Goal: Transaction & Acquisition: Book appointment/travel/reservation

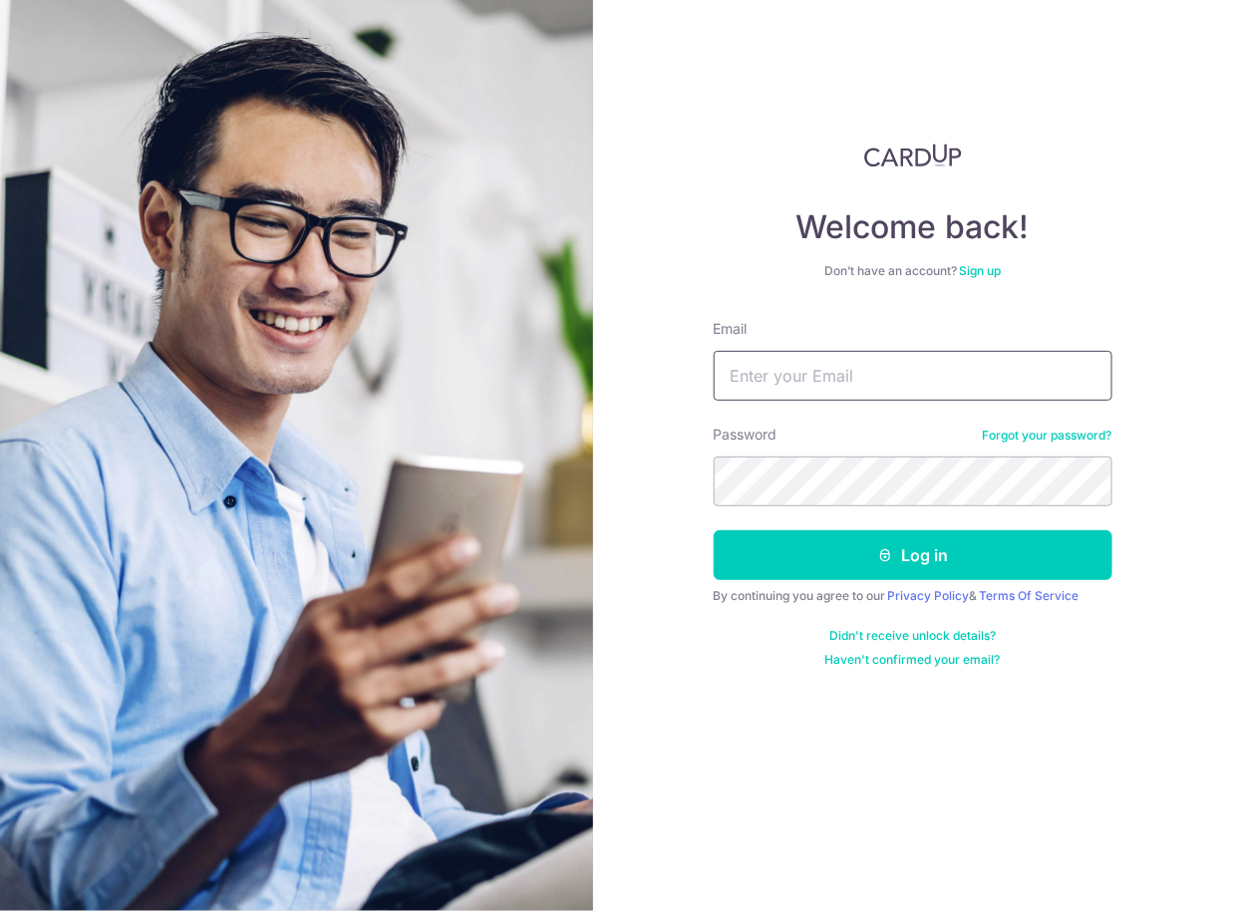
click at [792, 381] on input "Email" at bounding box center [912, 376] width 399 height 50
type input "[EMAIL_ADDRESS][DOMAIN_NAME]"
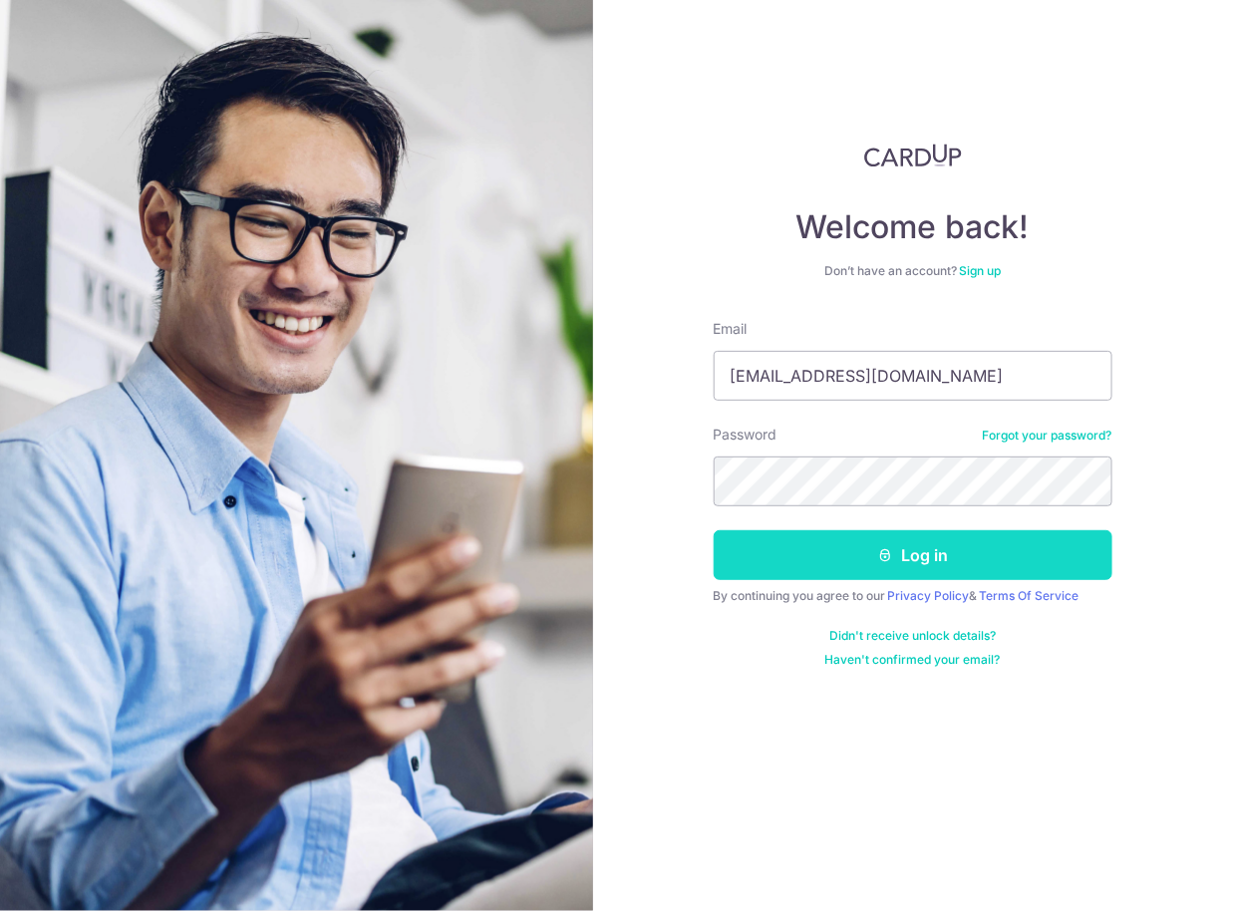
click at [902, 542] on button "Log in" at bounding box center [912, 555] width 399 height 50
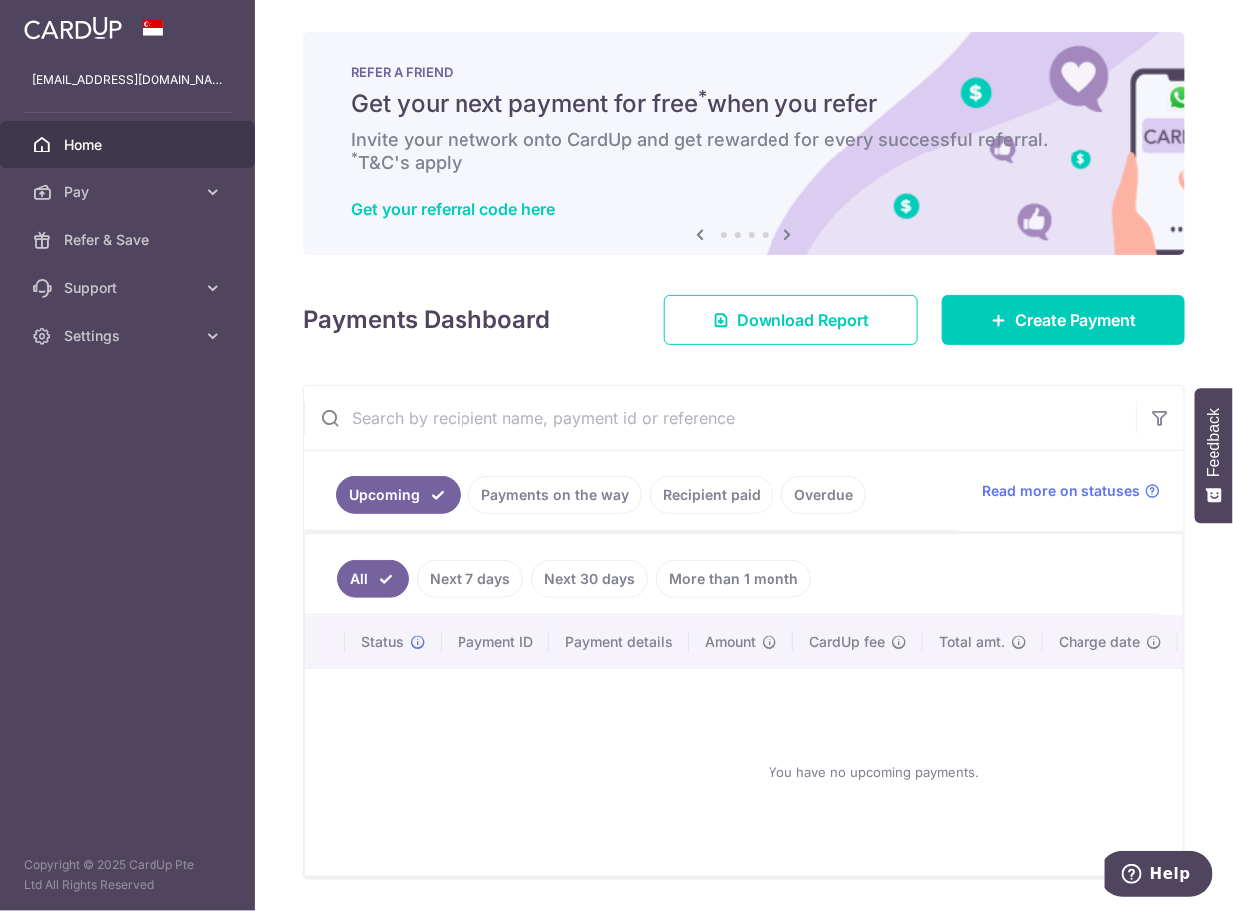
click at [514, 368] on div "× Pause Schedule Pause all future payments in this series Pause just this one p…" at bounding box center [743, 455] width 977 height 911
click at [1073, 318] on span "Create Payment" at bounding box center [1075, 320] width 122 height 24
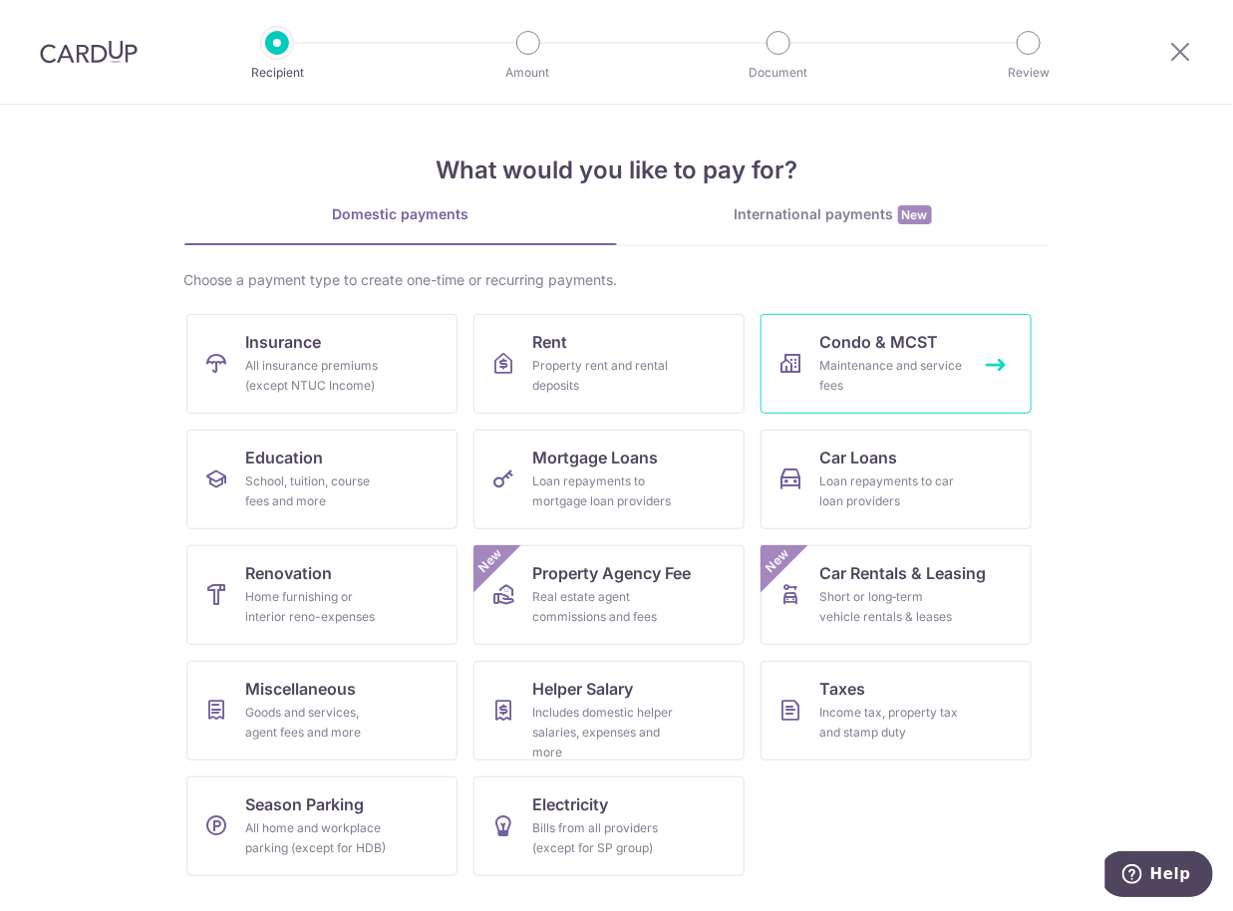
click at [835, 370] on div "Maintenance and service fees" at bounding box center [891, 376] width 143 height 40
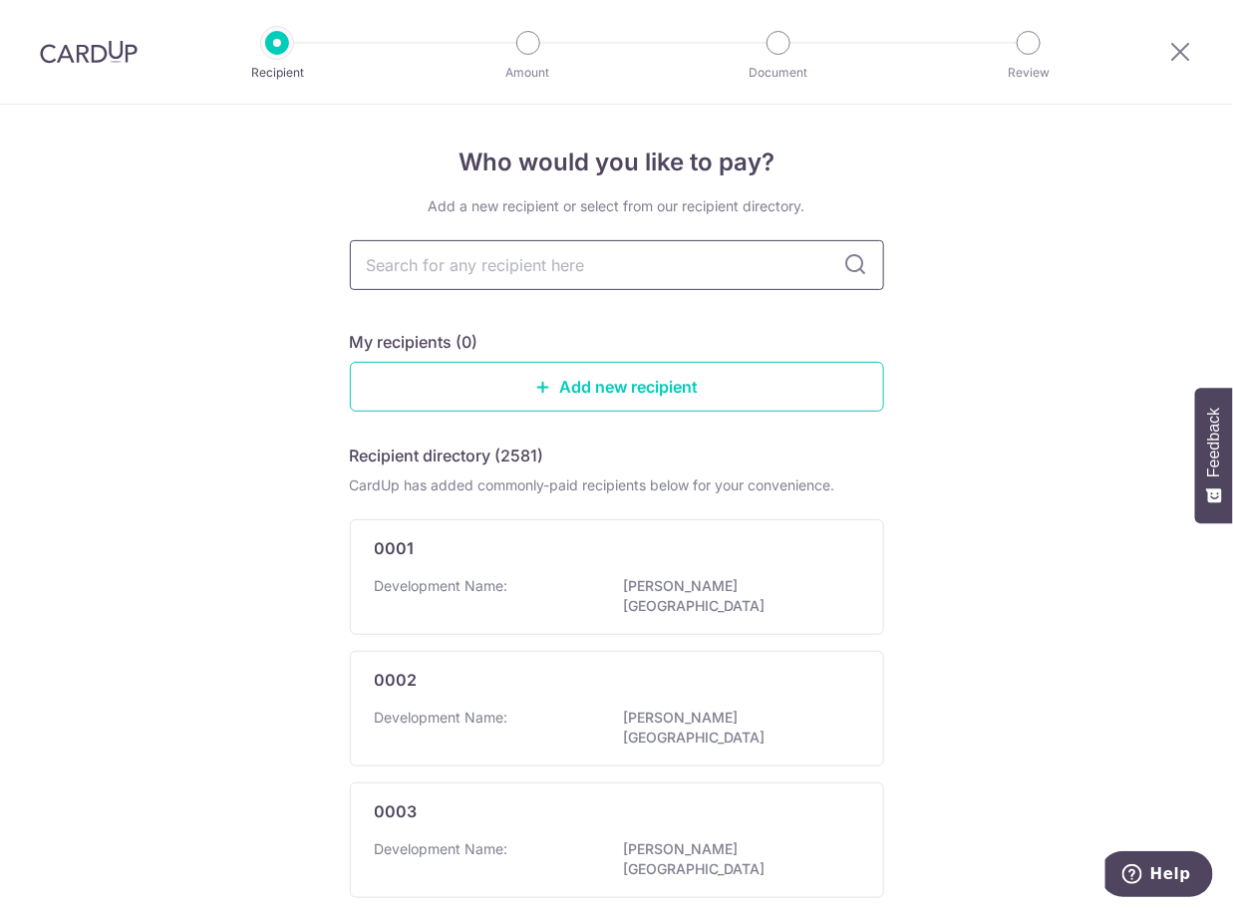
click at [600, 258] on input "text" at bounding box center [617, 265] width 534 height 50
click at [565, 258] on input "text" at bounding box center [617, 265] width 534 height 50
type input "heritag"
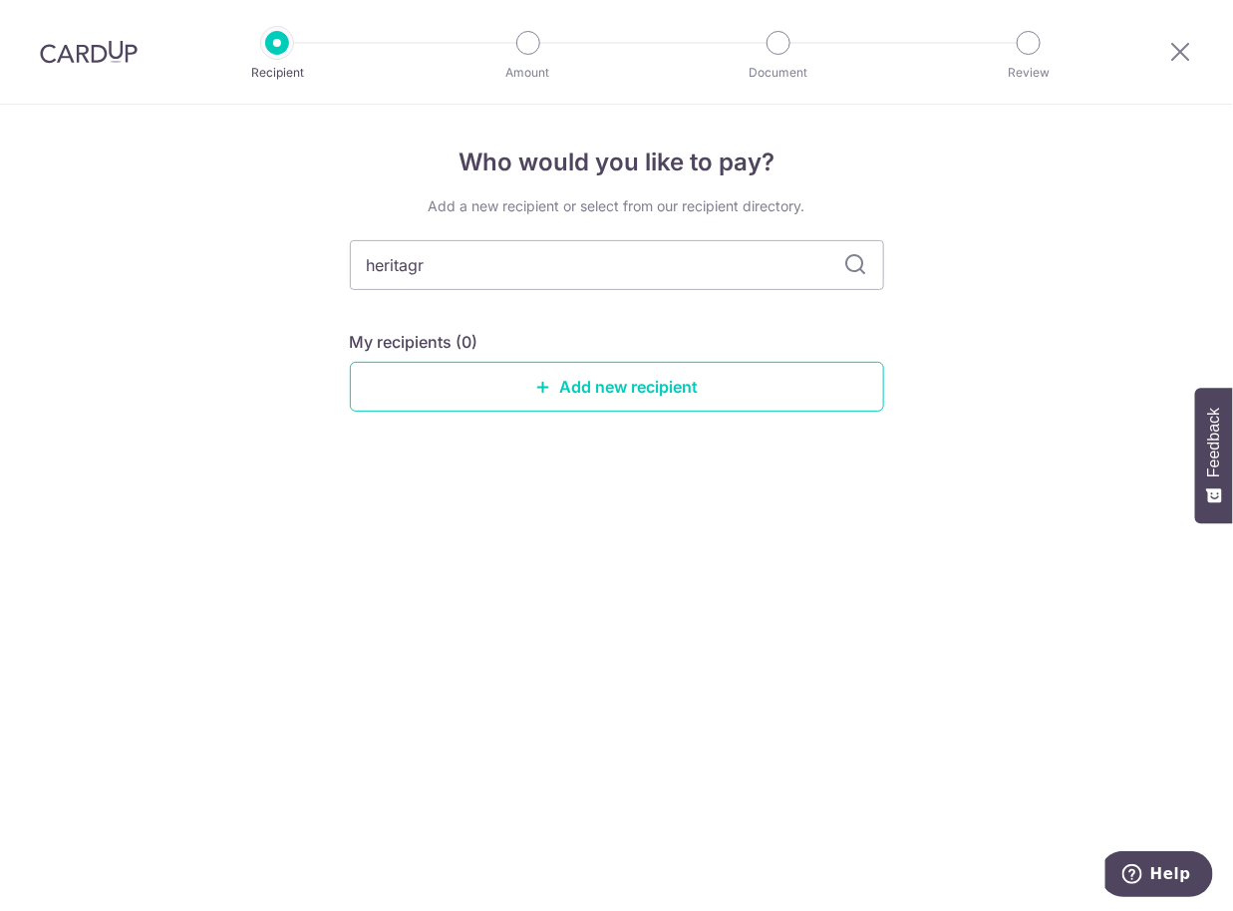
type input "heritagre"
type input "heritage"
type input "heritage view"
type input "h"
type input "2"
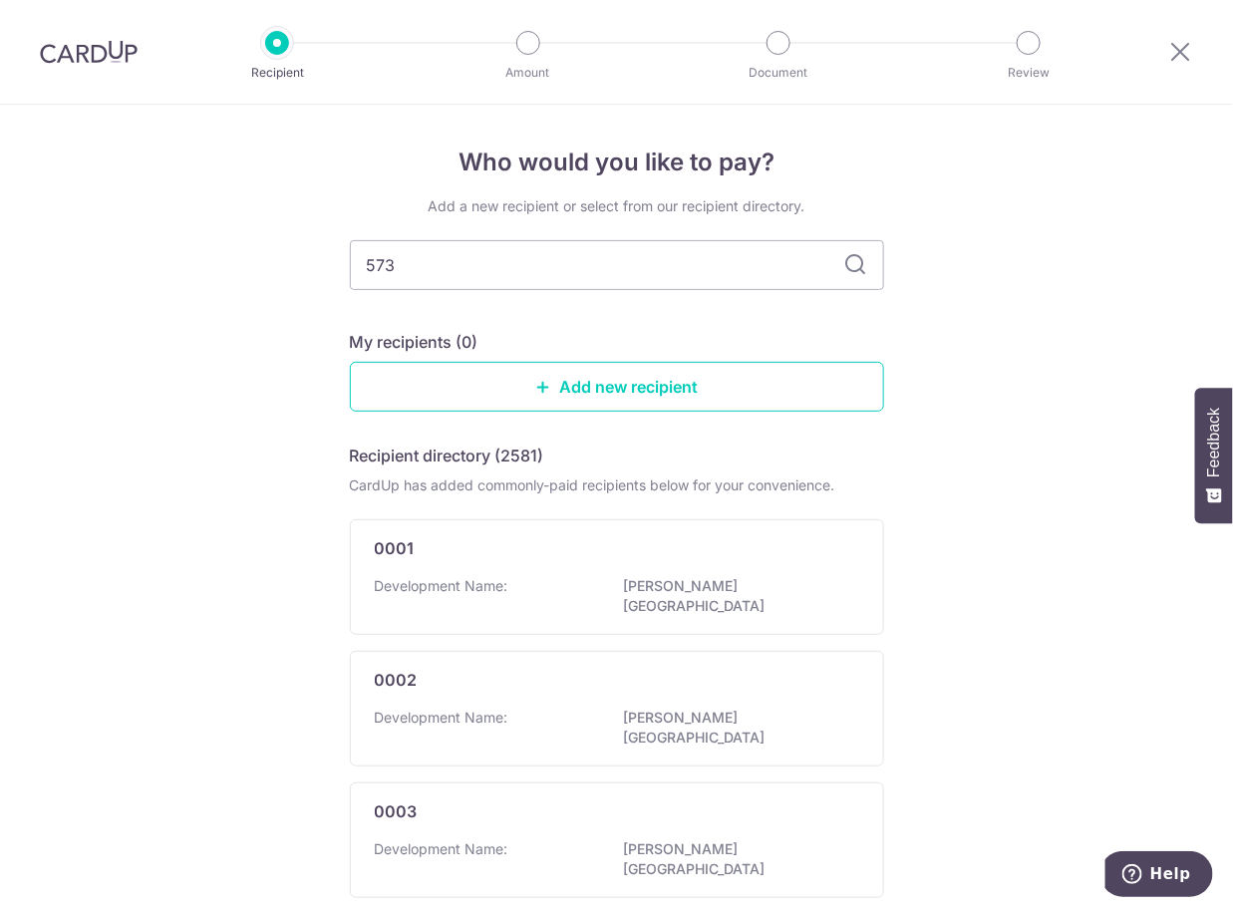
type input "573"
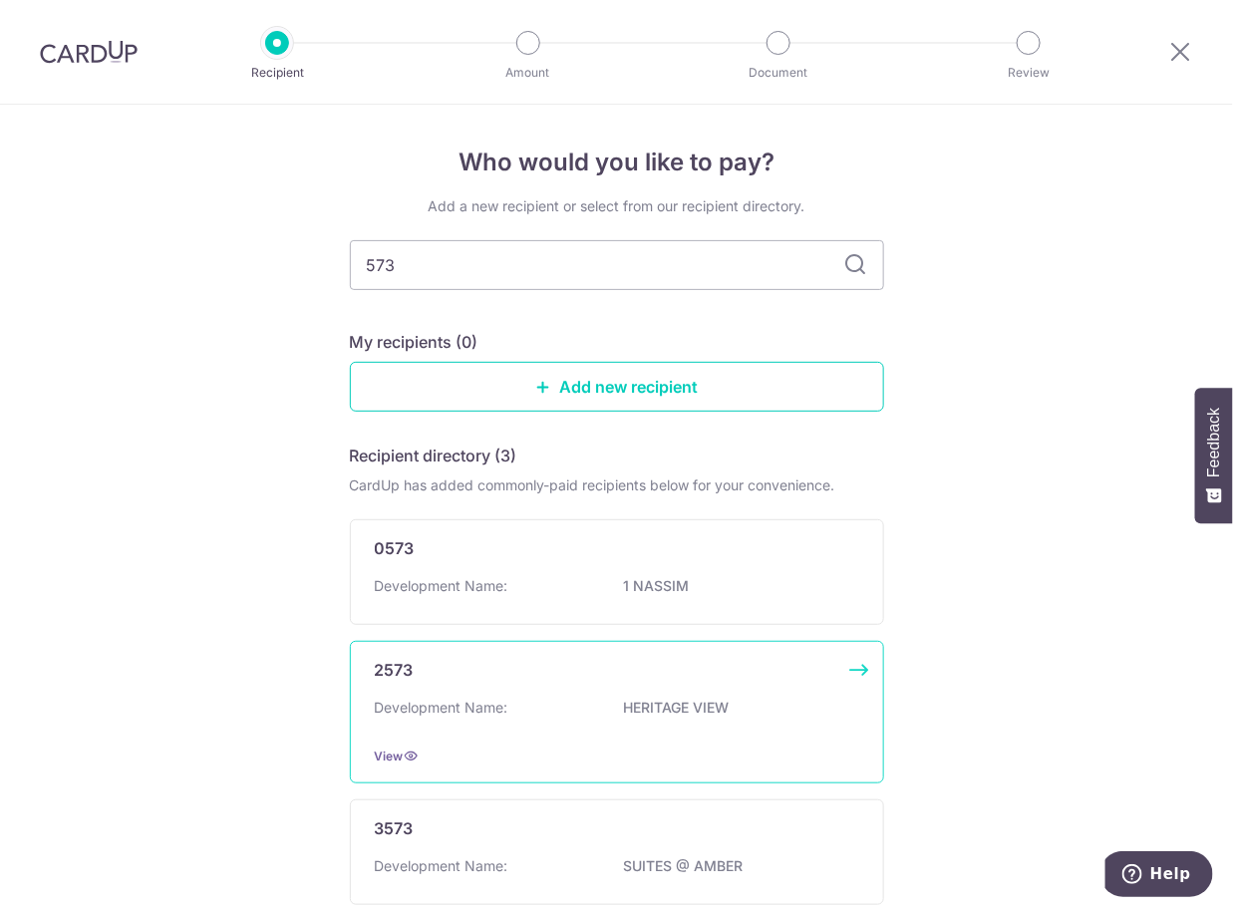
click at [518, 689] on div "2573 Development Name: HERITAGE VIEW View" at bounding box center [617, 712] width 534 height 142
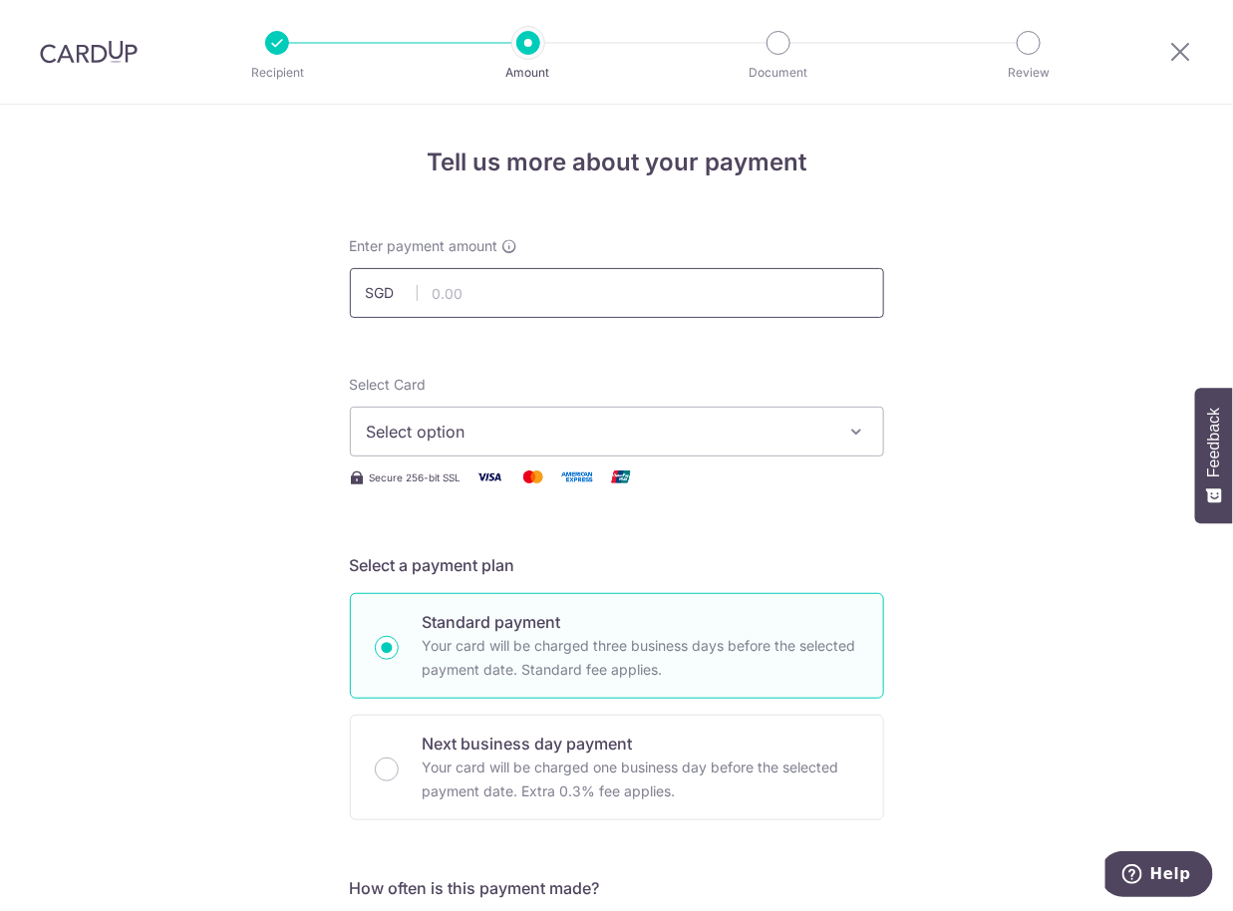
click at [491, 292] on input "text" at bounding box center [617, 293] width 534 height 50
type input "1,046.40"
click at [508, 434] on span "Select option" at bounding box center [599, 431] width 464 height 24
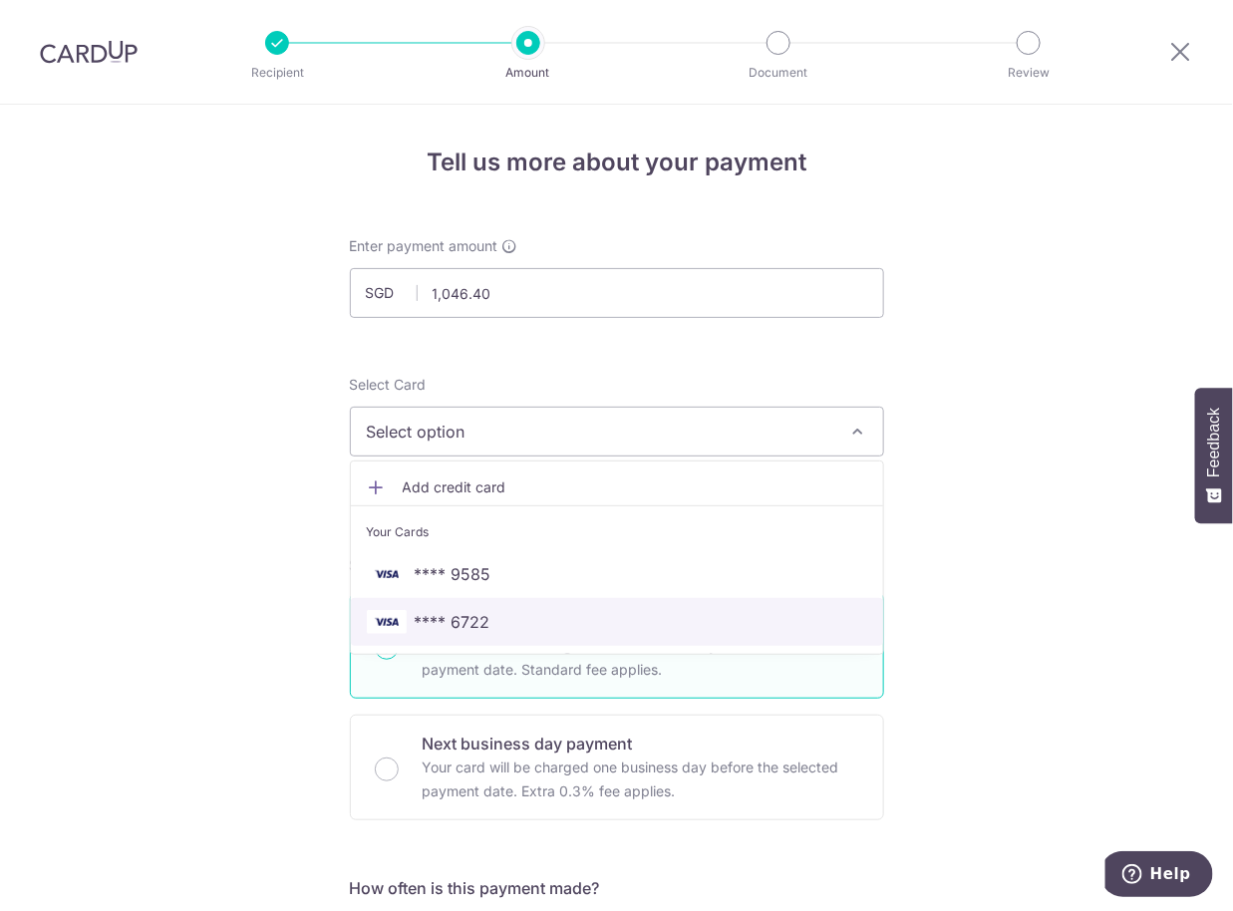
click at [525, 616] on span "**** 6722" at bounding box center [617, 622] width 500 height 24
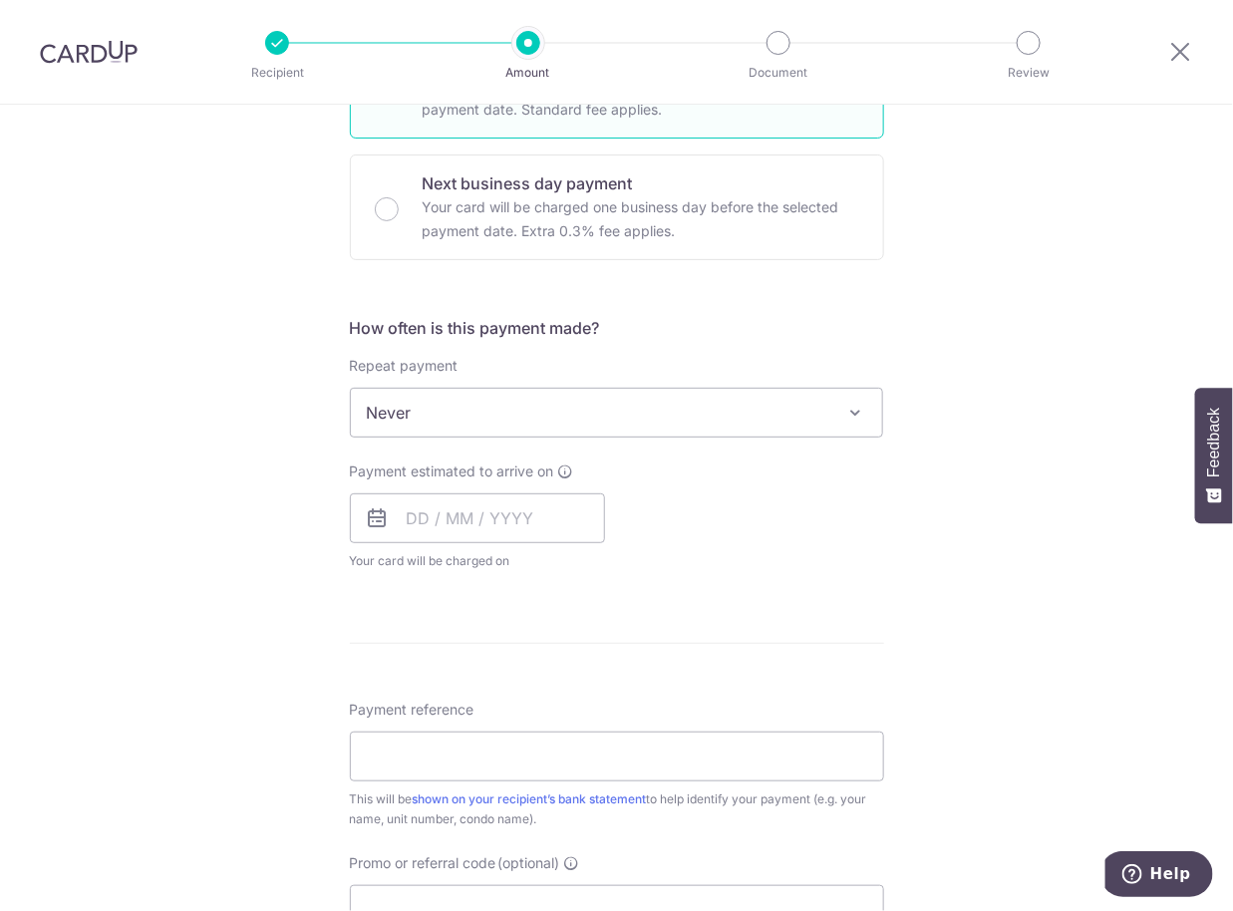
scroll to position [598, 0]
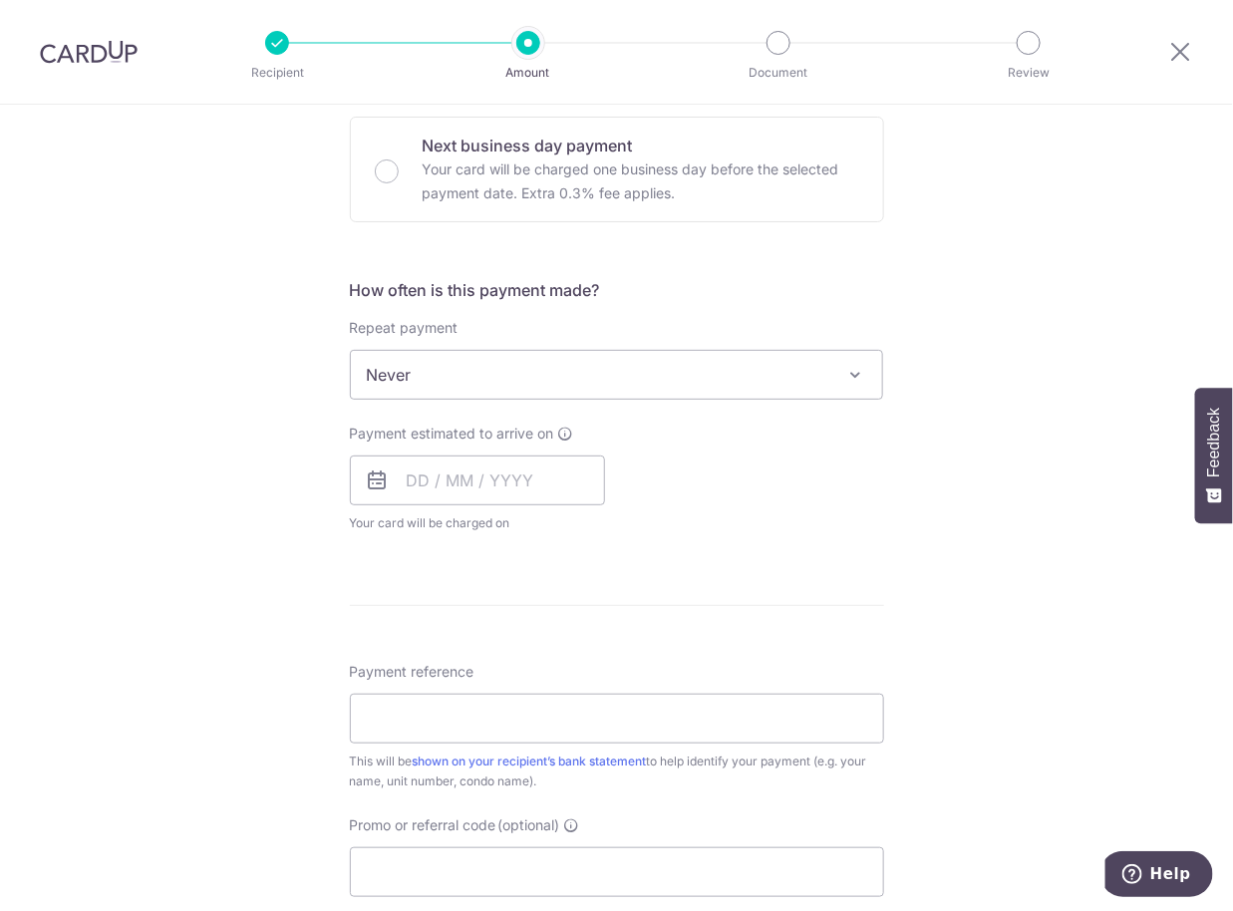
click at [468, 370] on span "Never" at bounding box center [617, 375] width 532 height 48
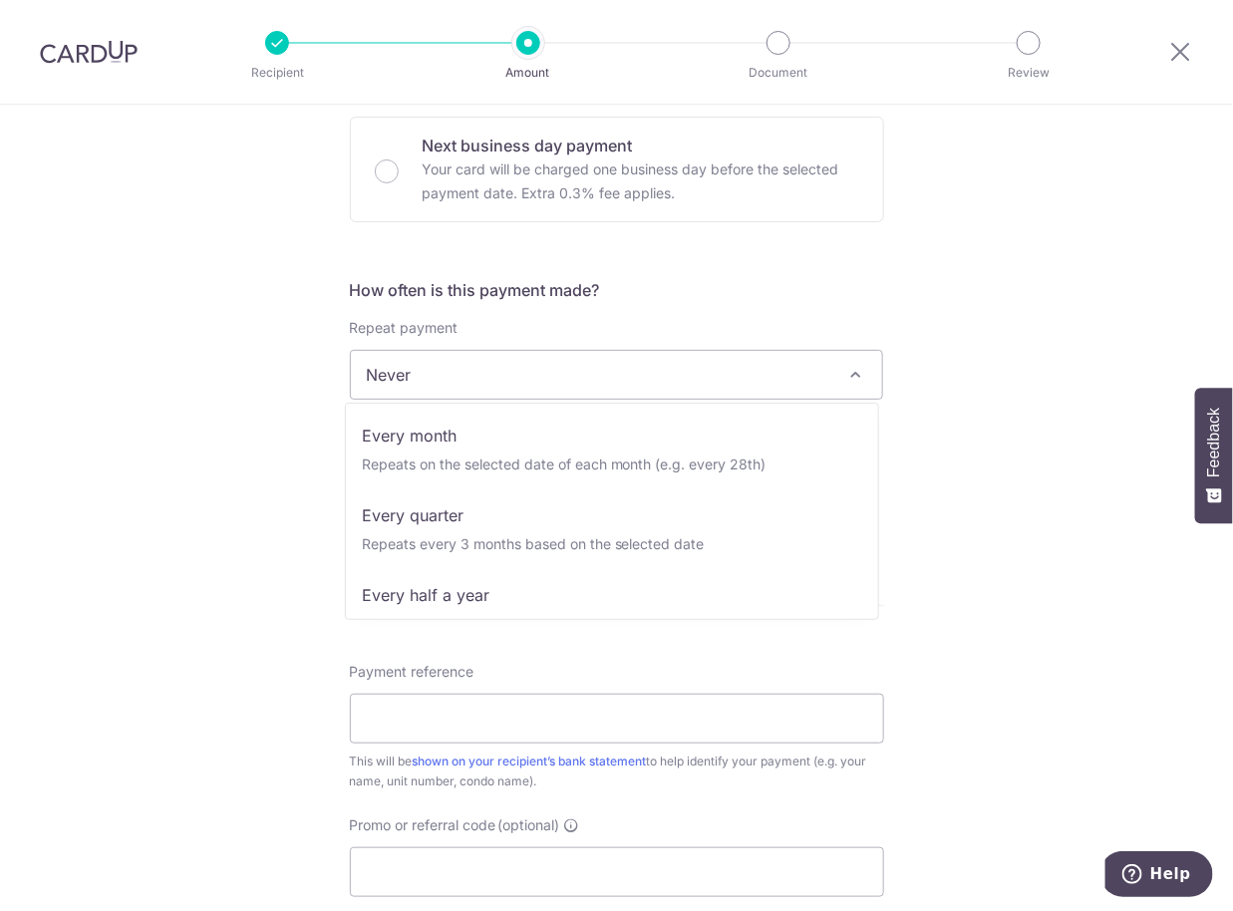
scroll to position [198, 0]
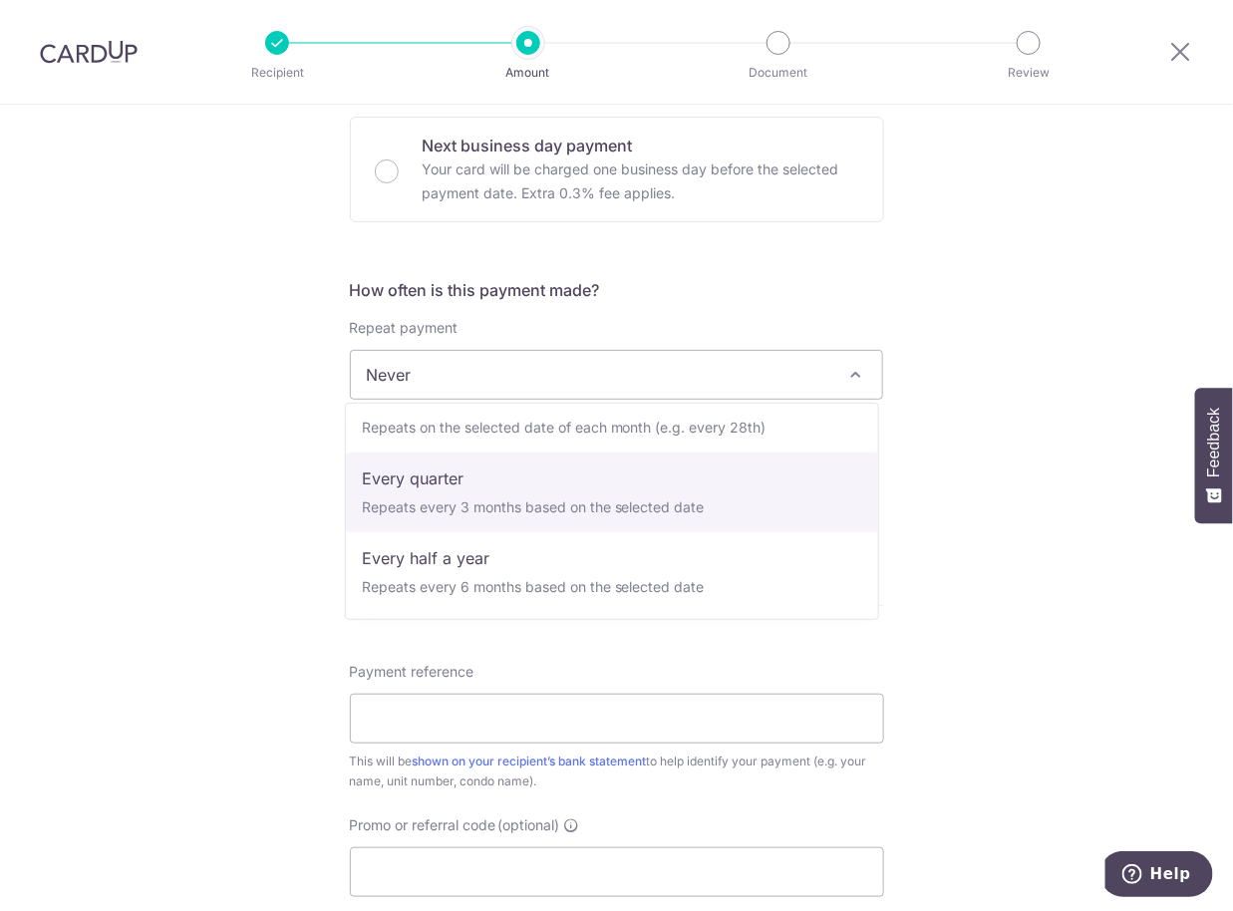
select select "4"
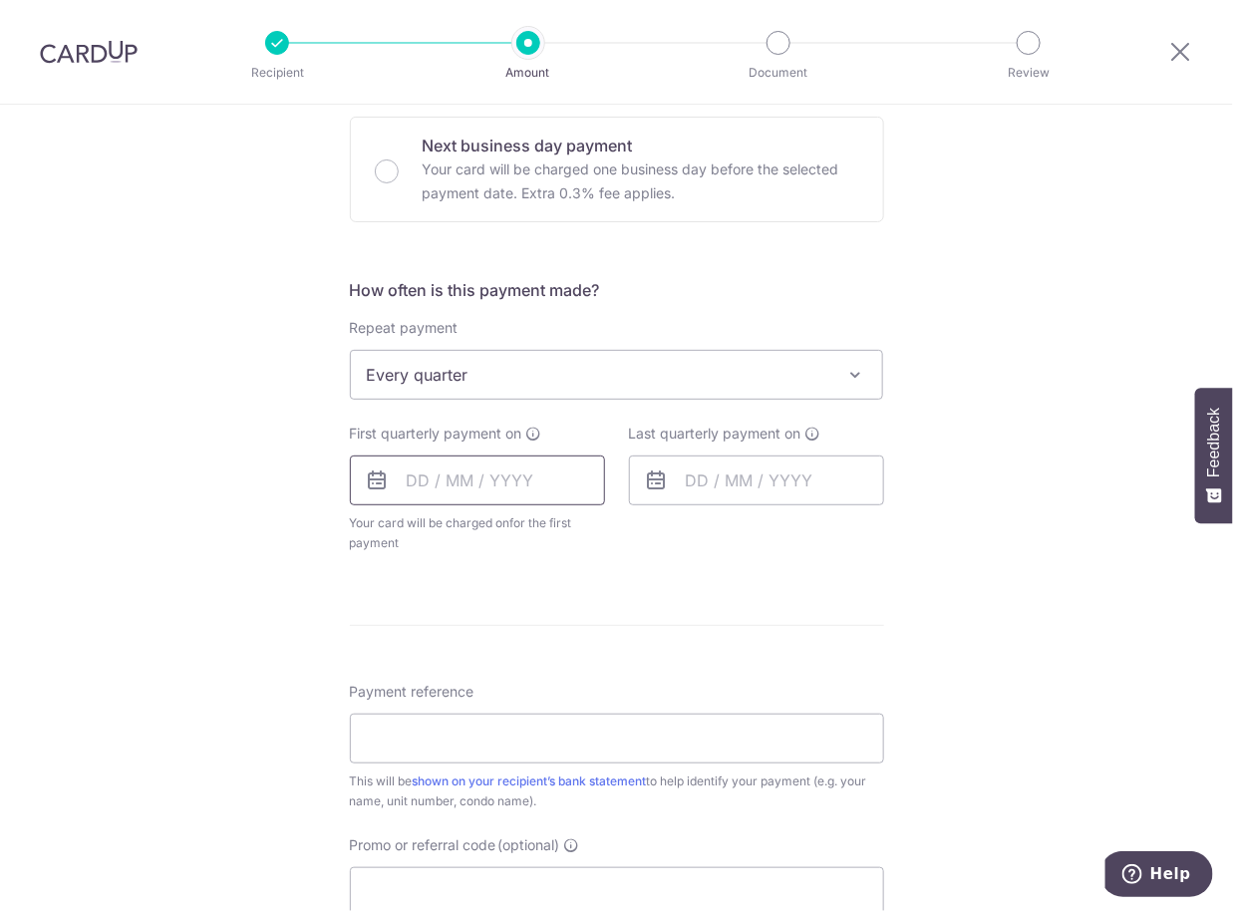
click at [409, 469] on input "text" at bounding box center [477, 480] width 255 height 50
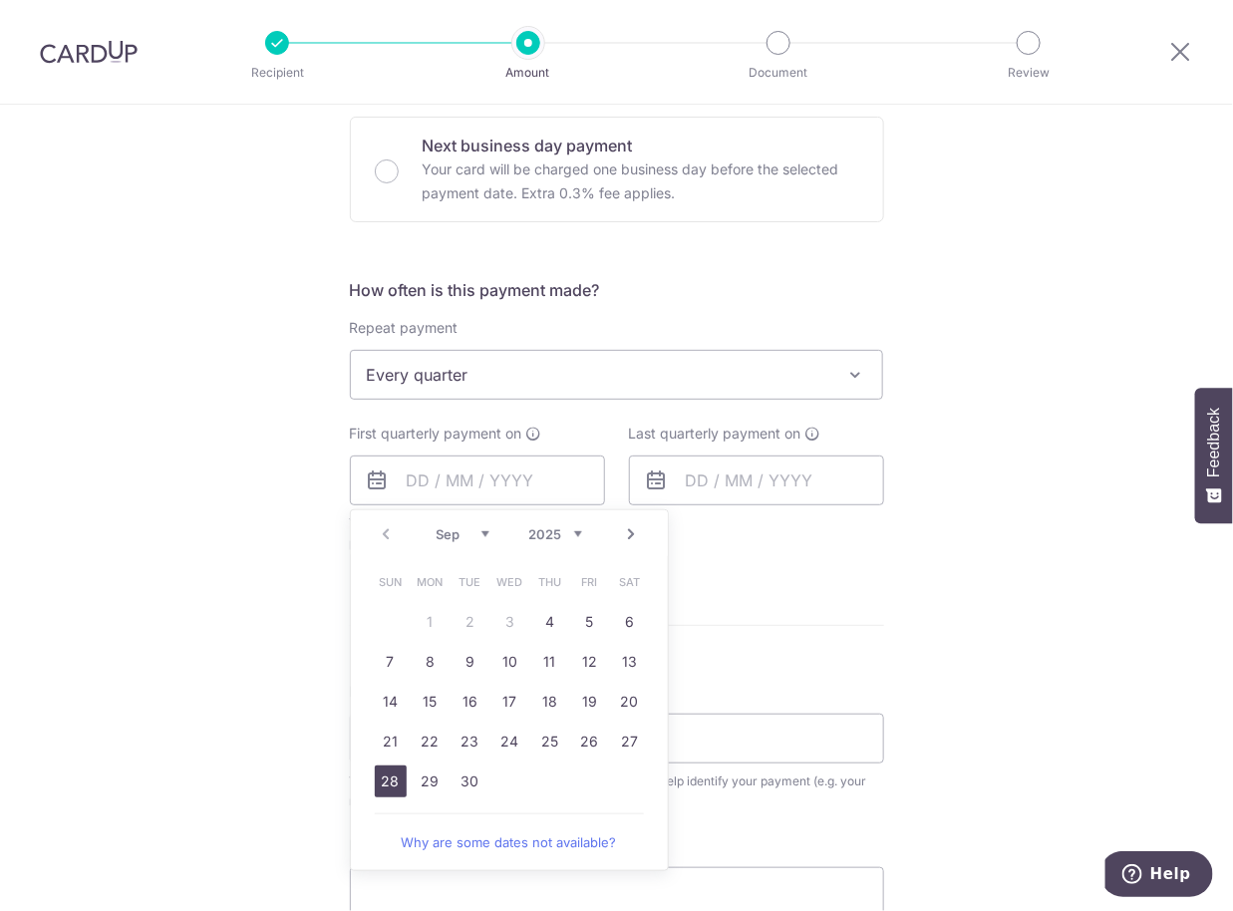
click at [382, 785] on link "28" at bounding box center [391, 781] width 32 height 32
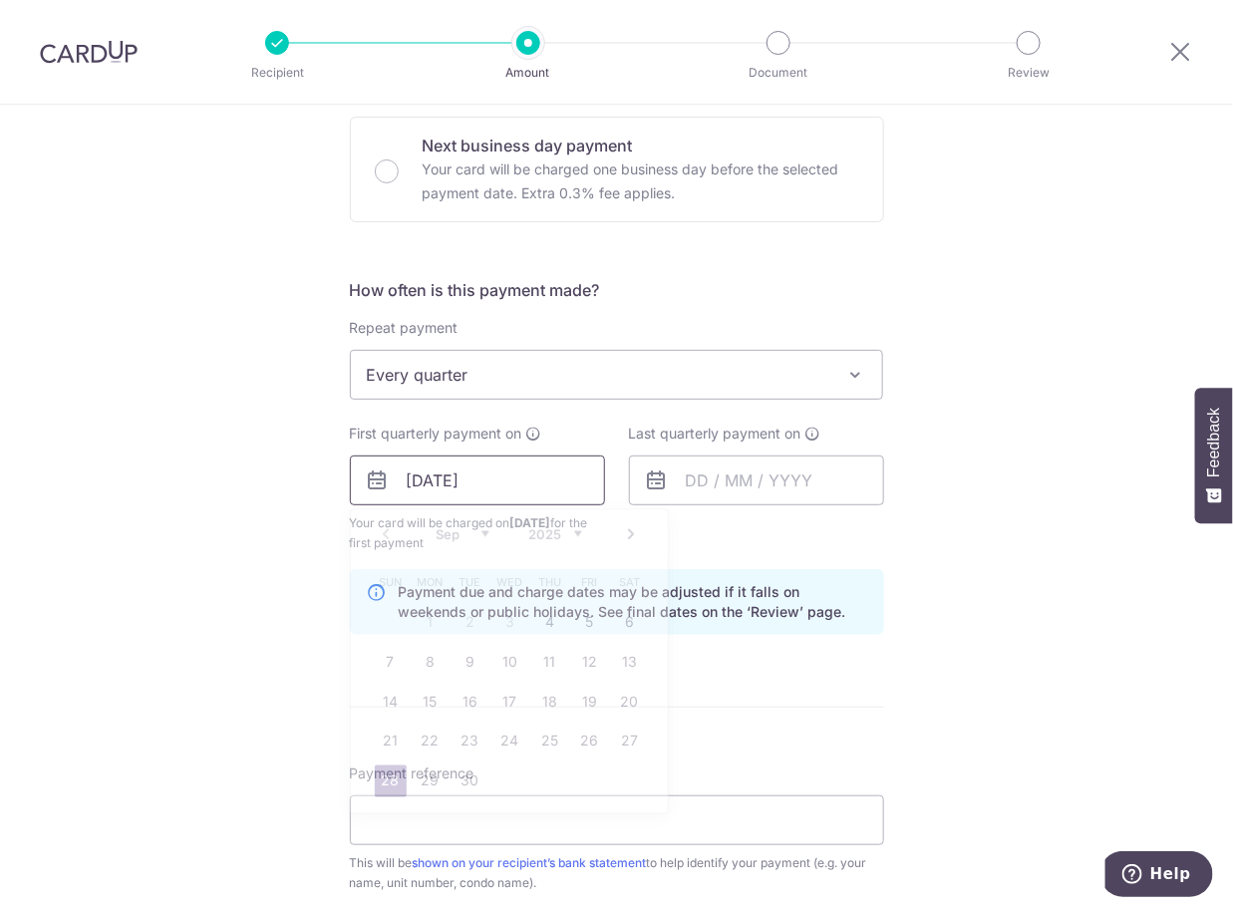
click at [416, 484] on input "28/09/2025" at bounding box center [477, 480] width 255 height 50
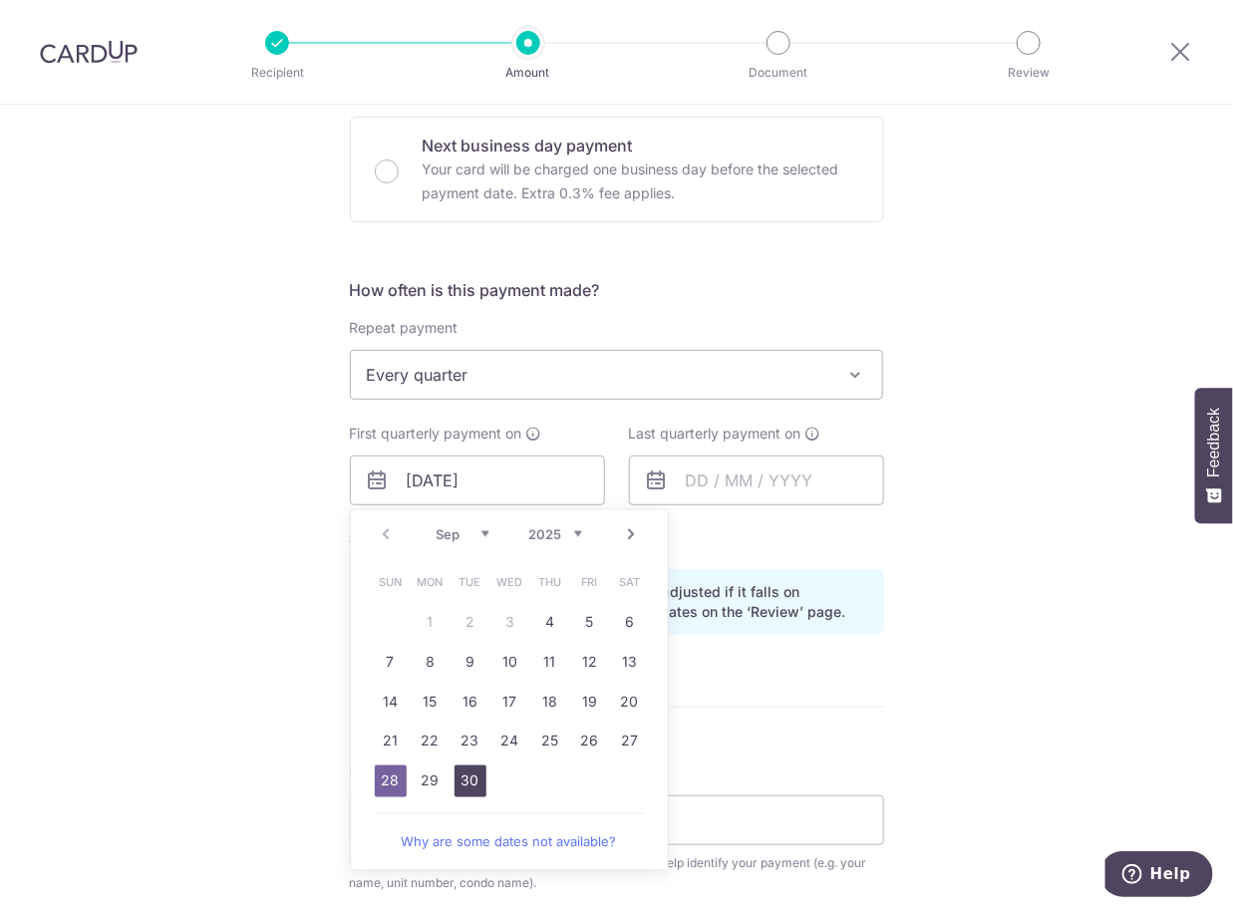
click at [461, 779] on link "30" at bounding box center [470, 781] width 32 height 32
type input "[DATE]"
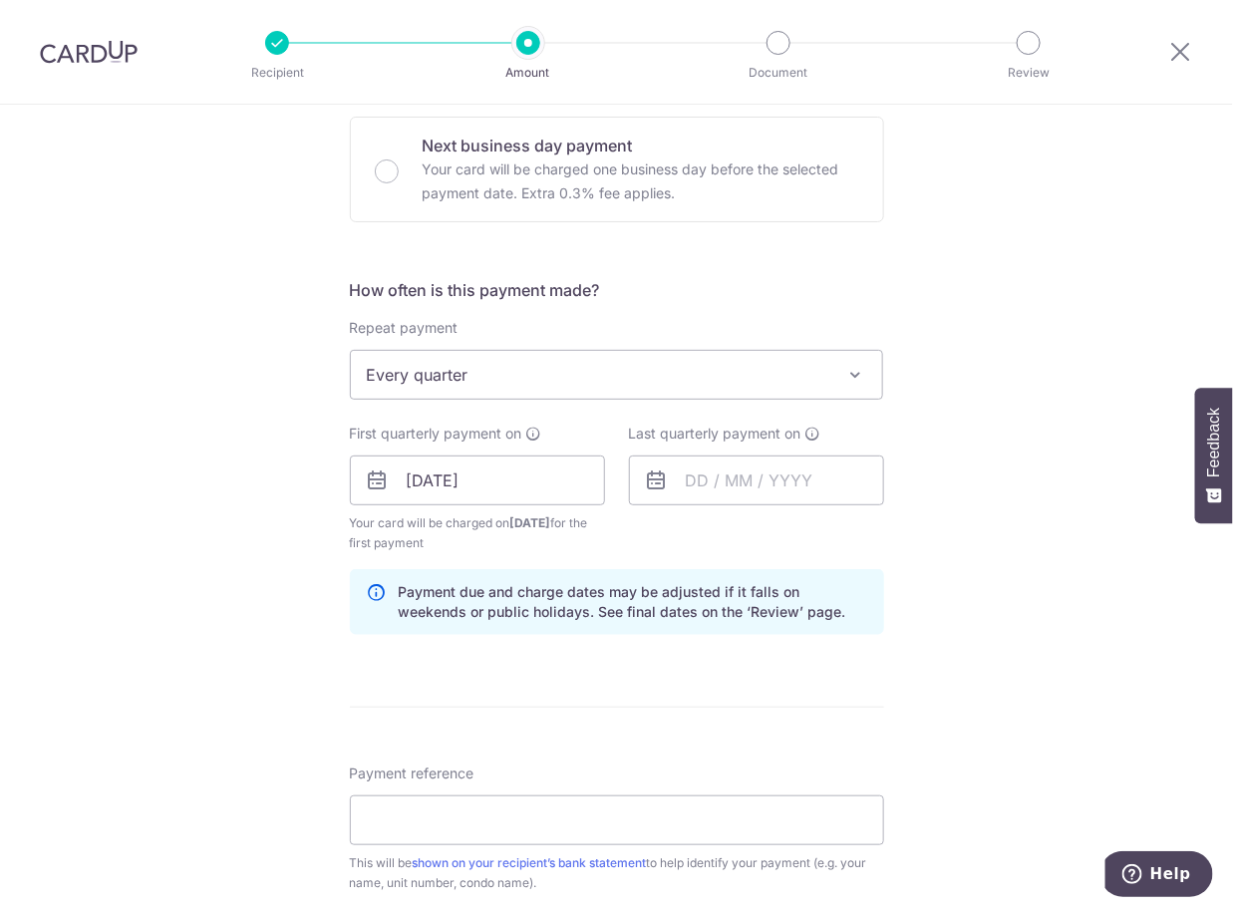
click at [651, 483] on icon at bounding box center [657, 480] width 24 height 24
click at [692, 477] on input "text" at bounding box center [756, 480] width 255 height 50
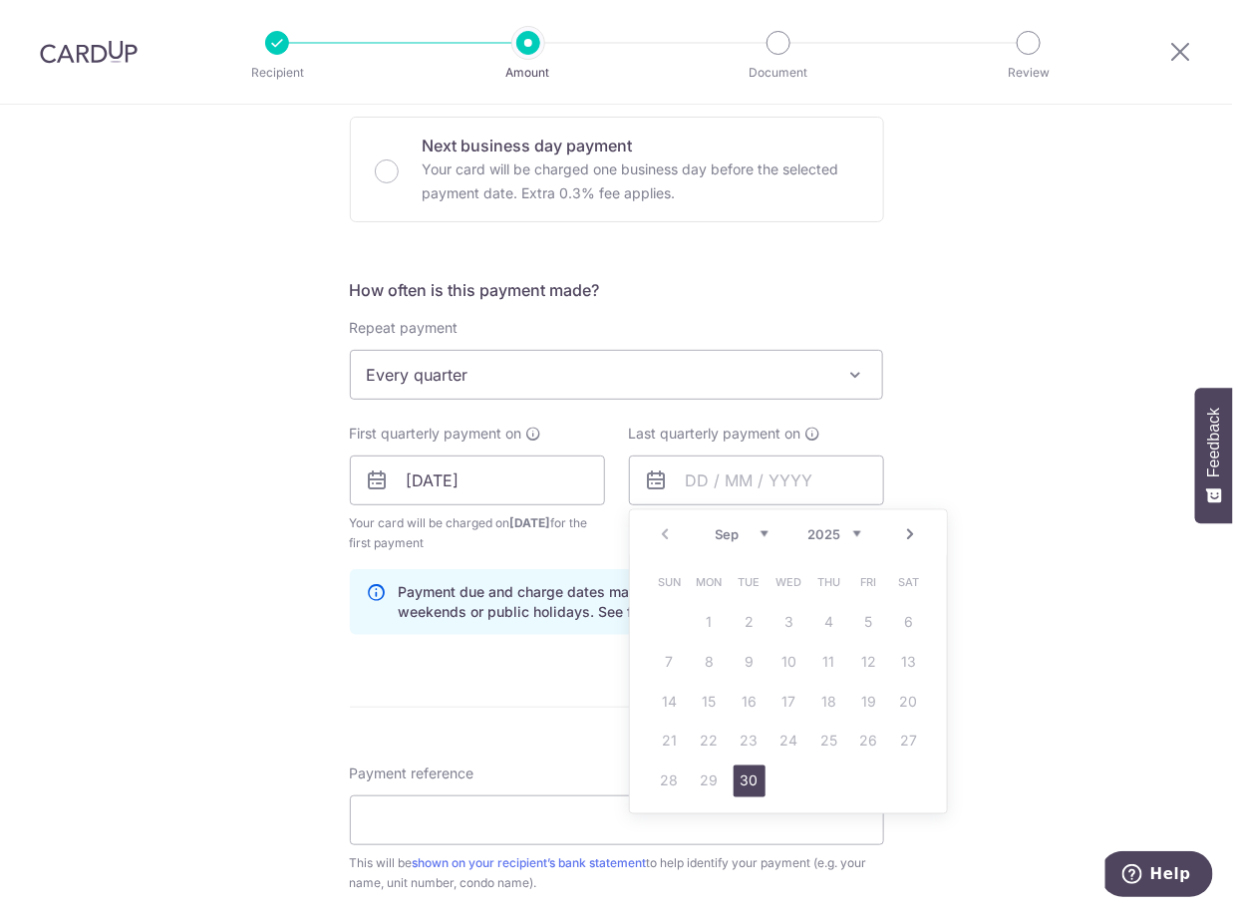
click at [748, 537] on select "Sep Oct Nov Dec" at bounding box center [741, 534] width 53 height 16
click at [774, 776] on link "31" at bounding box center [789, 781] width 32 height 32
type input "31/12/2025"
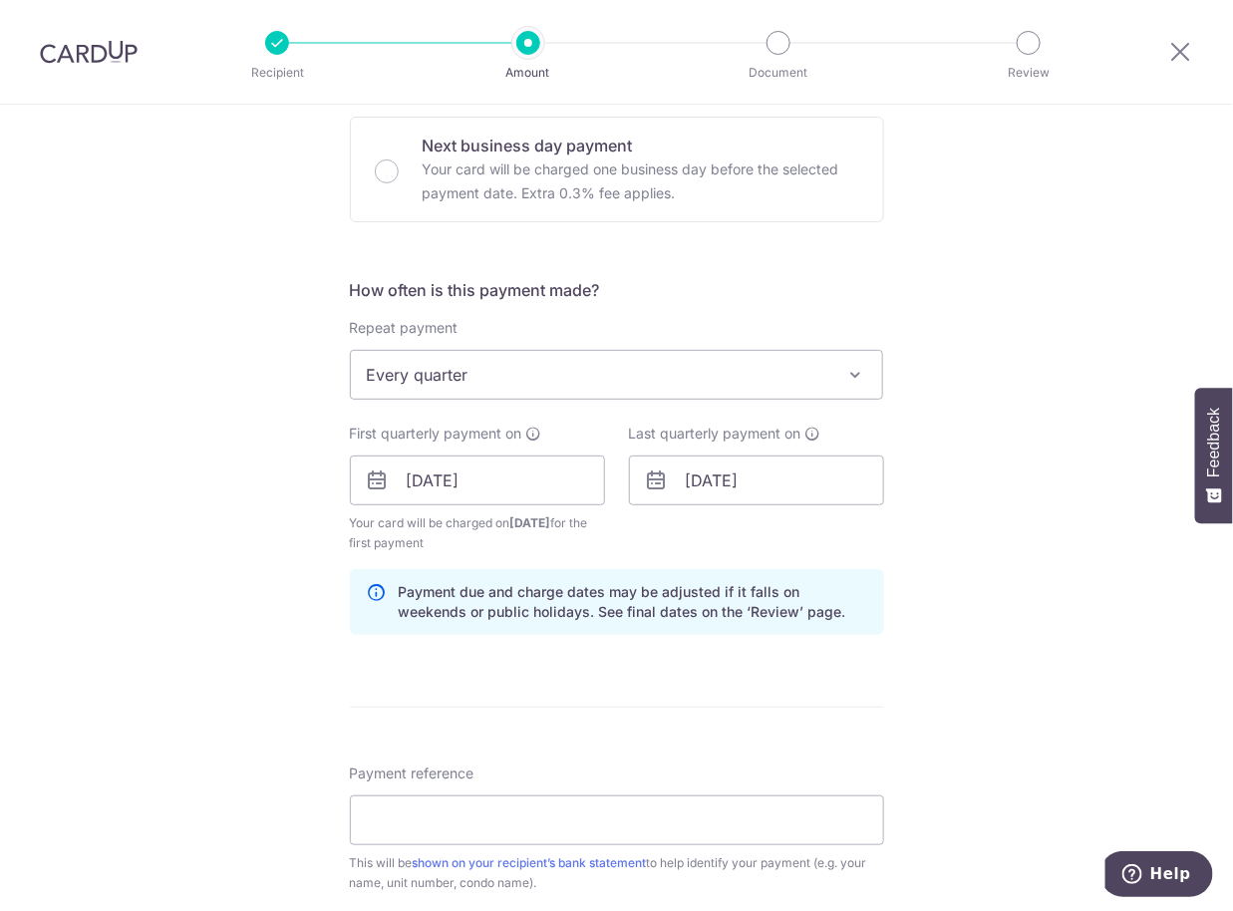
click at [933, 655] on div "Tell us more about your payment Enter payment amount SGD 1,046.40 1046.40 Selec…" at bounding box center [616, 459] width 1233 height 1904
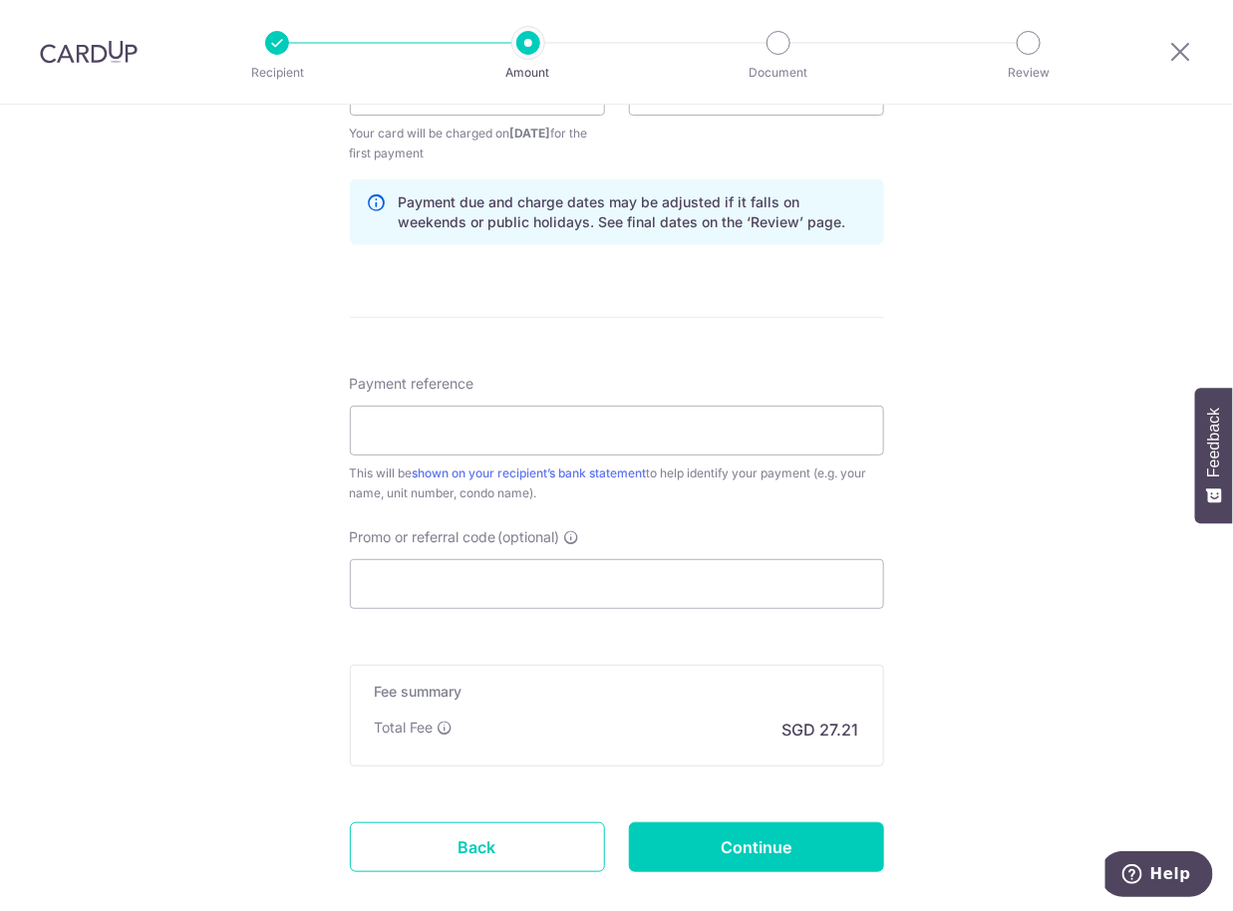
scroll to position [995, 0]
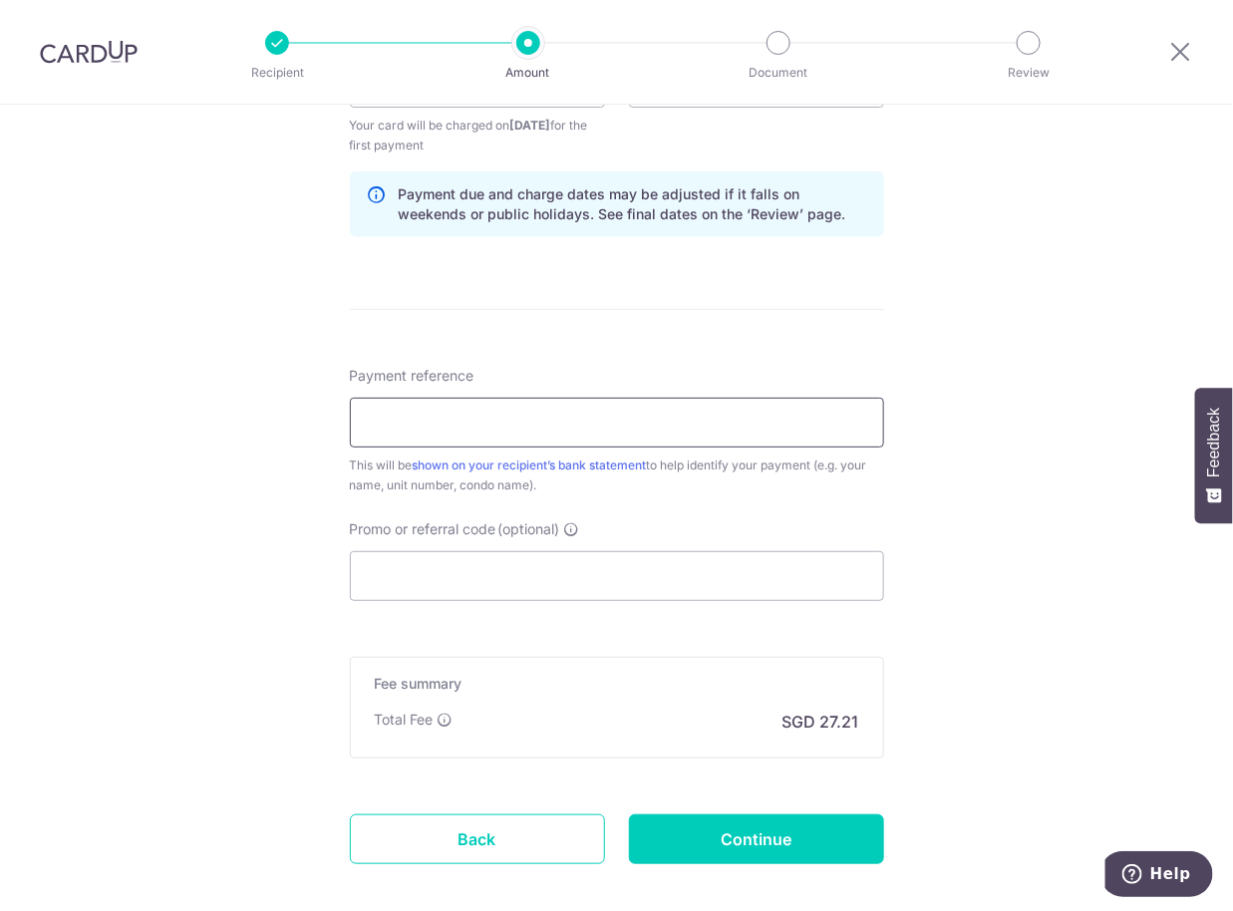
click at [585, 417] on input "Payment reference" at bounding box center [617, 423] width 534 height 50
type input "Blk 10 / Unit 09-10"
click at [530, 570] on input "Promo or referral code (optional)" at bounding box center [617, 576] width 534 height 50
paste input "3HOME25R"
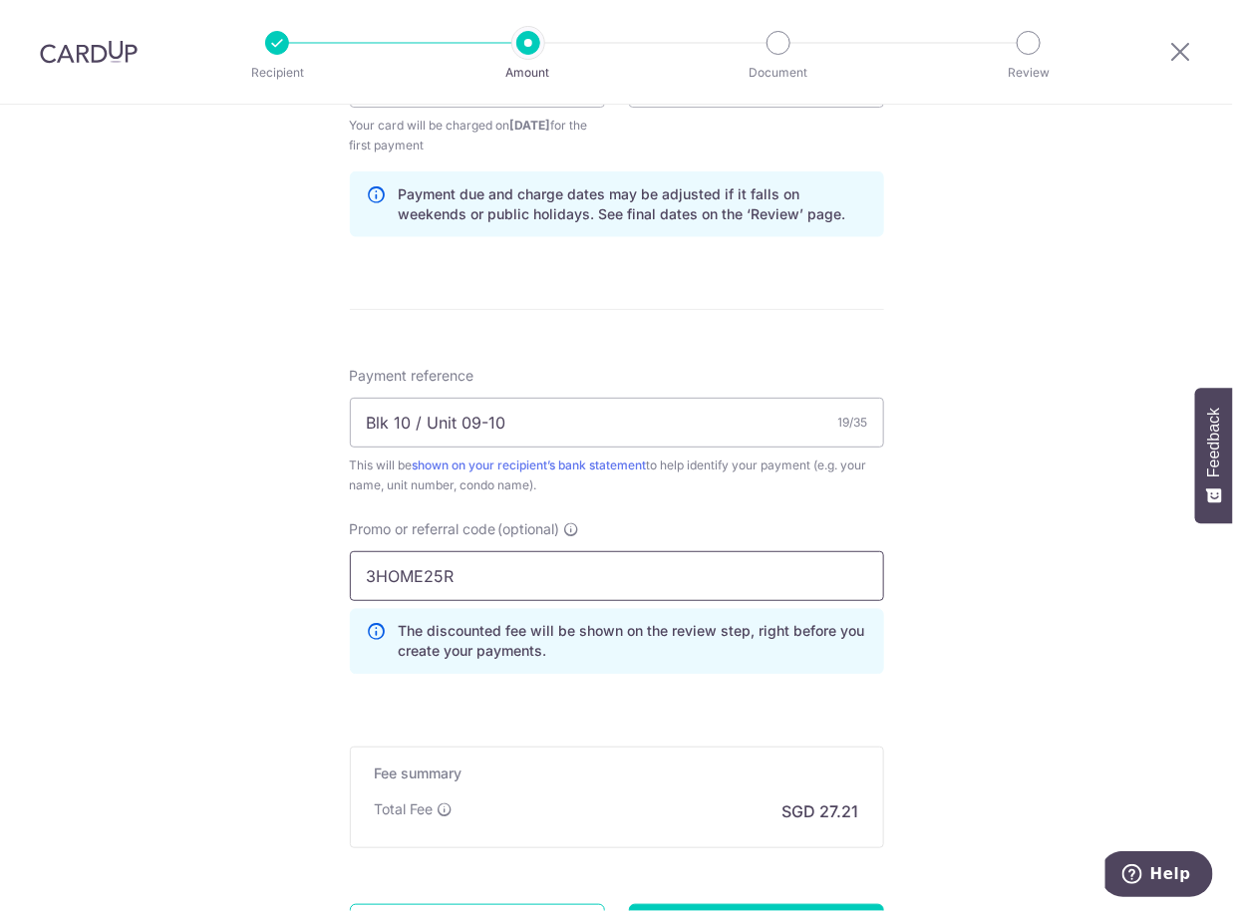
type input "3HOME25R"
click at [927, 540] on div "Tell us more about your payment Enter payment amount SGD 1,046.40 1046.40 Selec…" at bounding box center [616, 106] width 1233 height 1994
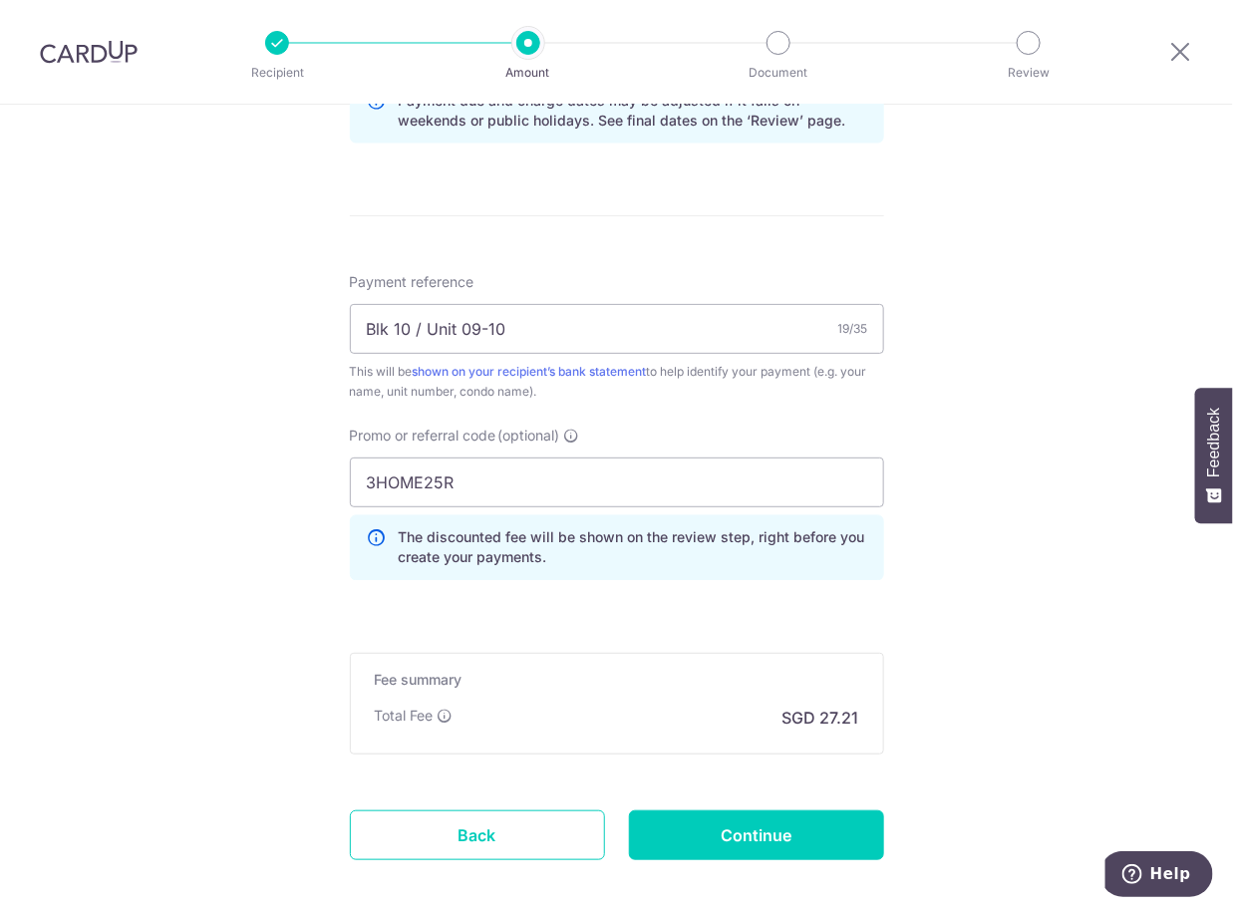
scroll to position [1096, 0]
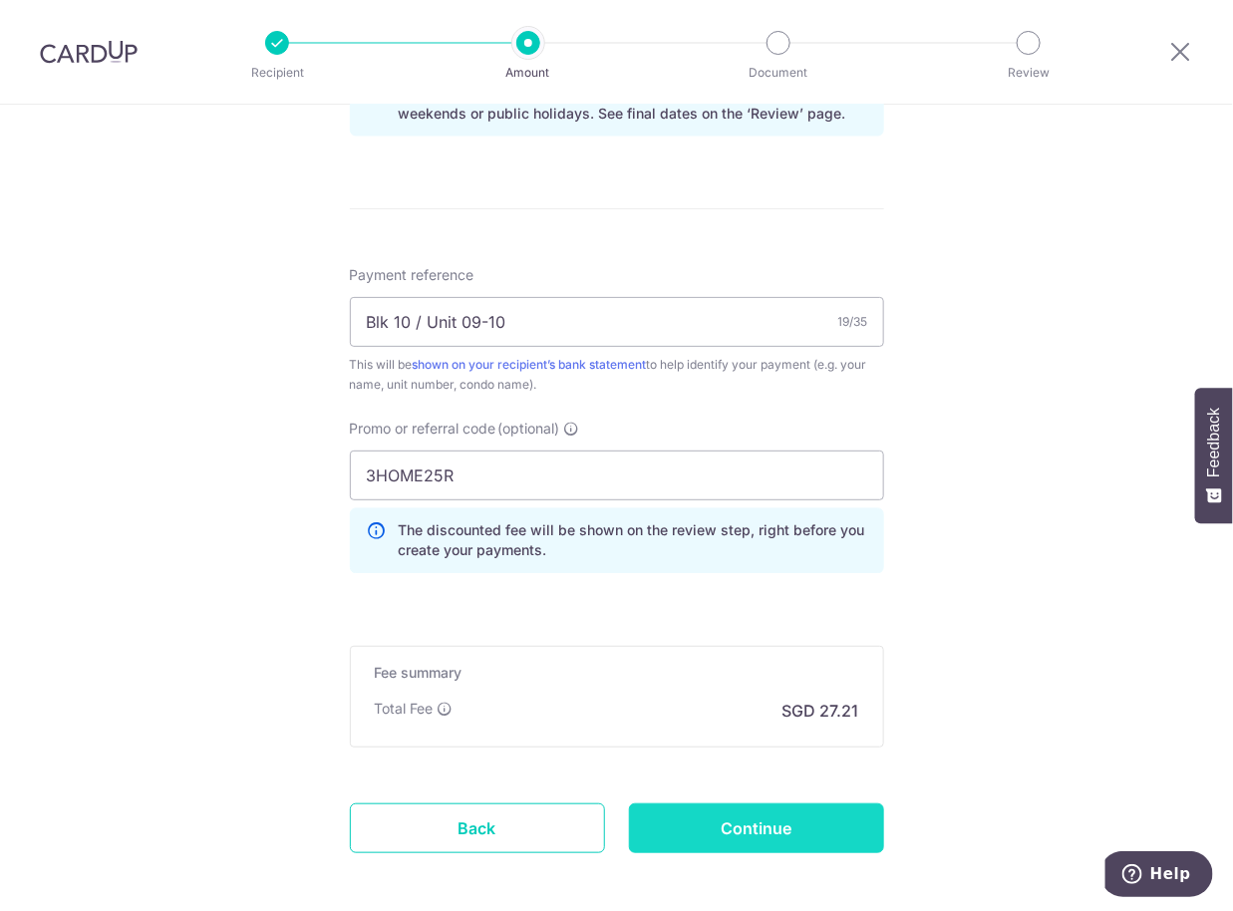
click at [731, 824] on input "Continue" at bounding box center [756, 828] width 255 height 50
type input "Create Schedule"
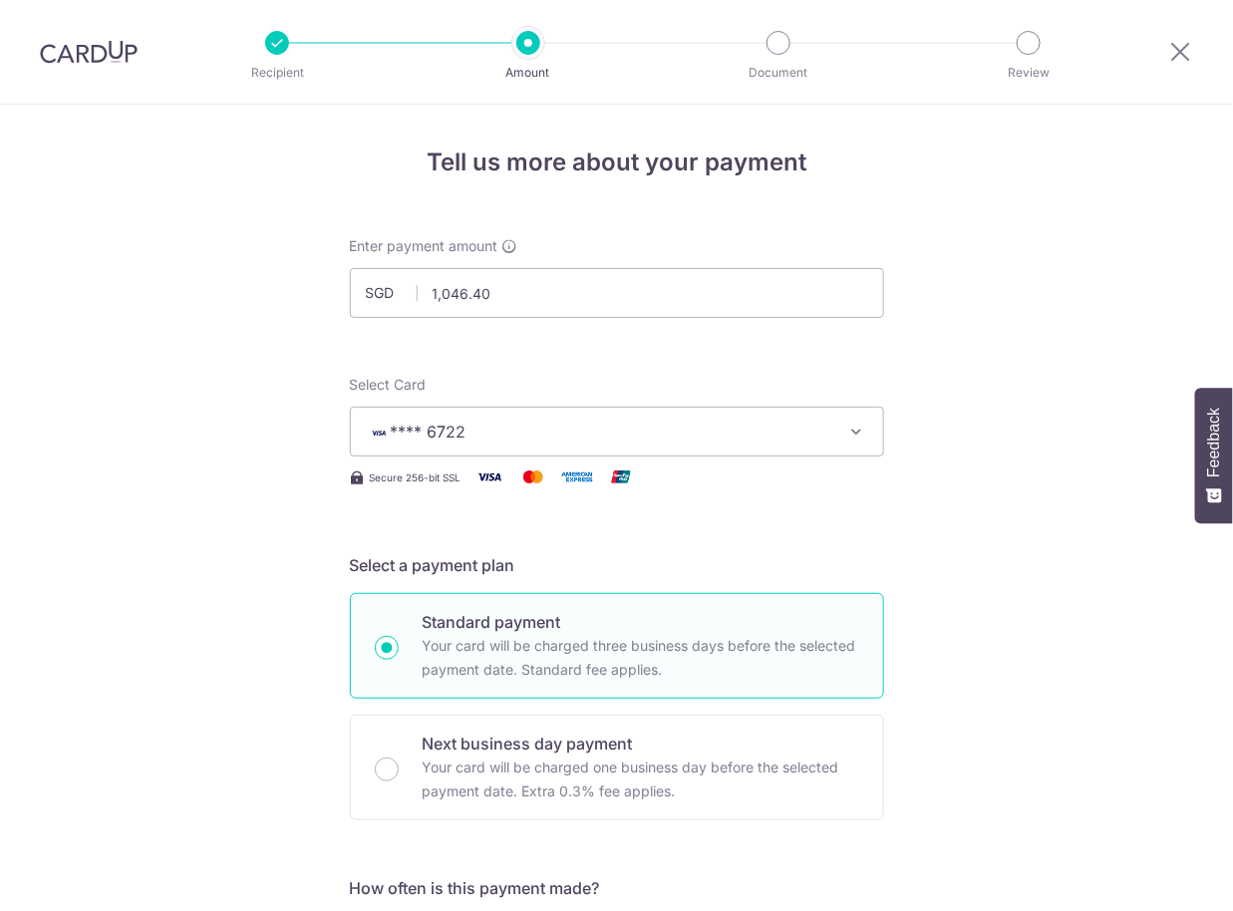
scroll to position [1139, 0]
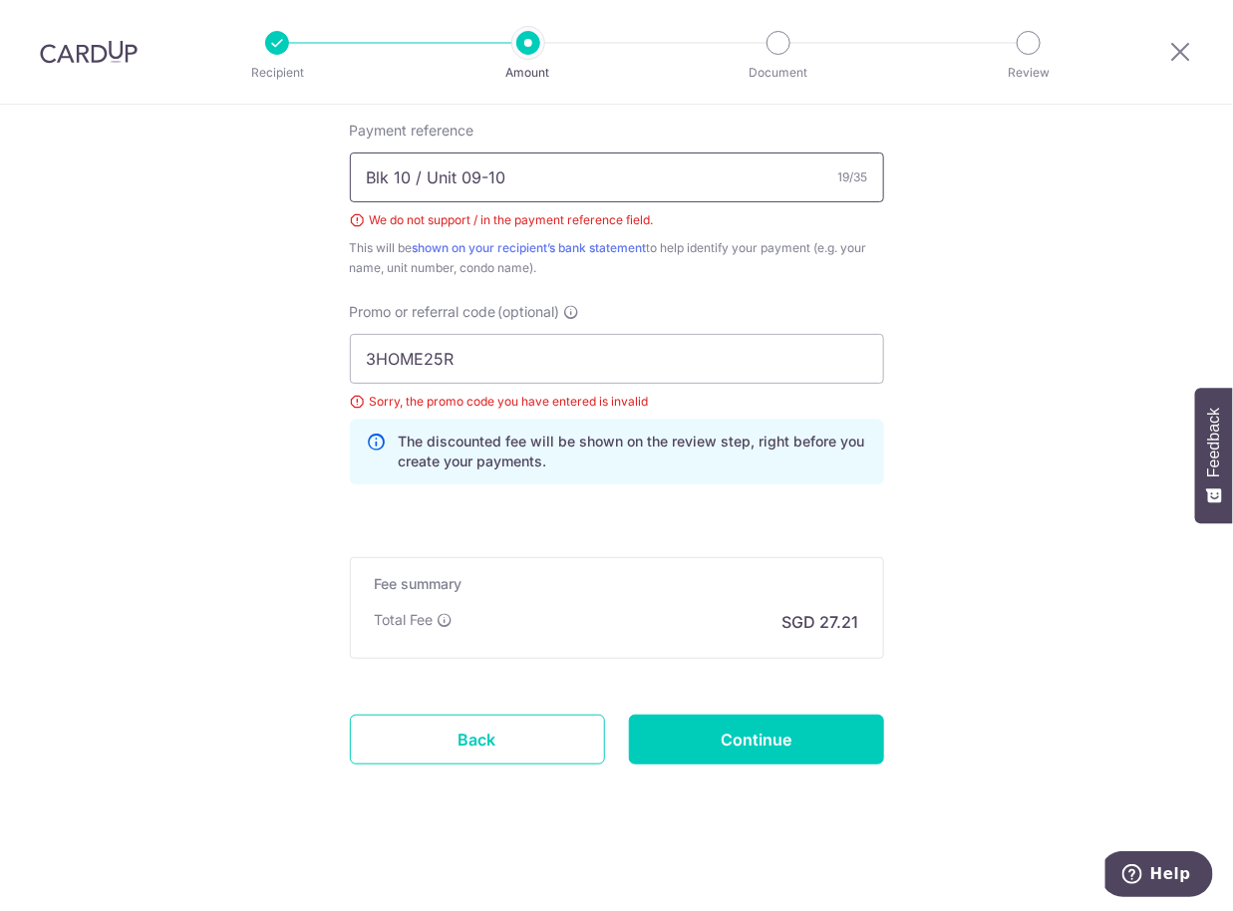
click at [565, 162] on input "Blk 10 / Unit 09-10" at bounding box center [617, 177] width 534 height 50
click at [707, 166] on input "Blk 10 Unit 09-10" at bounding box center [617, 177] width 534 height 50
type input "Blk 10 Unit 09-10"
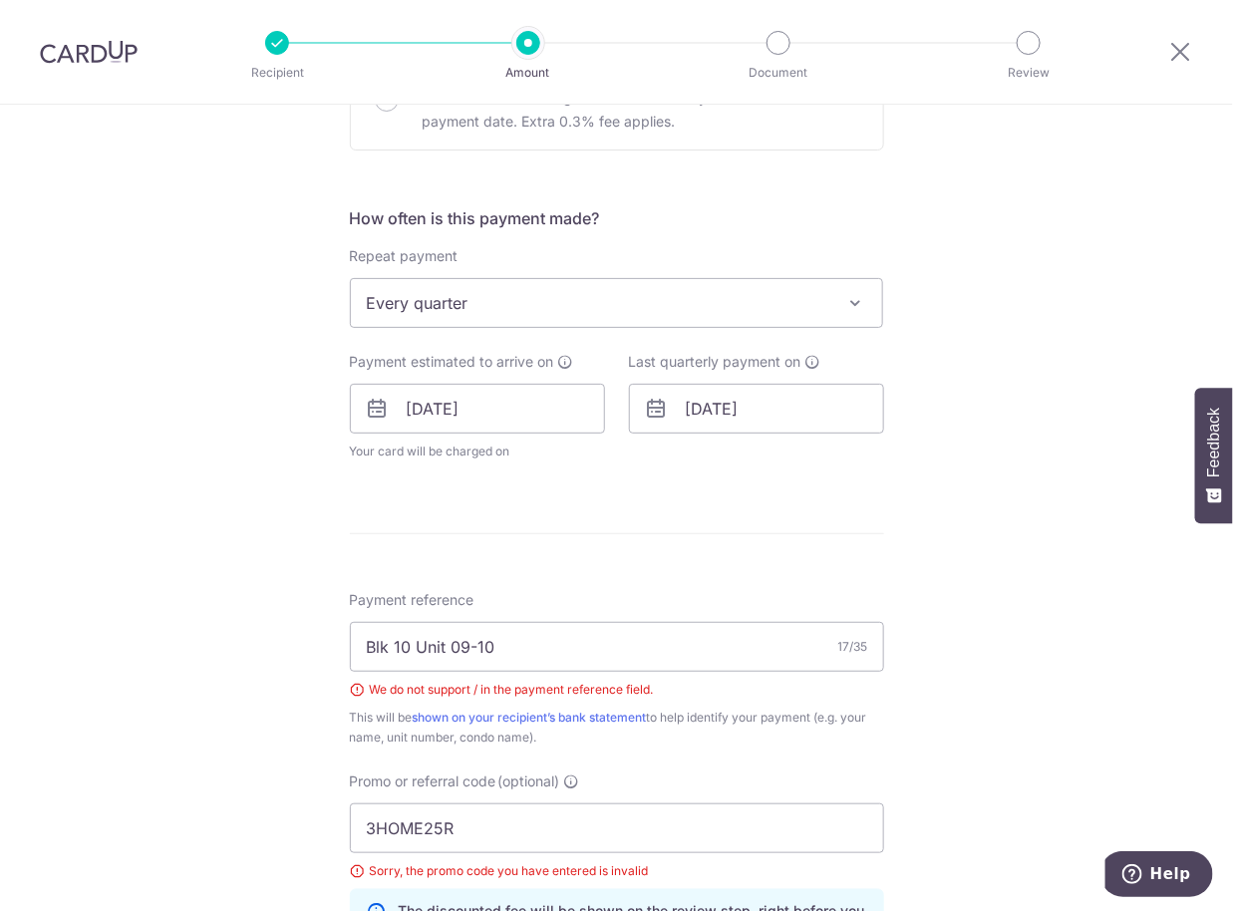
scroll to position [641, 0]
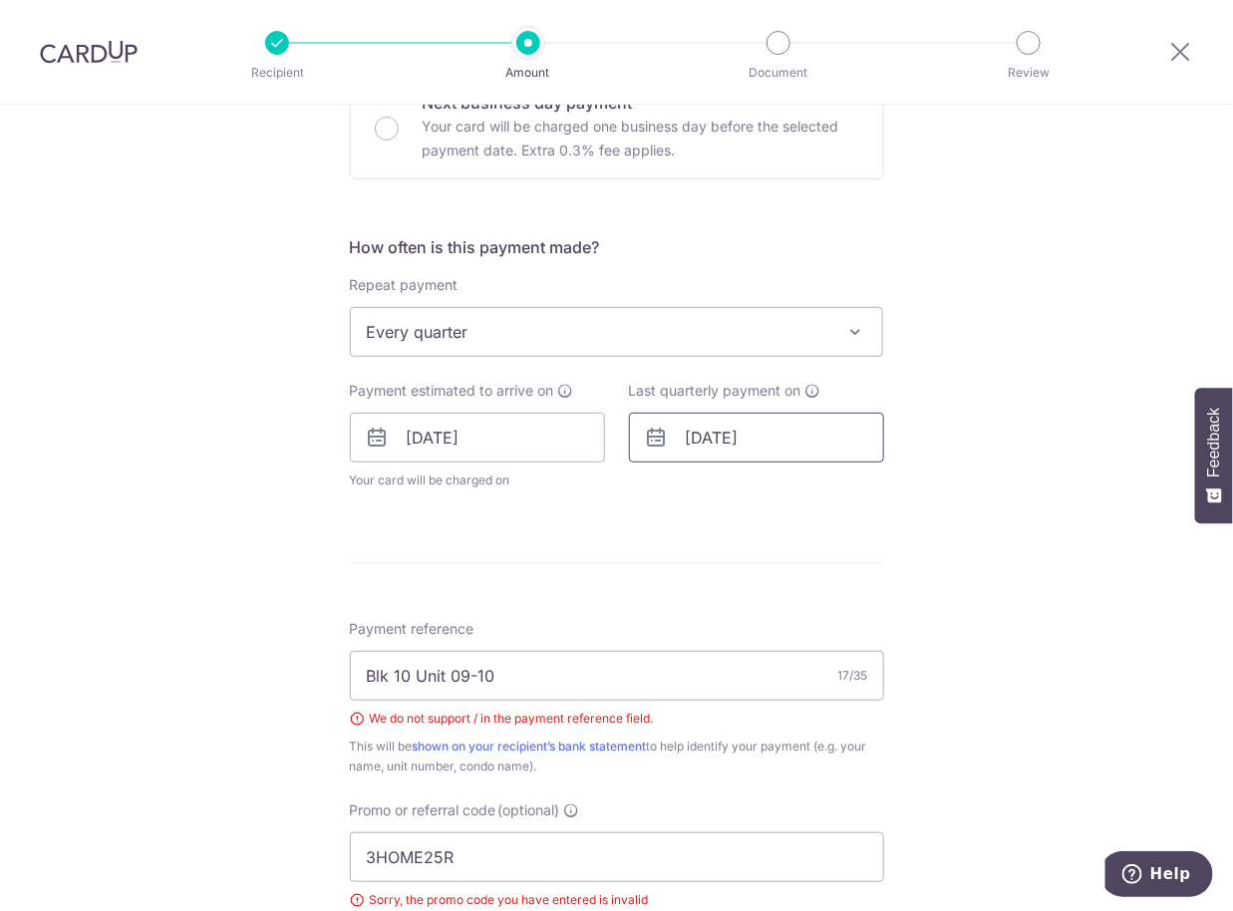
click at [696, 457] on input "31/12/2025" at bounding box center [756, 438] width 255 height 50
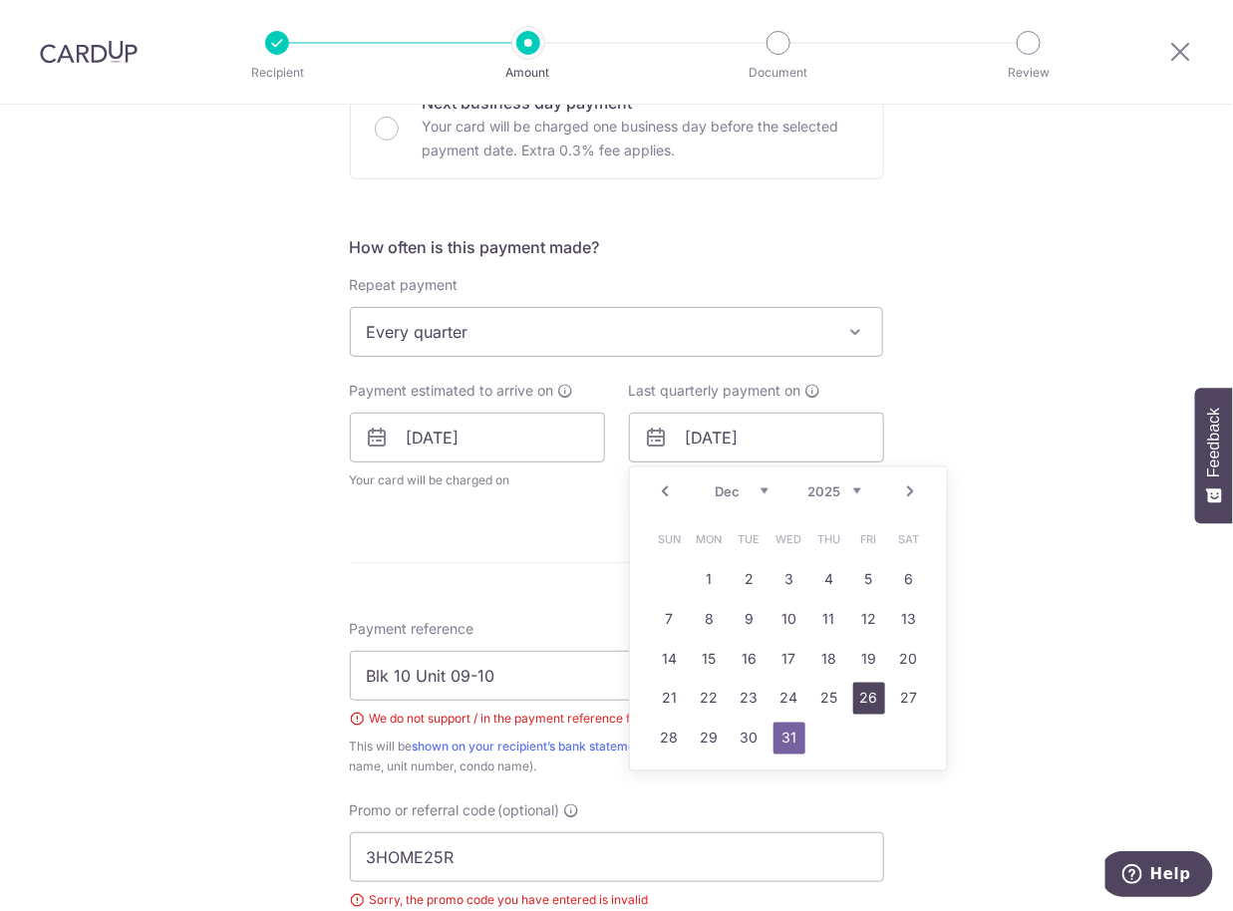
click at [860, 704] on link "26" at bounding box center [869, 699] width 32 height 32
type input "26/12/2025"
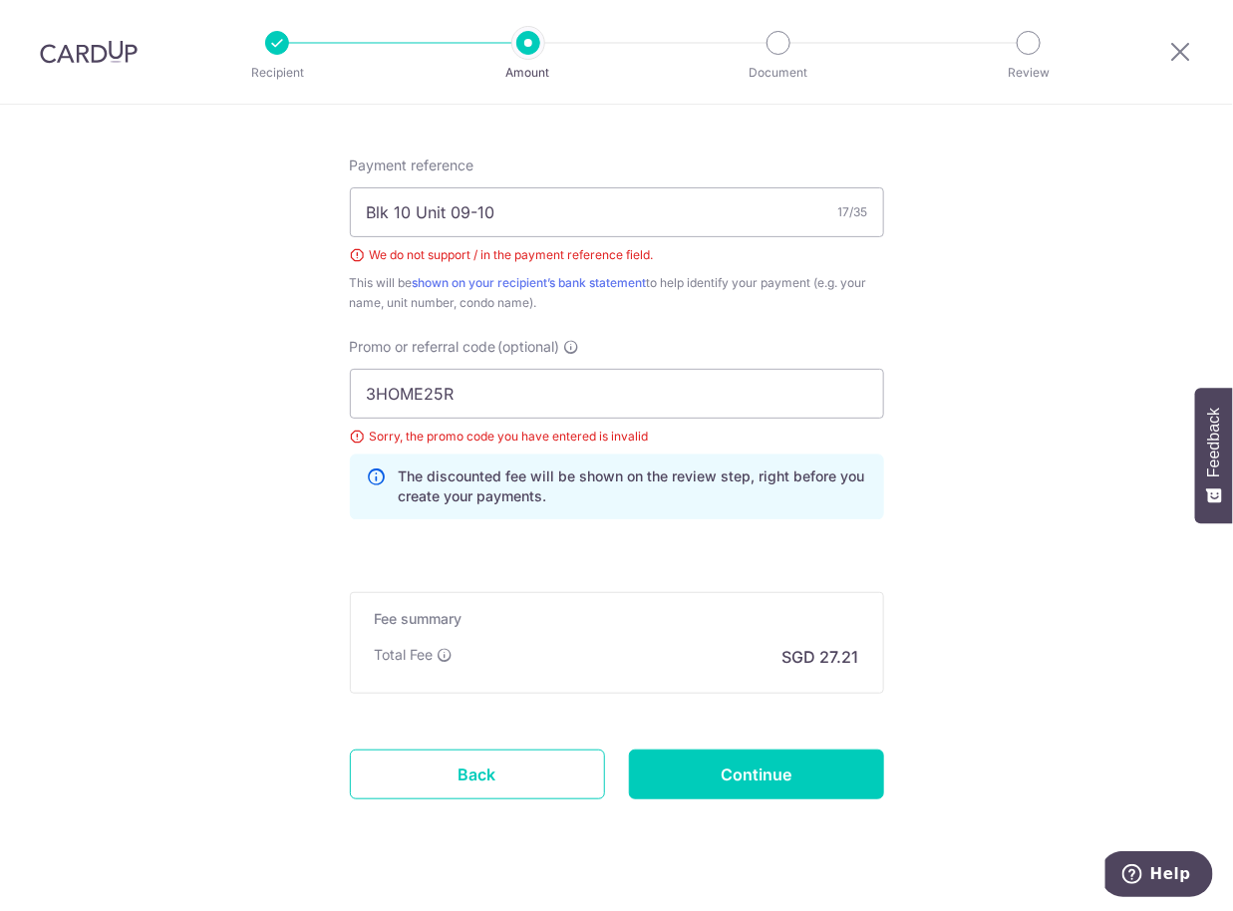
scroll to position [1221, 0]
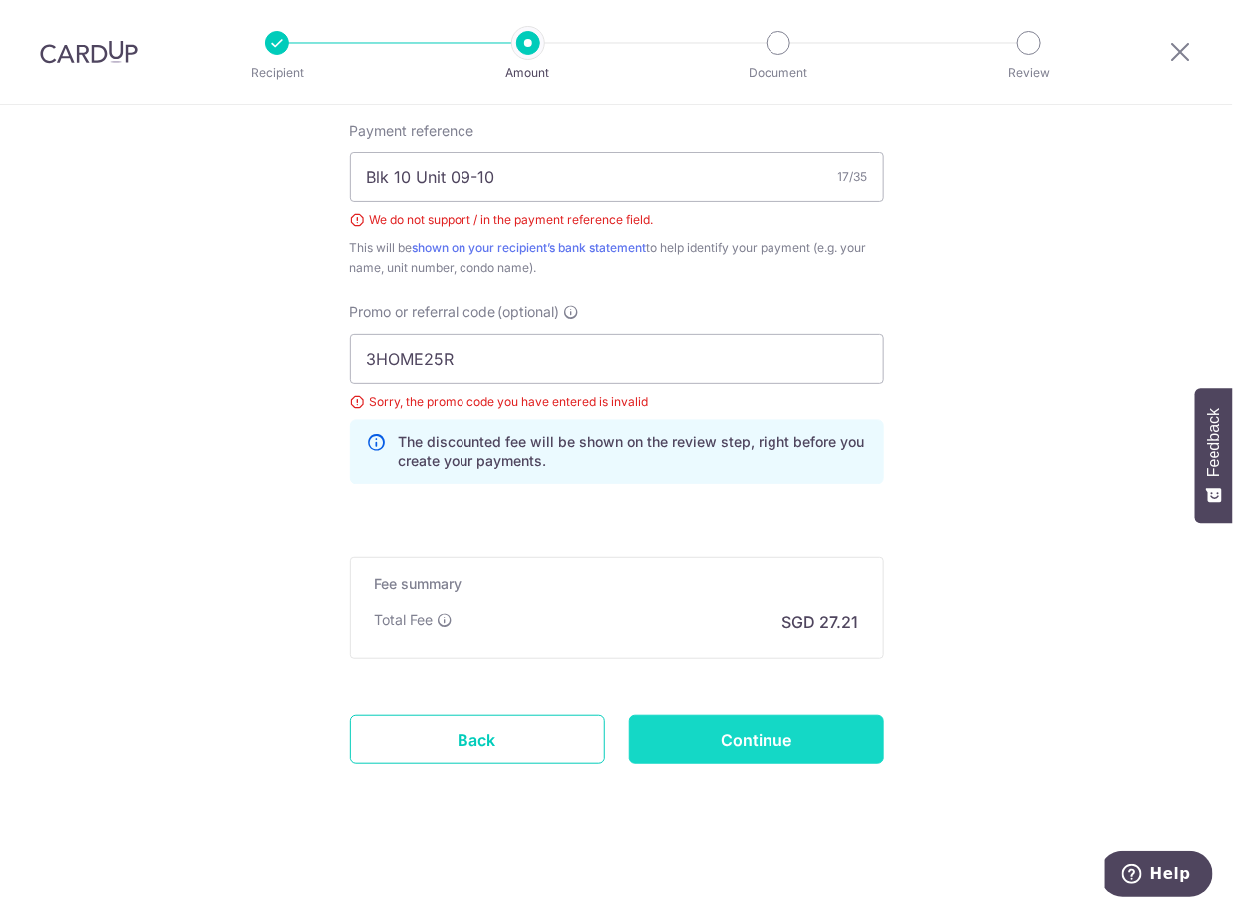
click at [789, 741] on input "Continue" at bounding box center [756, 739] width 255 height 50
type input "Create Schedule"
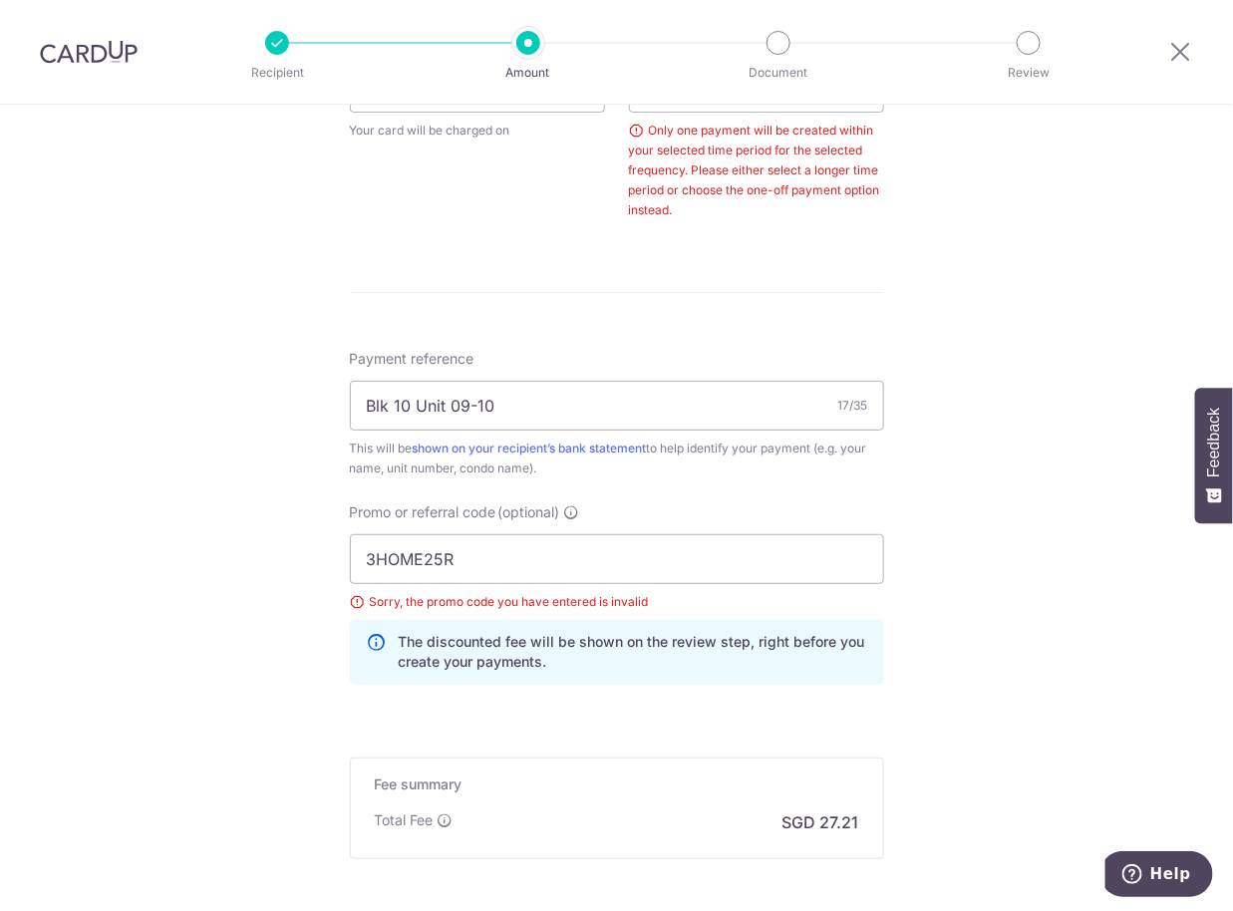
scroll to position [995, 0]
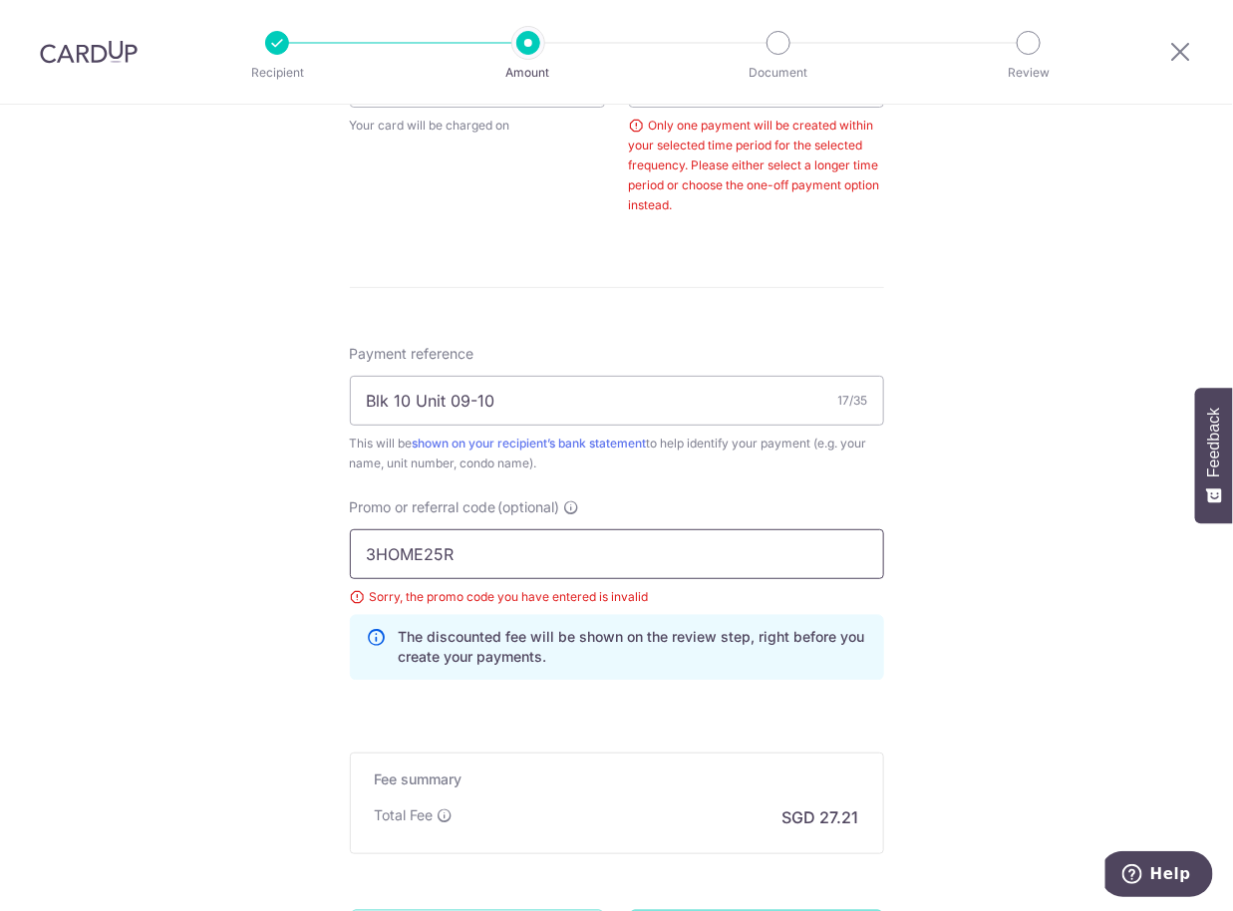
click at [826, 562] on input "3HOME25R" at bounding box center [617, 554] width 534 height 50
type input "3"
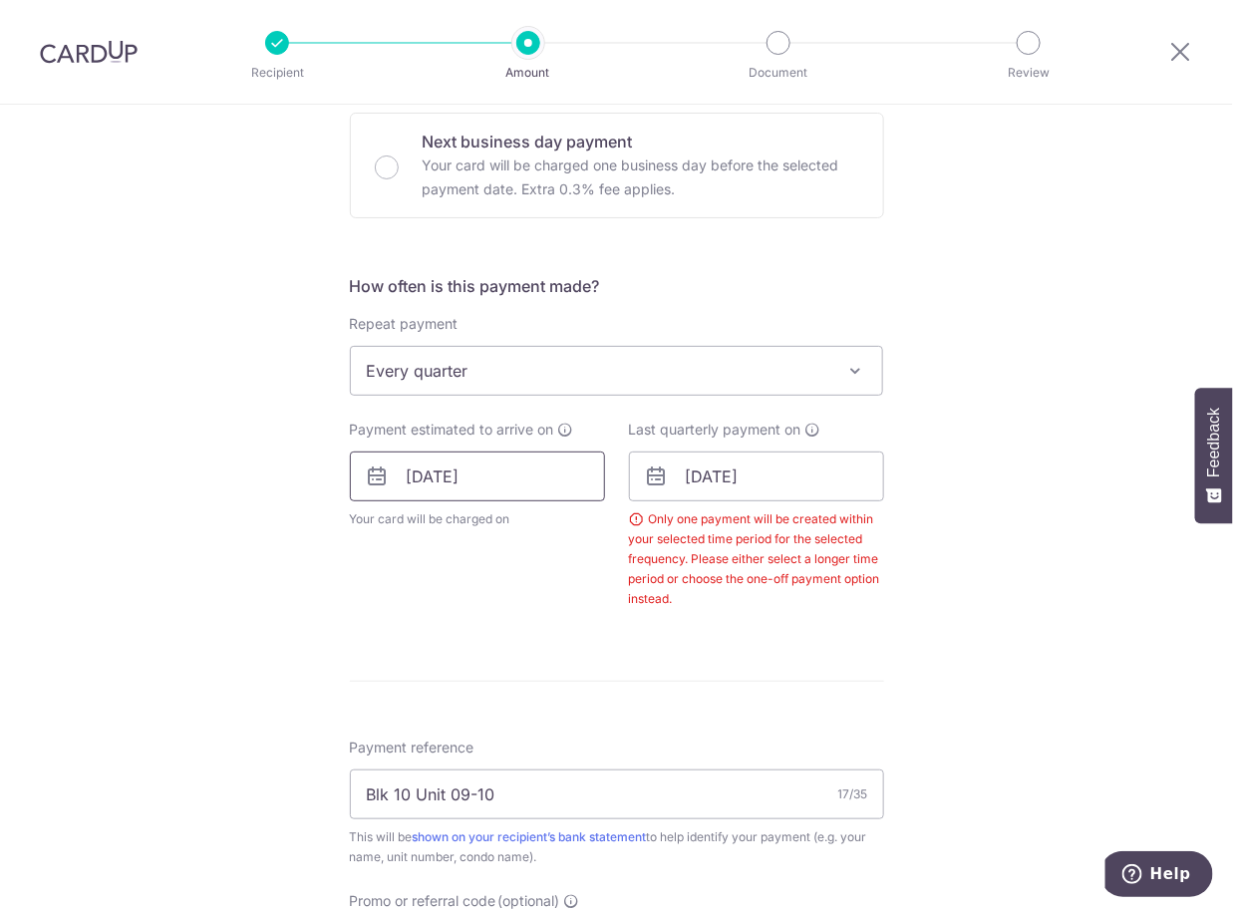
scroll to position [598, 0]
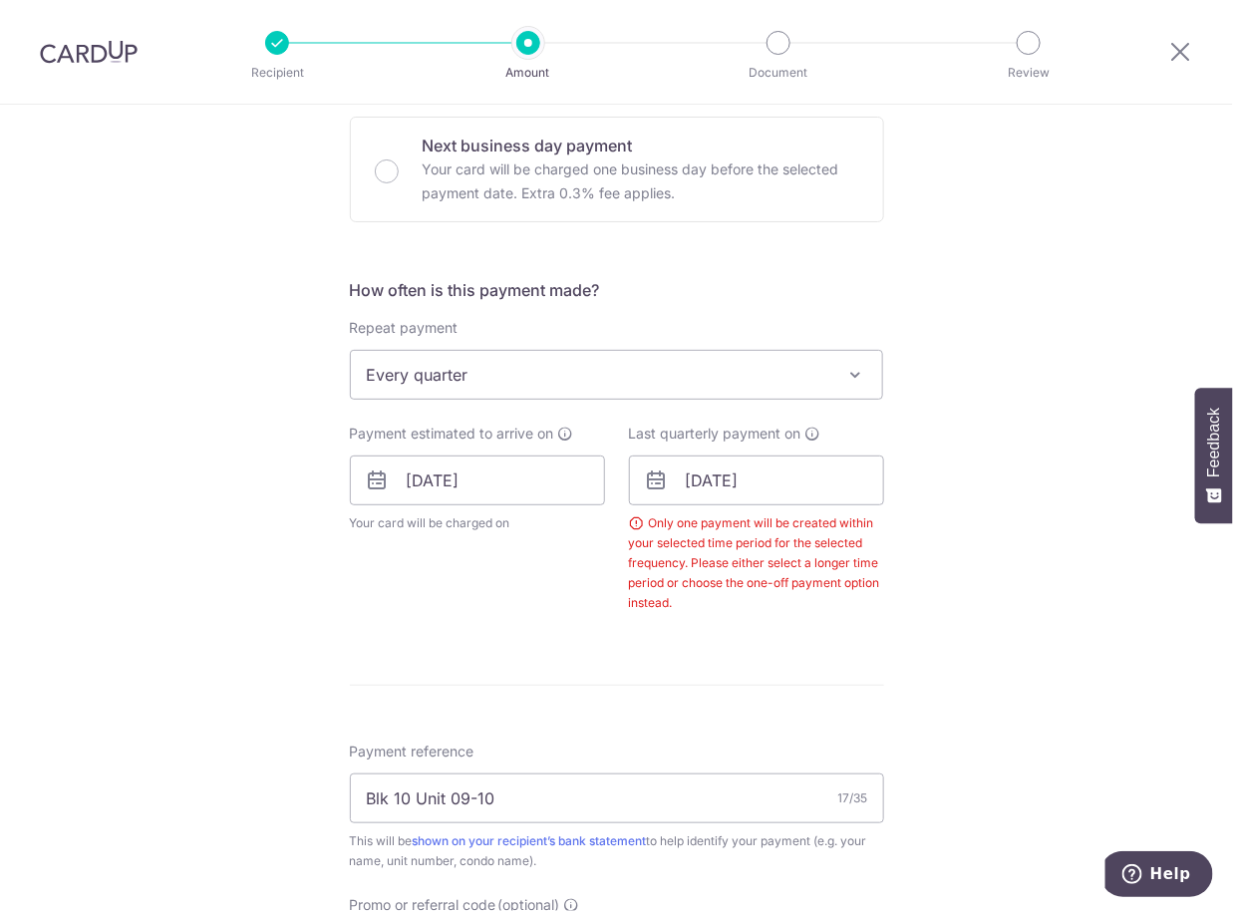
click at [507, 377] on span "Every quarter" at bounding box center [617, 375] width 532 height 48
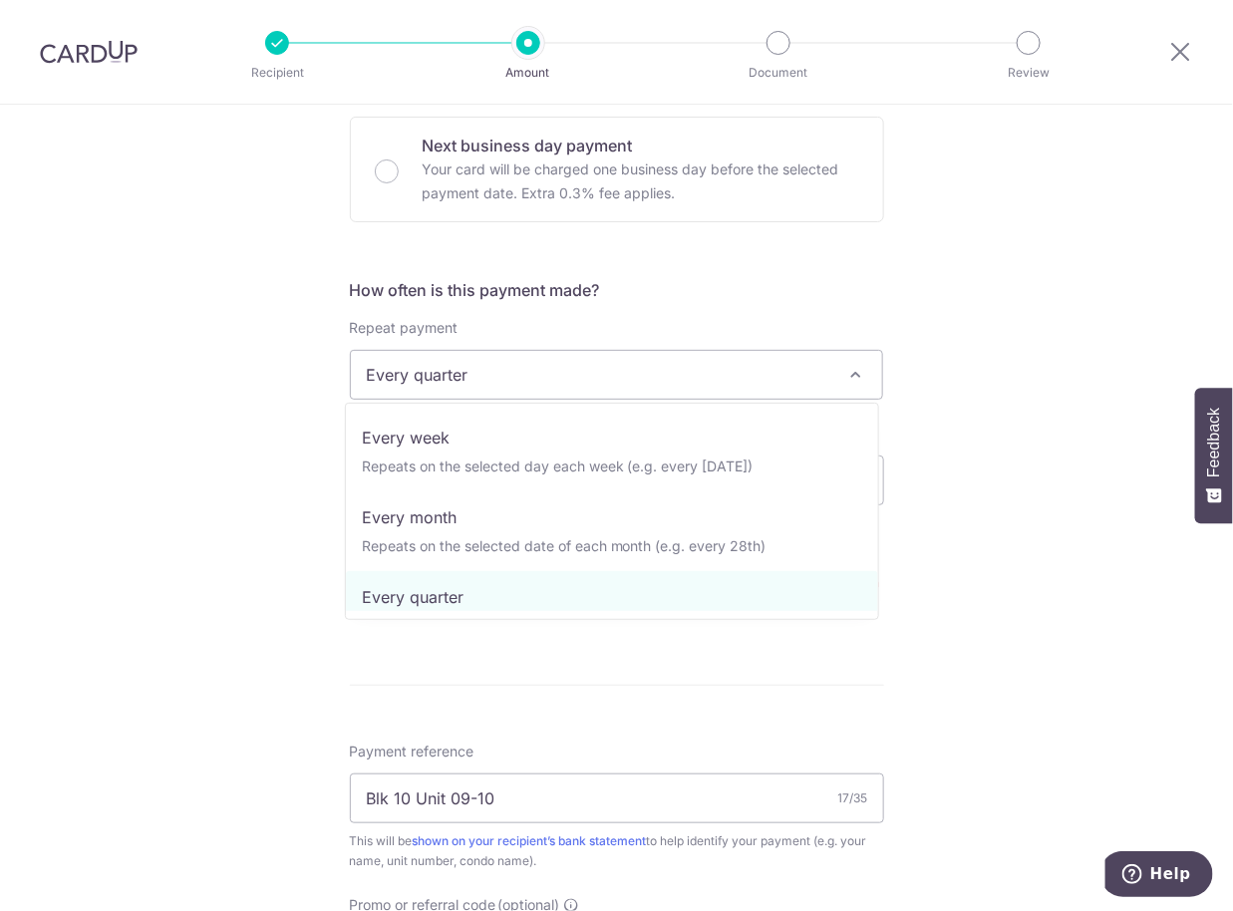
scroll to position [0, 0]
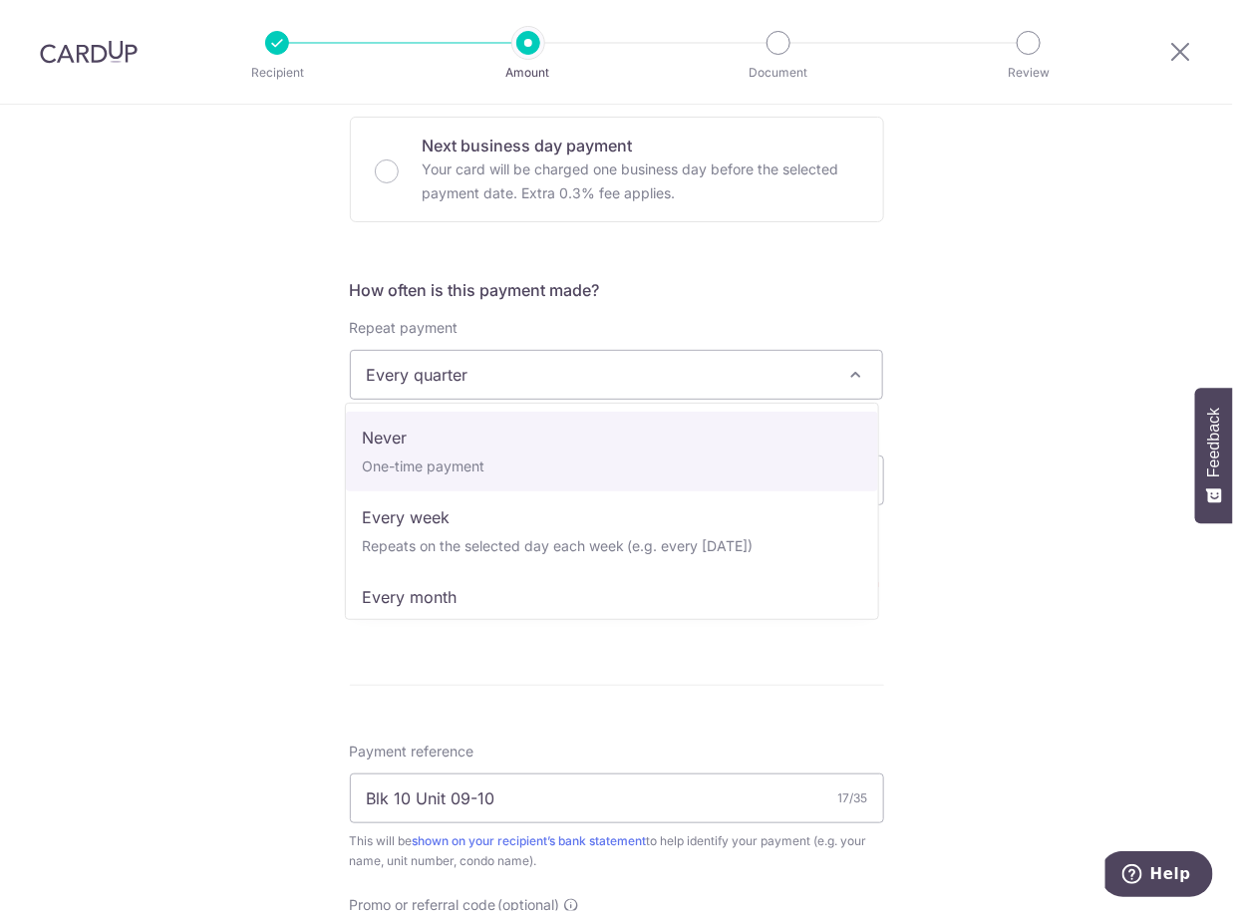
select select "1"
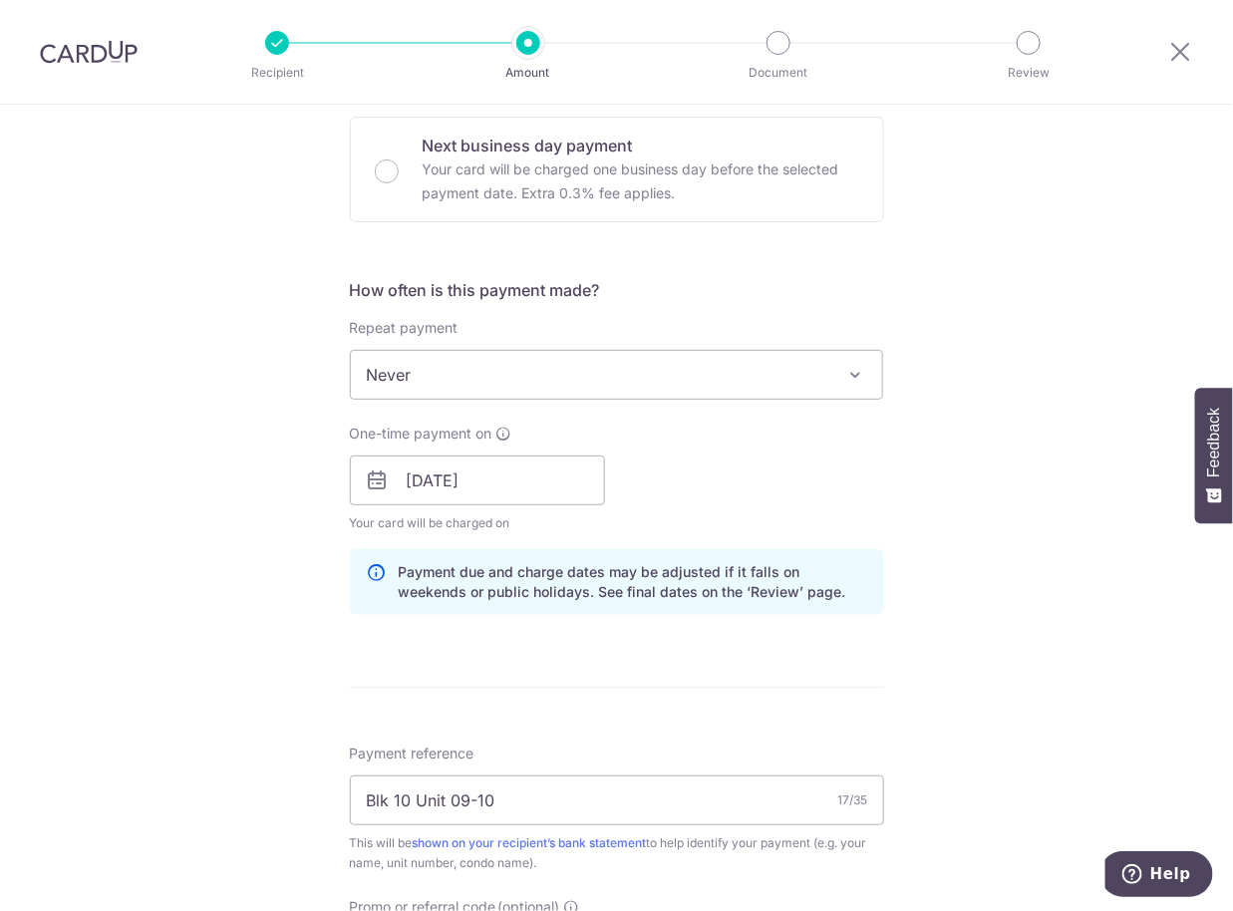
click at [833, 491] on div "One-time payment on 30/09/2025 Your card will be charged on for the first payme…" at bounding box center [617, 478] width 558 height 110
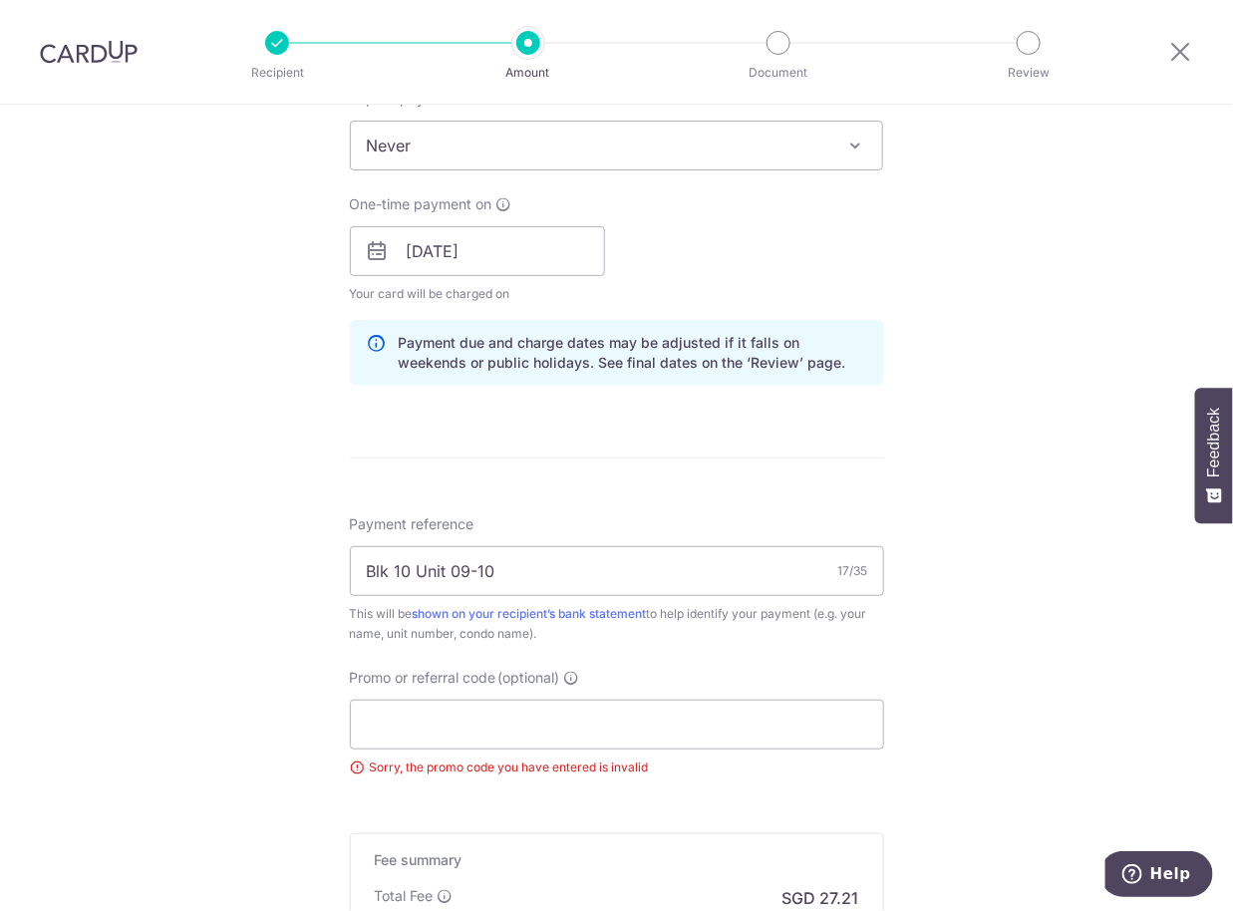
scroll to position [995, 0]
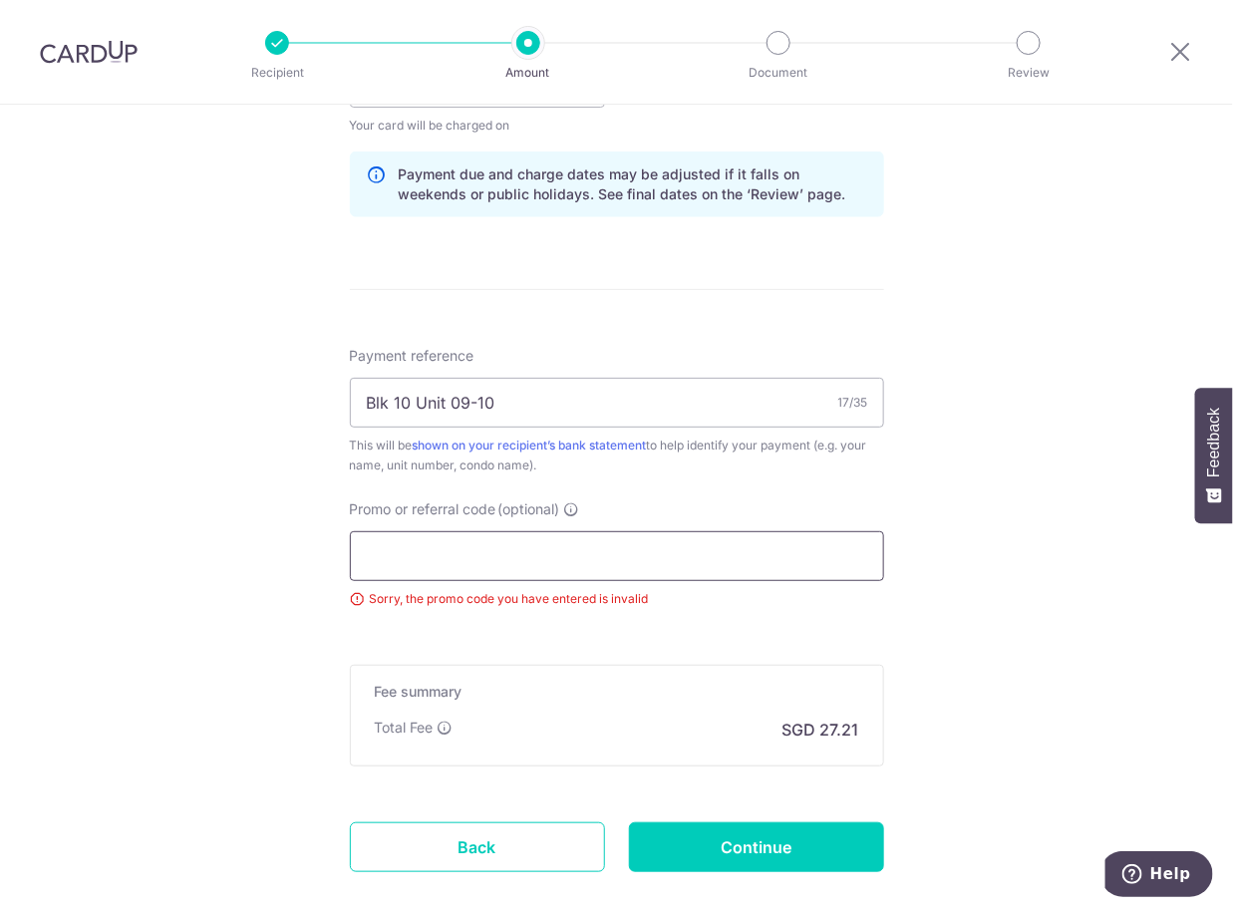
click at [489, 565] on input "Promo or referral code (optional)" at bounding box center [617, 556] width 534 height 50
paste input "OCBC18"
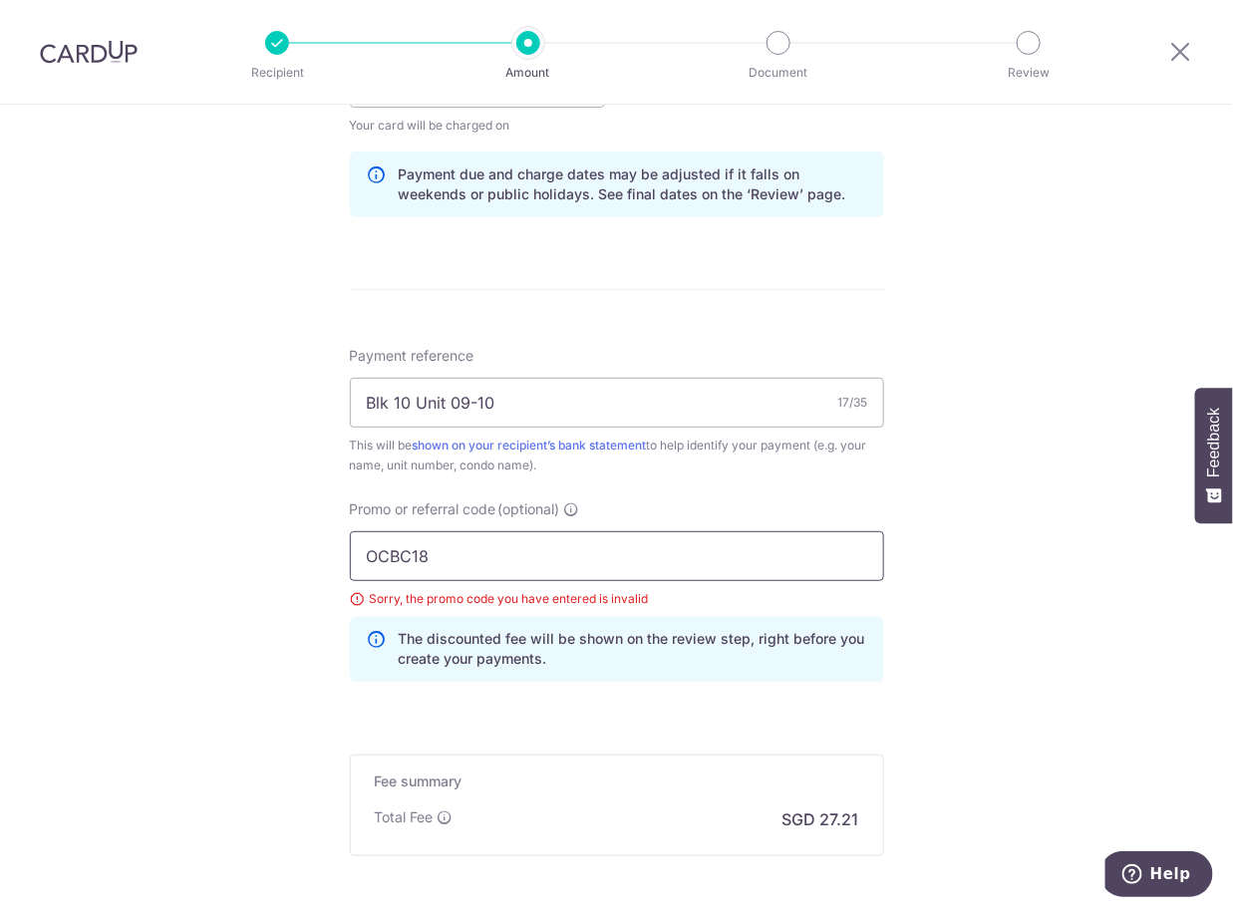
type input "OCBC18"
click at [947, 476] on div "Tell us more about your payment Enter payment amount SGD 1,046.40 1046.40 Selec…" at bounding box center [616, 110] width 1233 height 2002
click at [953, 541] on div "Tell us more about your payment Enter payment amount SGD 1,046.40 1046.40 Selec…" at bounding box center [616, 110] width 1233 height 2002
click at [498, 547] on input "OCBC18" at bounding box center [617, 556] width 534 height 50
click at [73, 524] on div "Tell us more about your payment Enter payment amount SGD 1,046.40 1046.40 Selec…" at bounding box center [616, 110] width 1233 height 2002
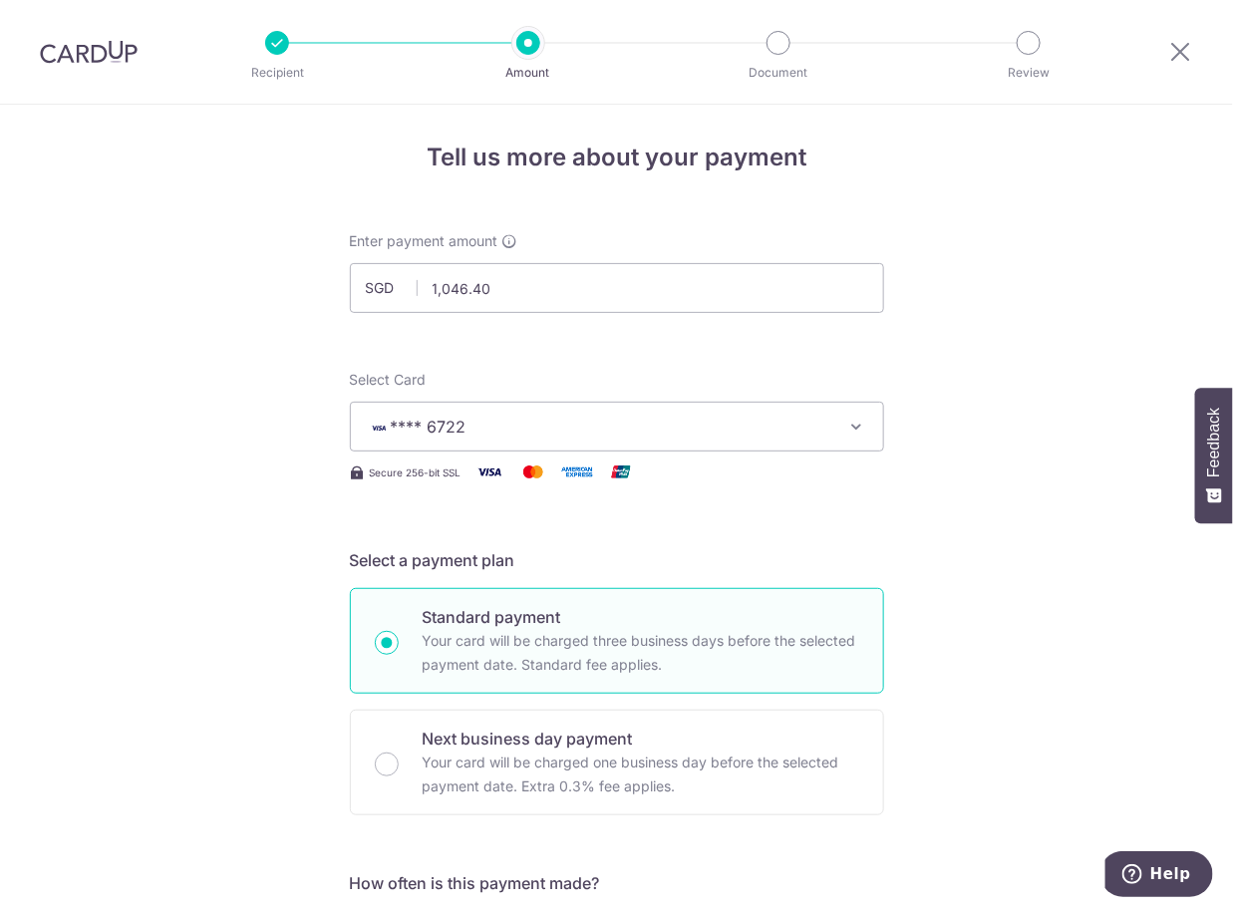
scroll to position [0, 0]
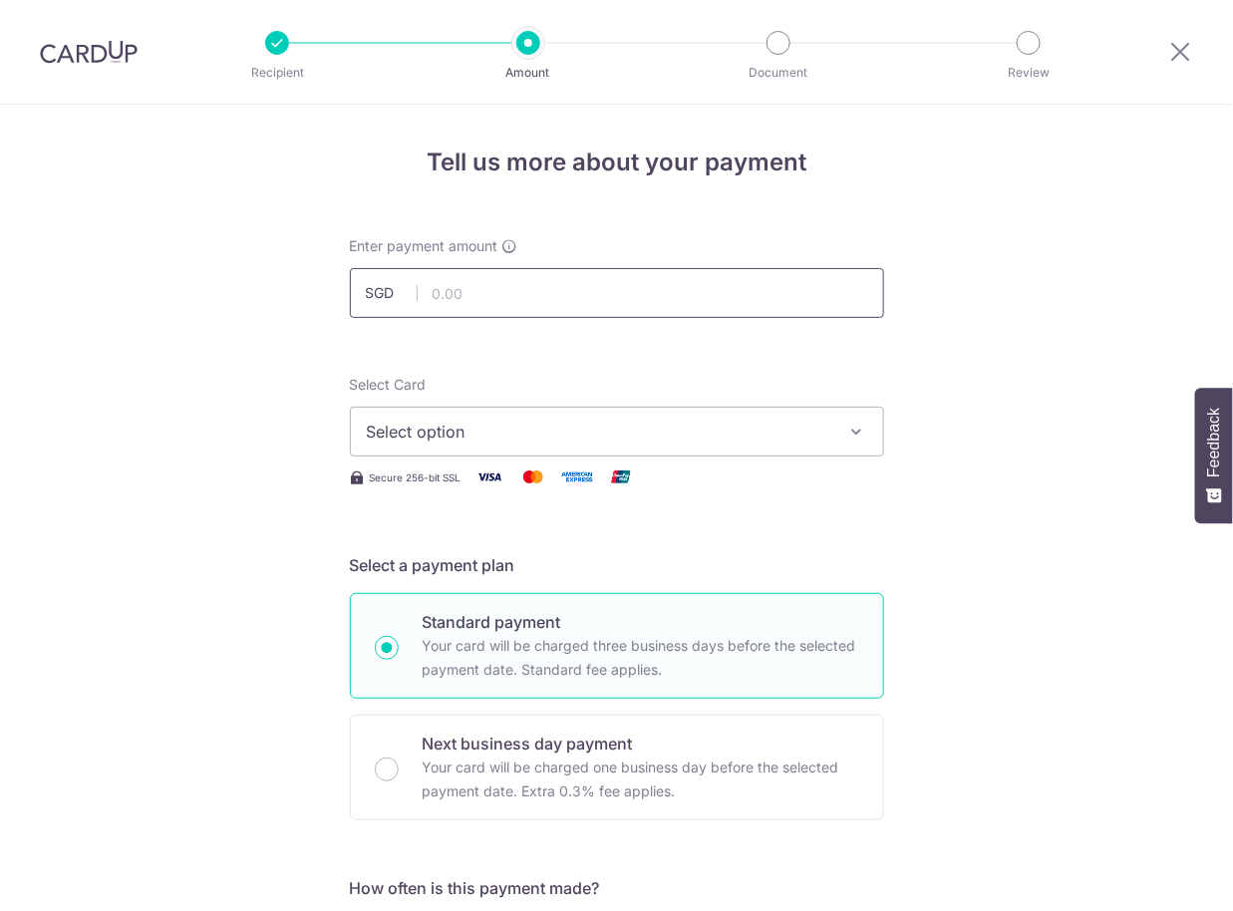
click at [611, 286] on input "text" at bounding box center [617, 293] width 534 height 50
type input "1,046.40"
click at [568, 445] on button "Select option" at bounding box center [617, 432] width 534 height 50
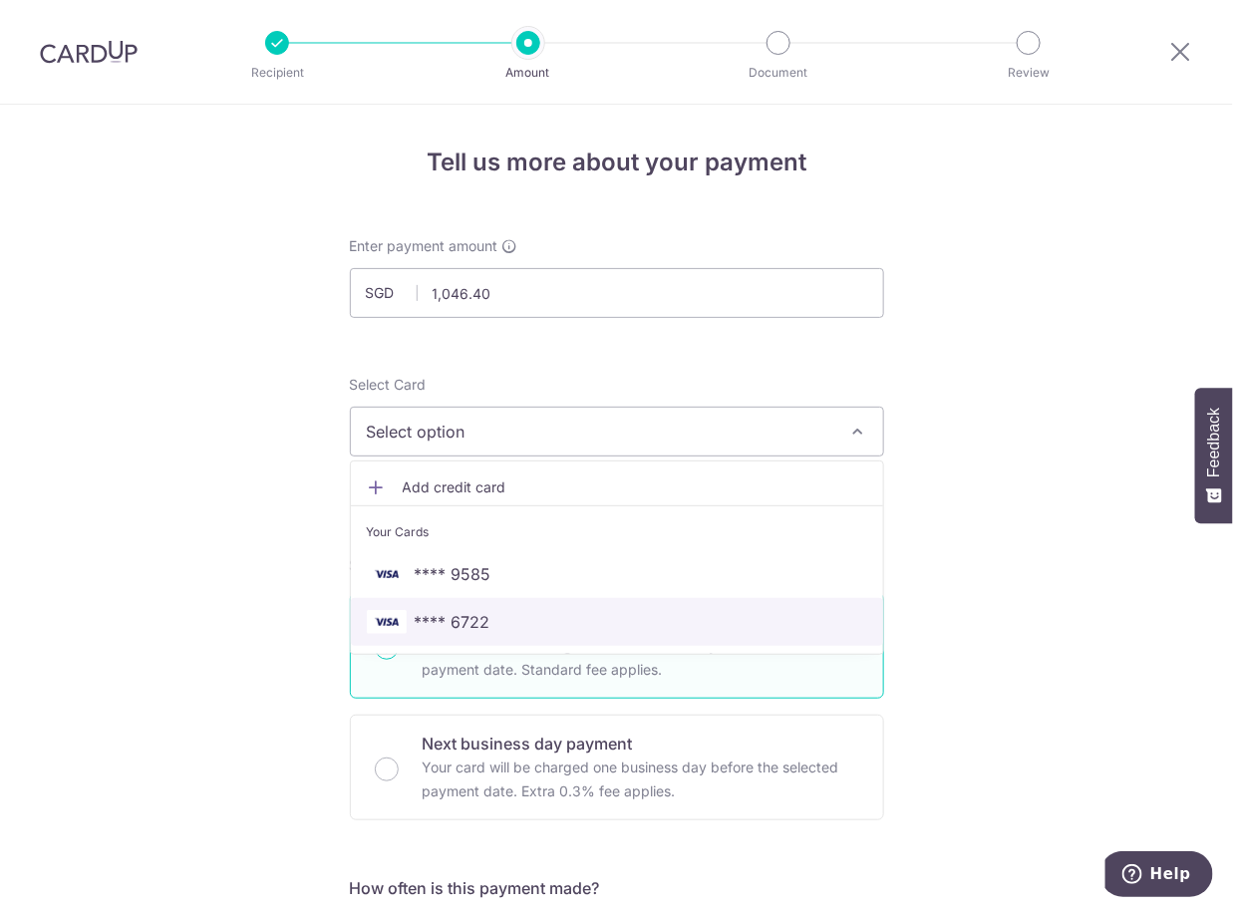
click at [571, 622] on span "**** 6722" at bounding box center [617, 622] width 500 height 24
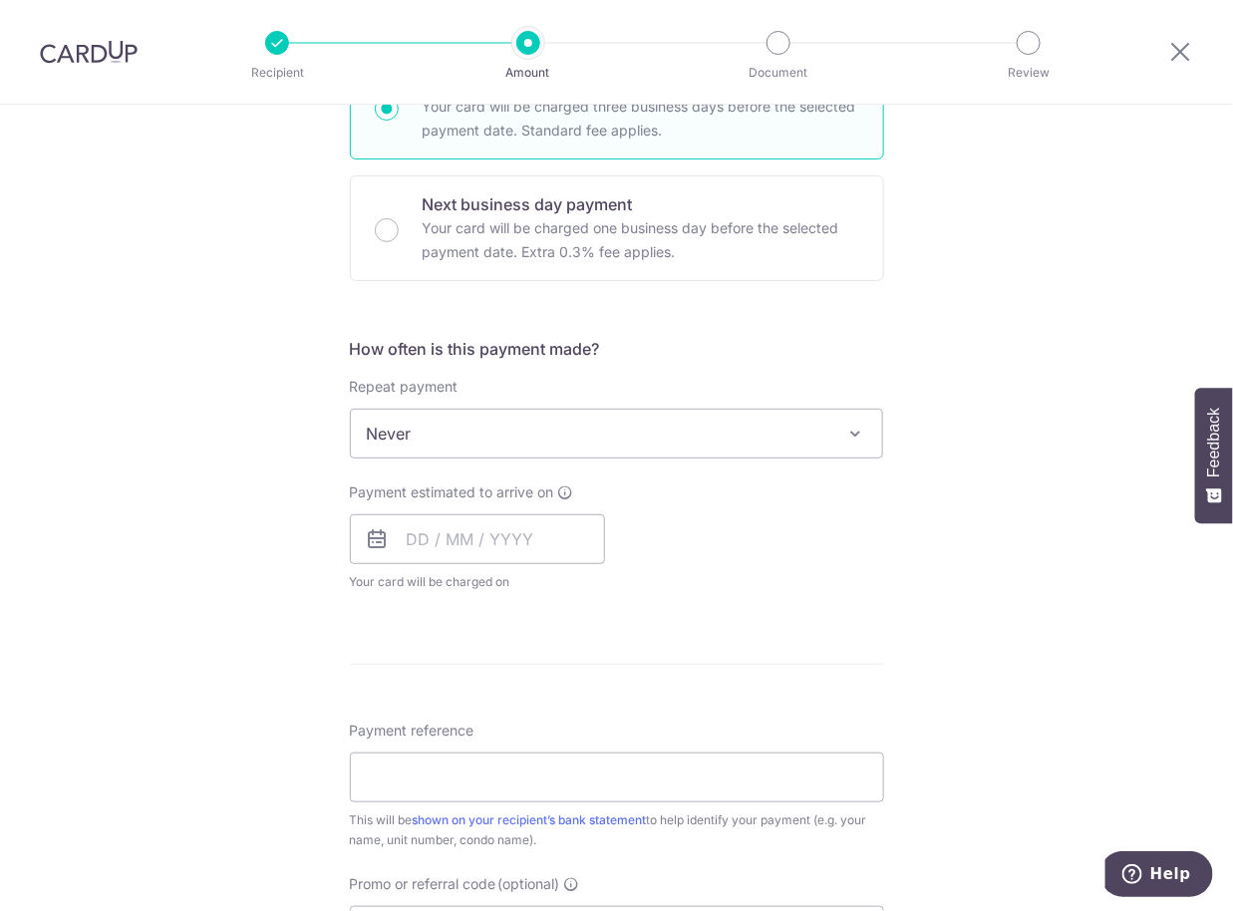
scroll to position [598, 0]
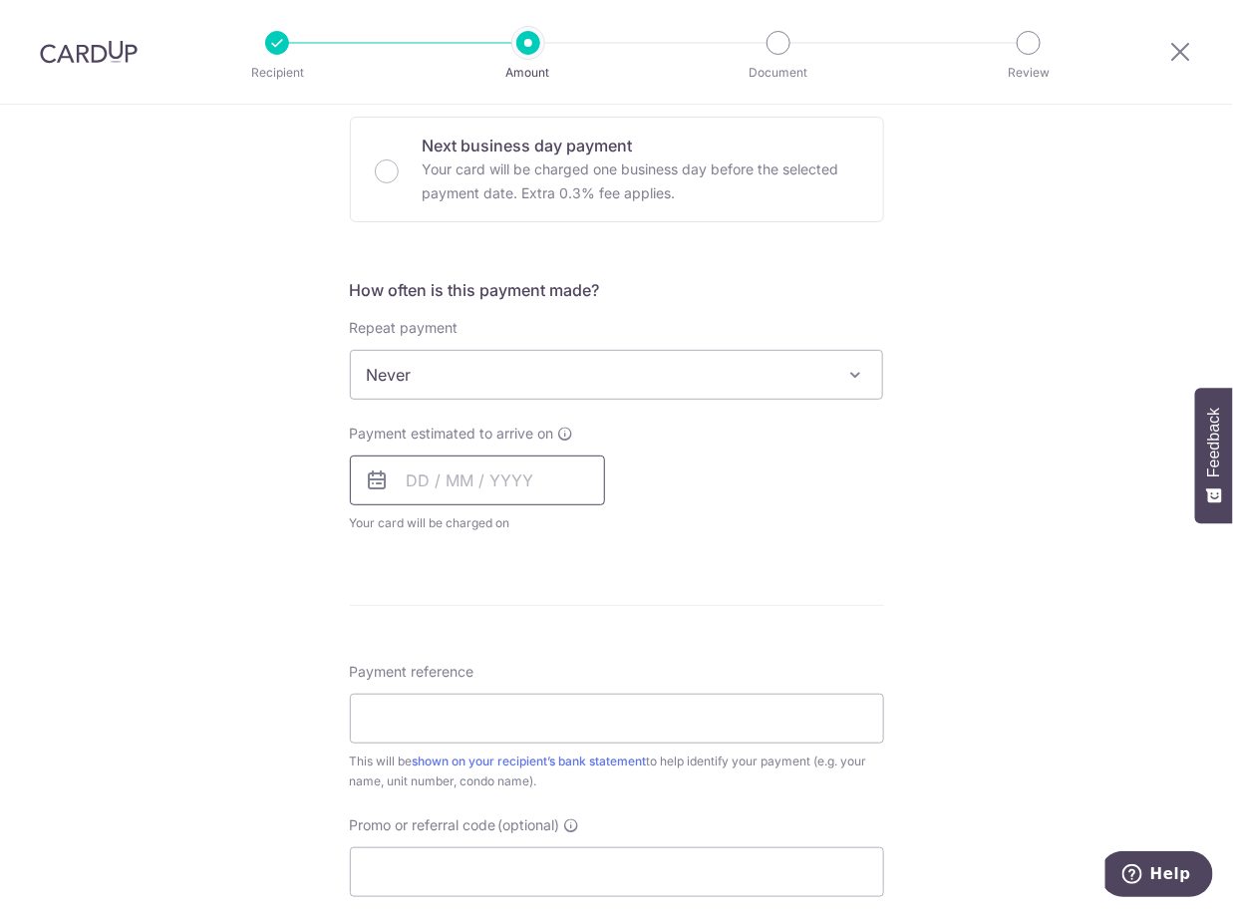
click at [416, 488] on input "text" at bounding box center [477, 480] width 255 height 50
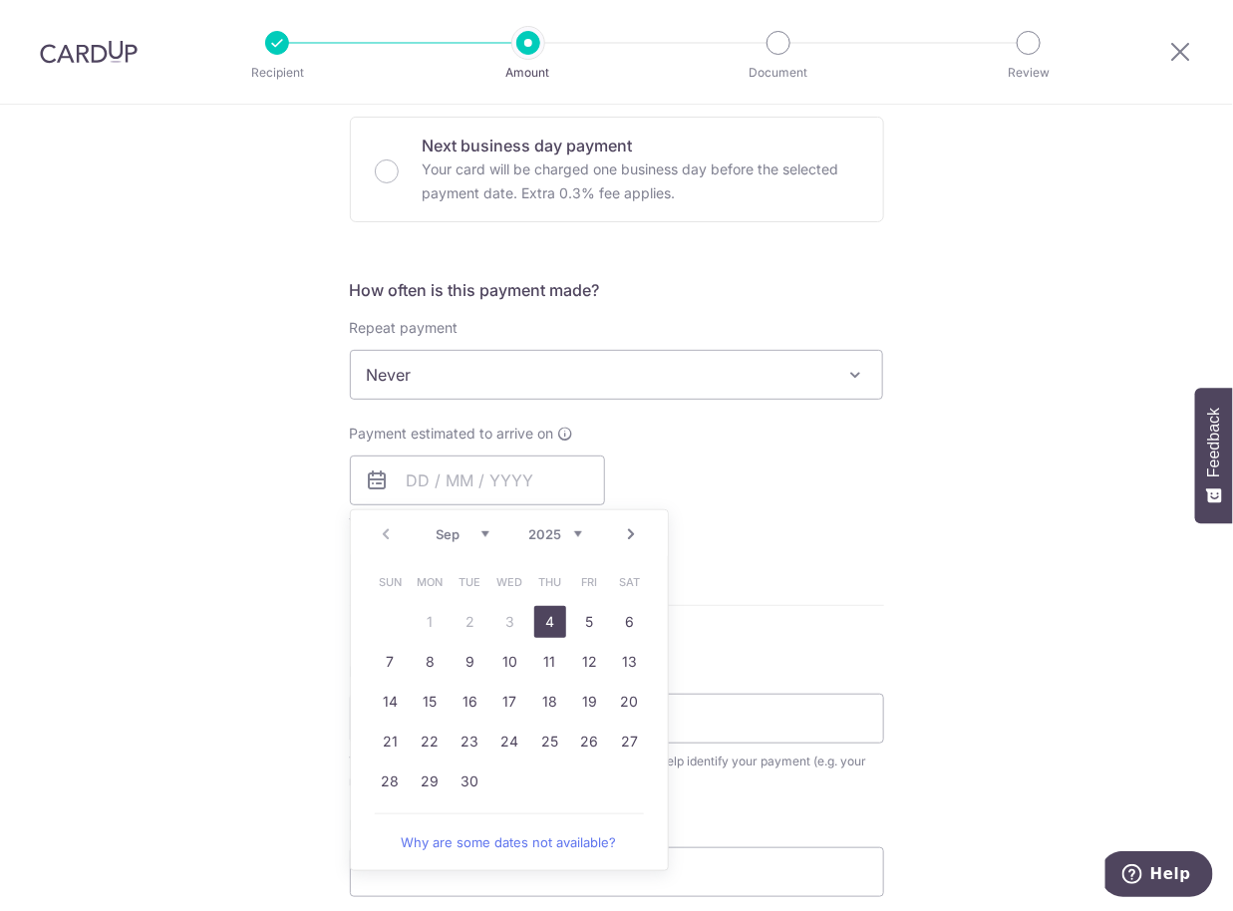
click at [817, 500] on div "Payment estimated to arrive on Prev Next Sep Oct Nov [DATE] 2026 2027 2028 2029…" at bounding box center [617, 478] width 558 height 110
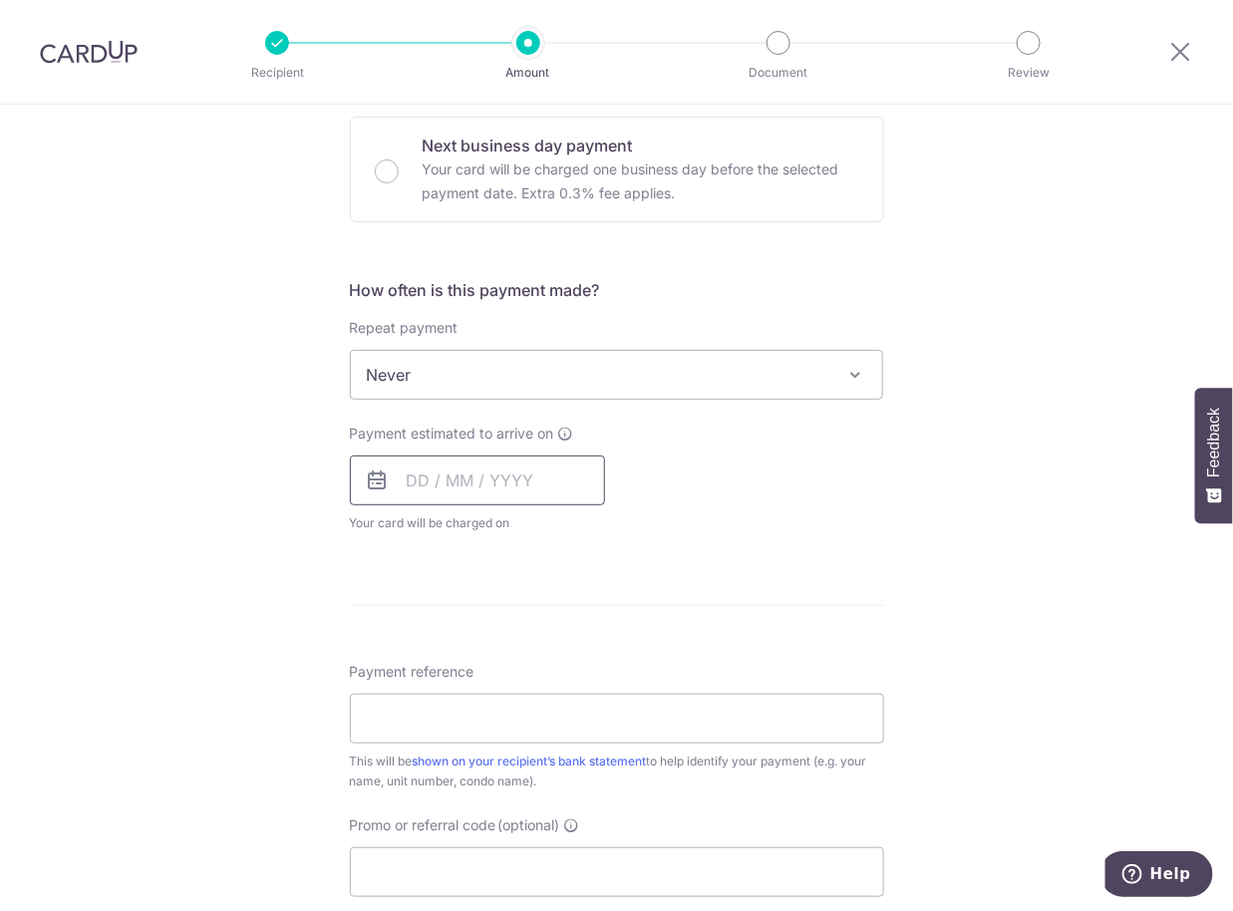
click at [409, 482] on input "text" at bounding box center [477, 480] width 255 height 50
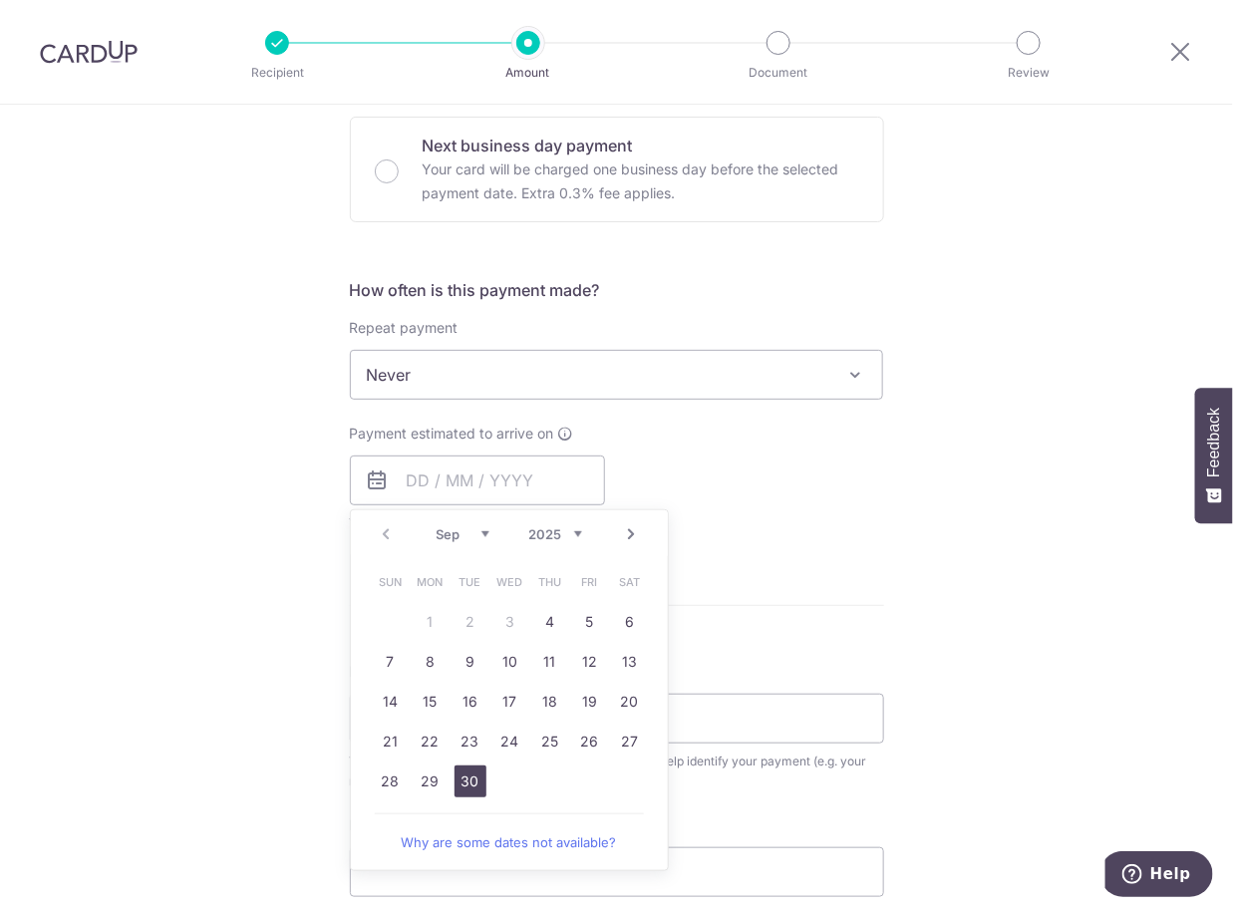
click at [463, 776] on link "30" at bounding box center [470, 781] width 32 height 32
type input "[DATE]"
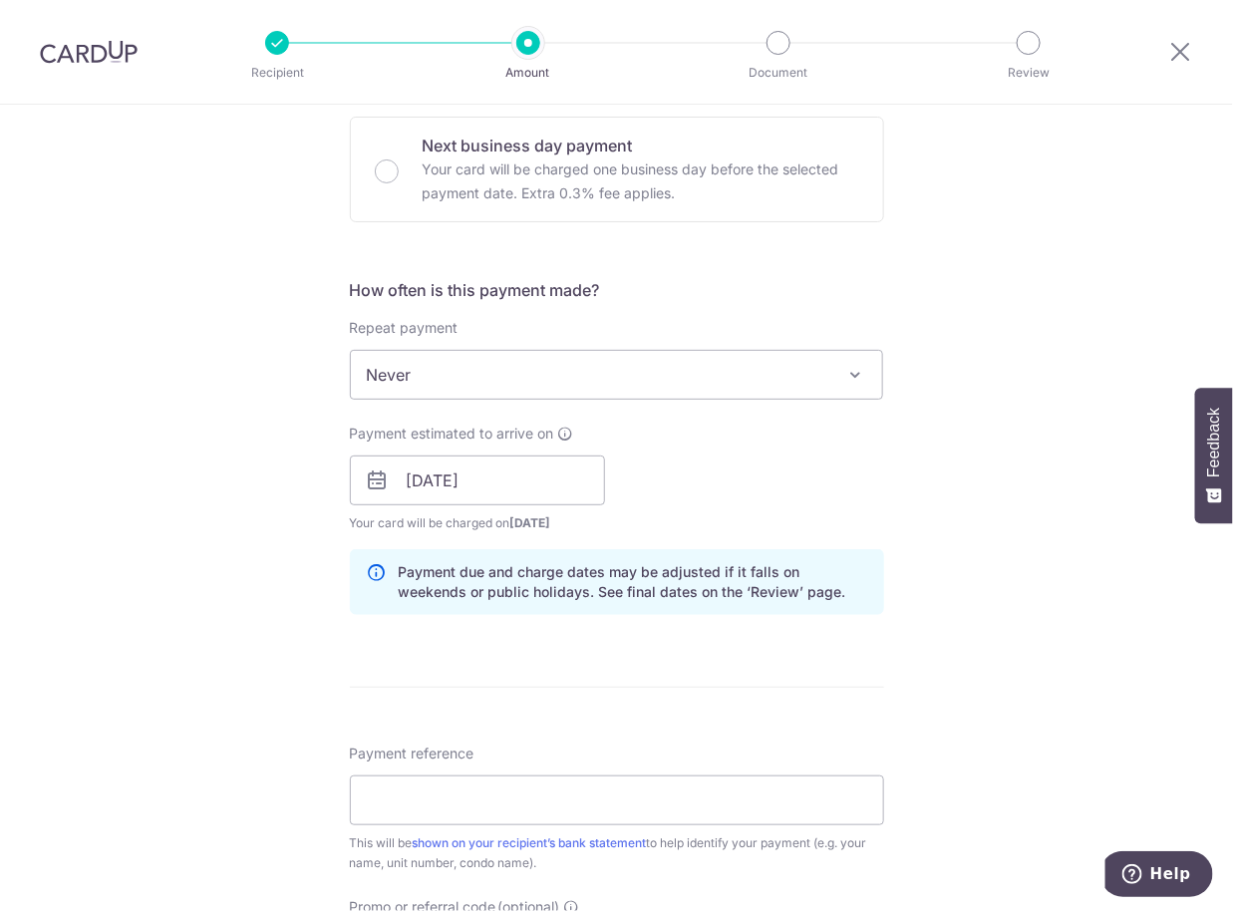
click at [903, 497] on div "Tell us more about your payment Enter payment amount SGD 1,046.40 1046.40 Selec…" at bounding box center [616, 449] width 1233 height 1884
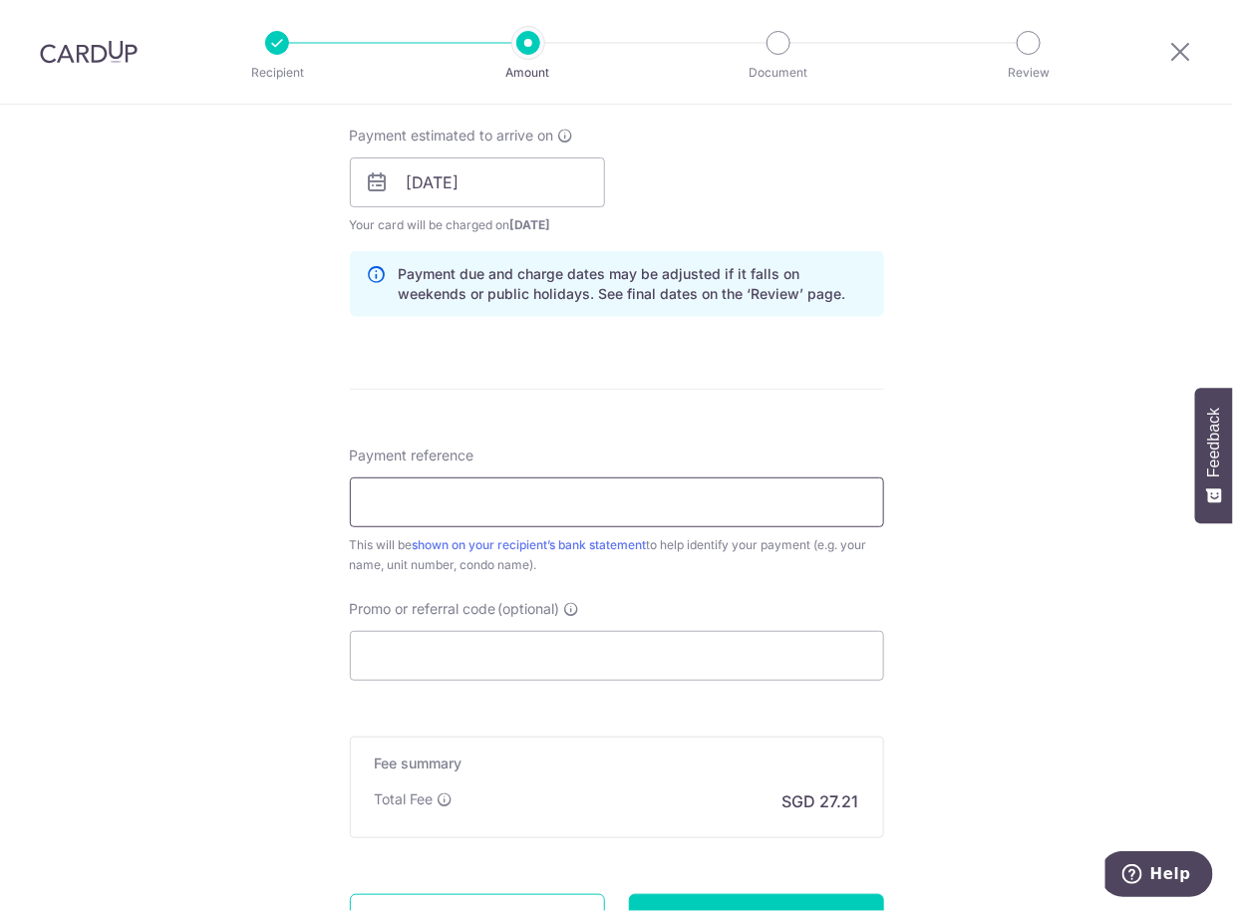
scroll to position [896, 0]
click at [363, 500] on input "Payment reference" at bounding box center [617, 502] width 534 height 50
type input "Blk 10 Unit 09-10"
click at [701, 655] on input "Promo or referral code (optional)" at bounding box center [617, 656] width 534 height 50
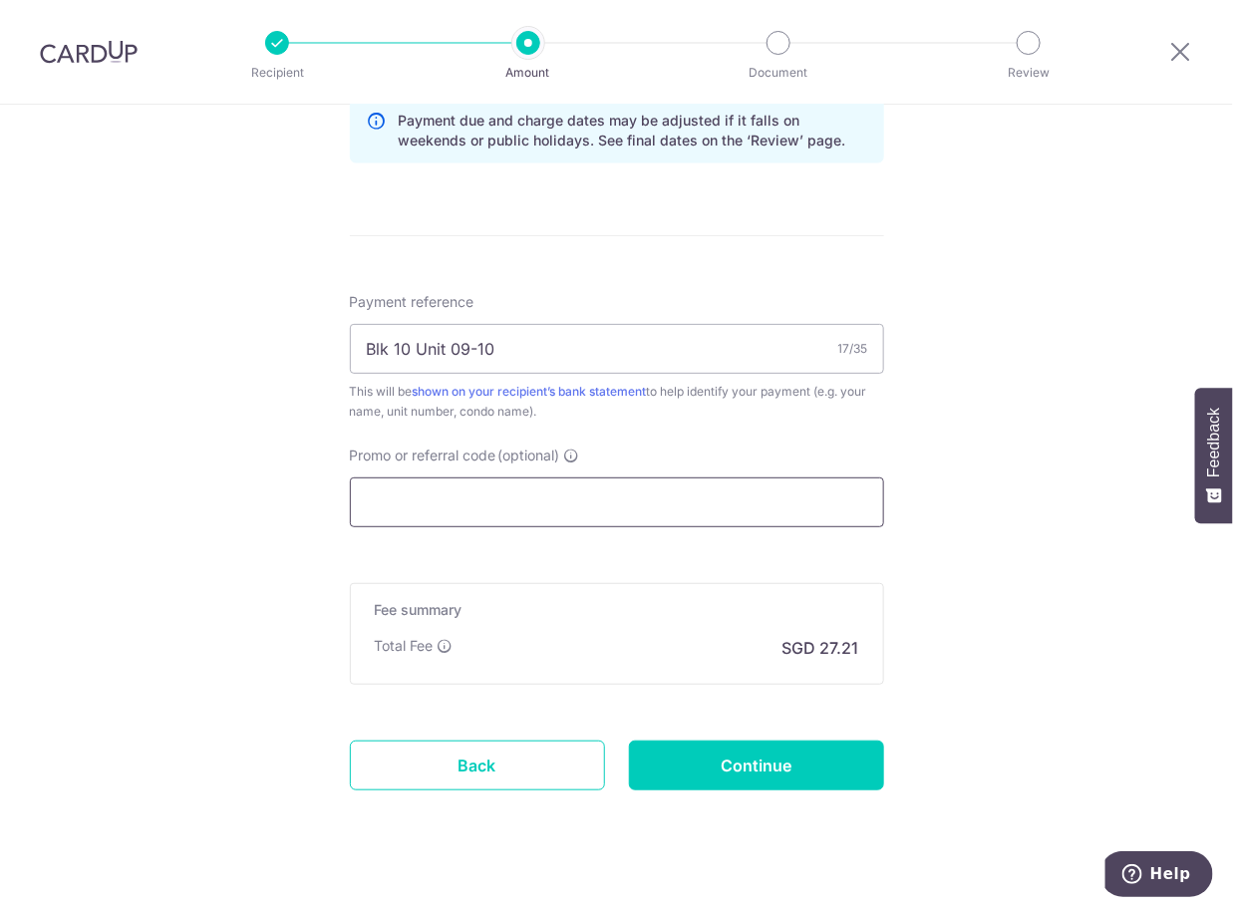
scroll to position [1075, 0]
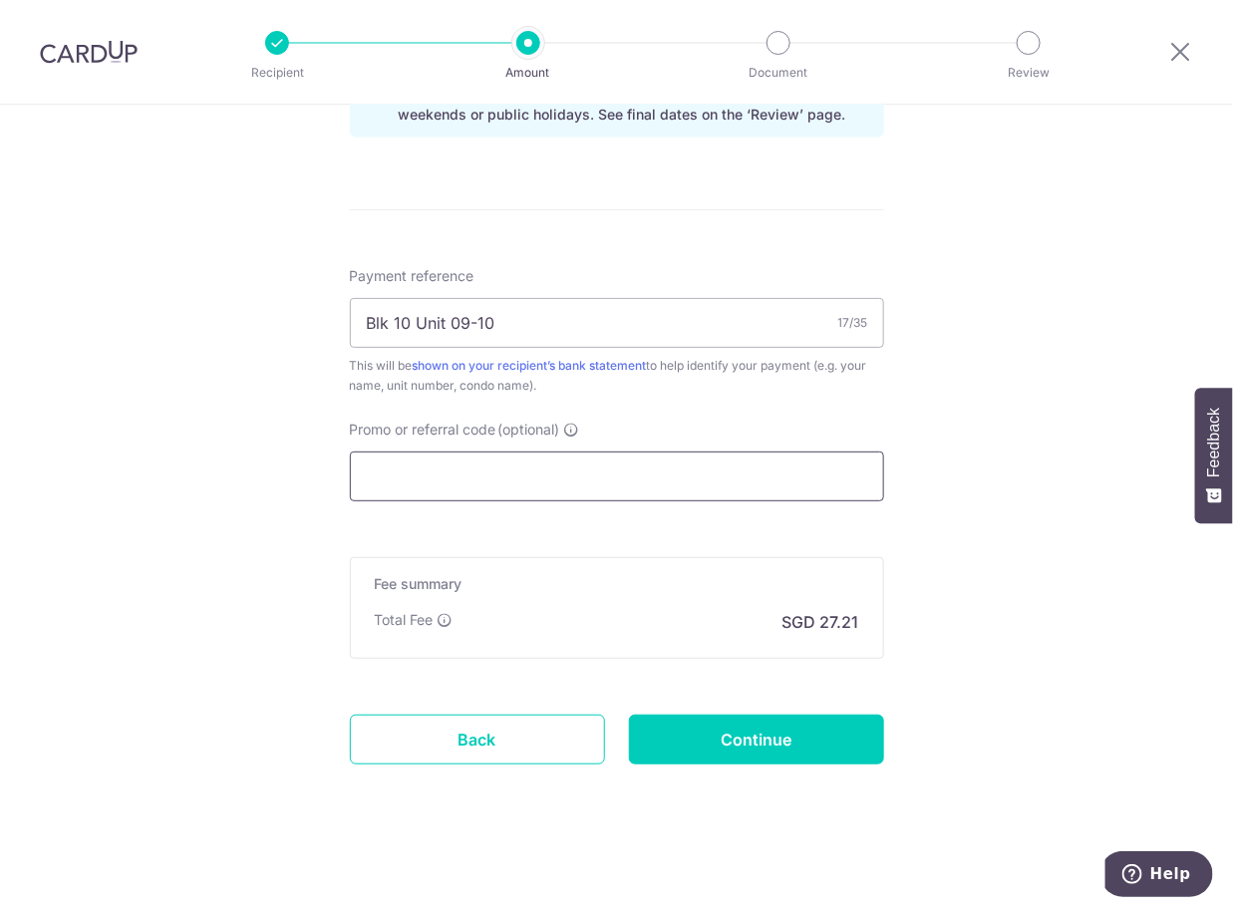
paste input "OCBC18"
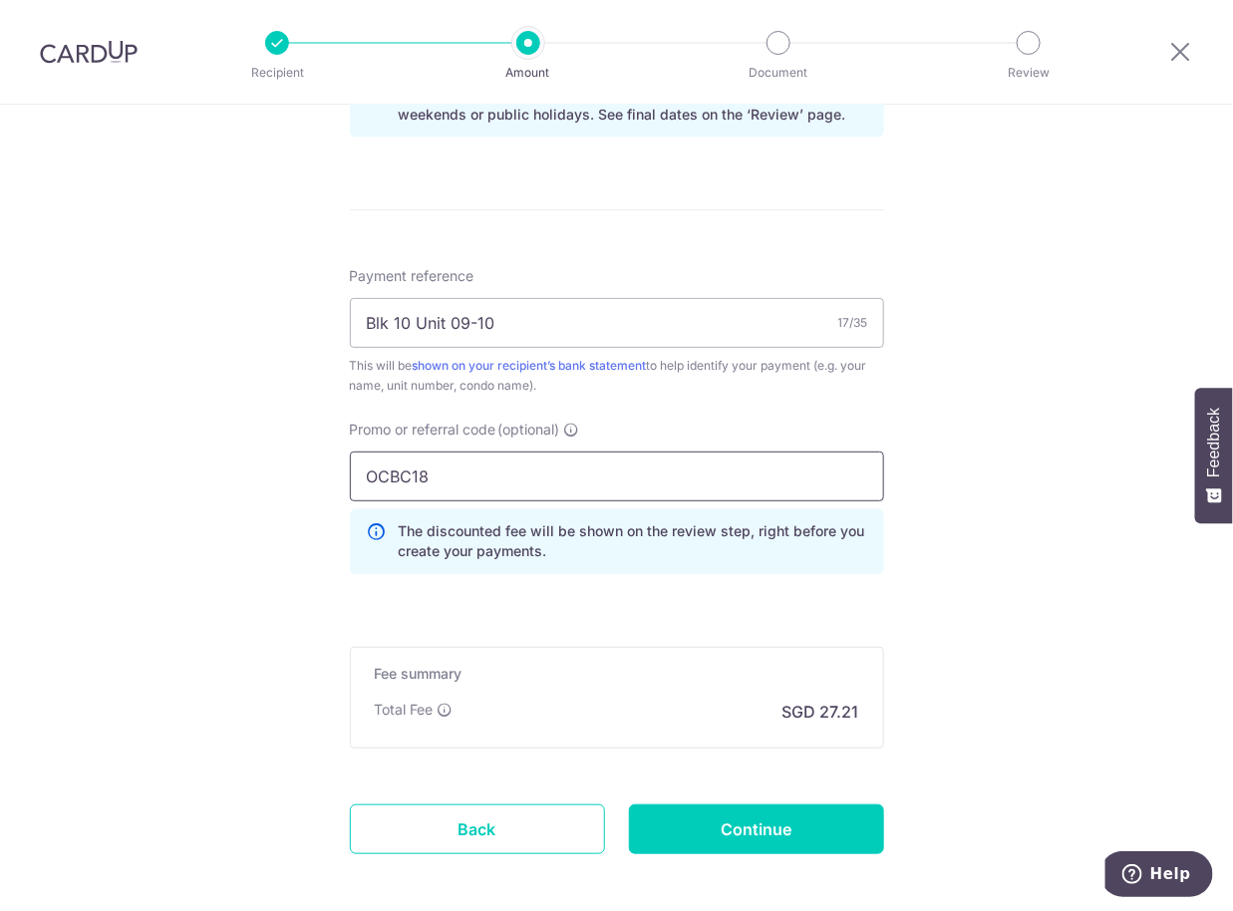
type input "OCBC18"
click at [990, 513] on div "Tell us more about your payment Enter payment amount SGD 1,046.40 1046.40 Selec…" at bounding box center [616, 17] width 1233 height 1974
click at [764, 826] on input "Continue" at bounding box center [756, 829] width 255 height 50
type input "Create Schedule"
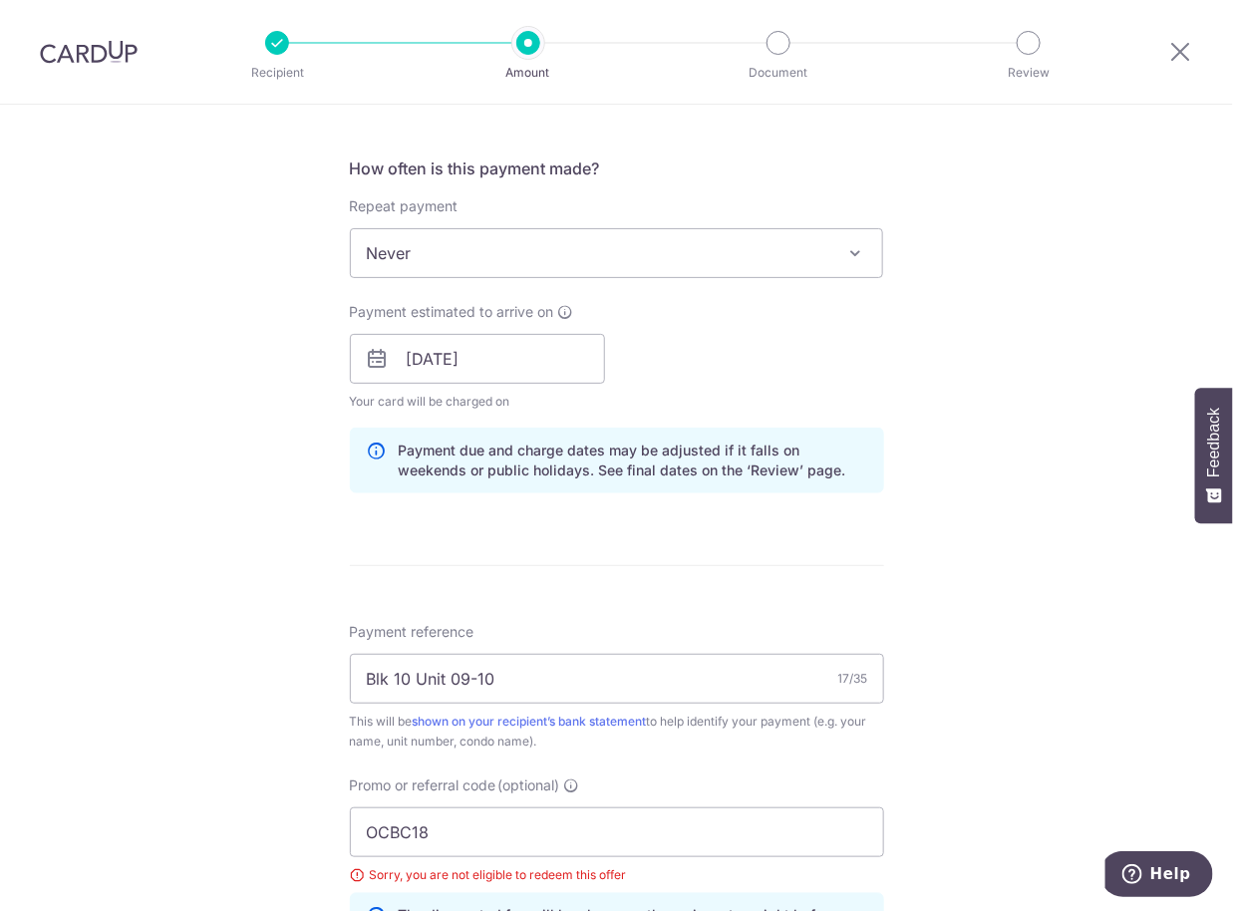
scroll to position [598, 0]
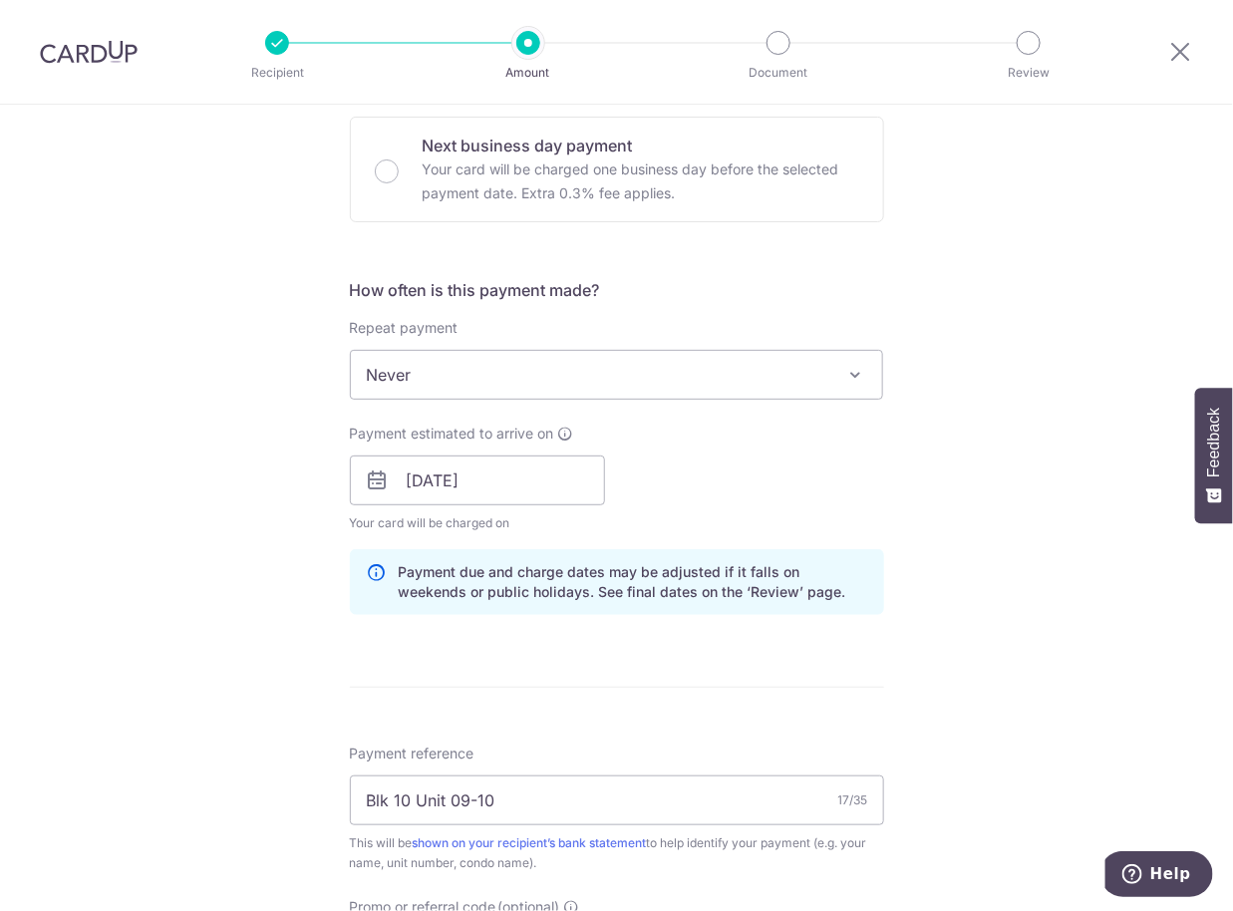
click at [718, 367] on span "Never" at bounding box center [617, 375] width 532 height 48
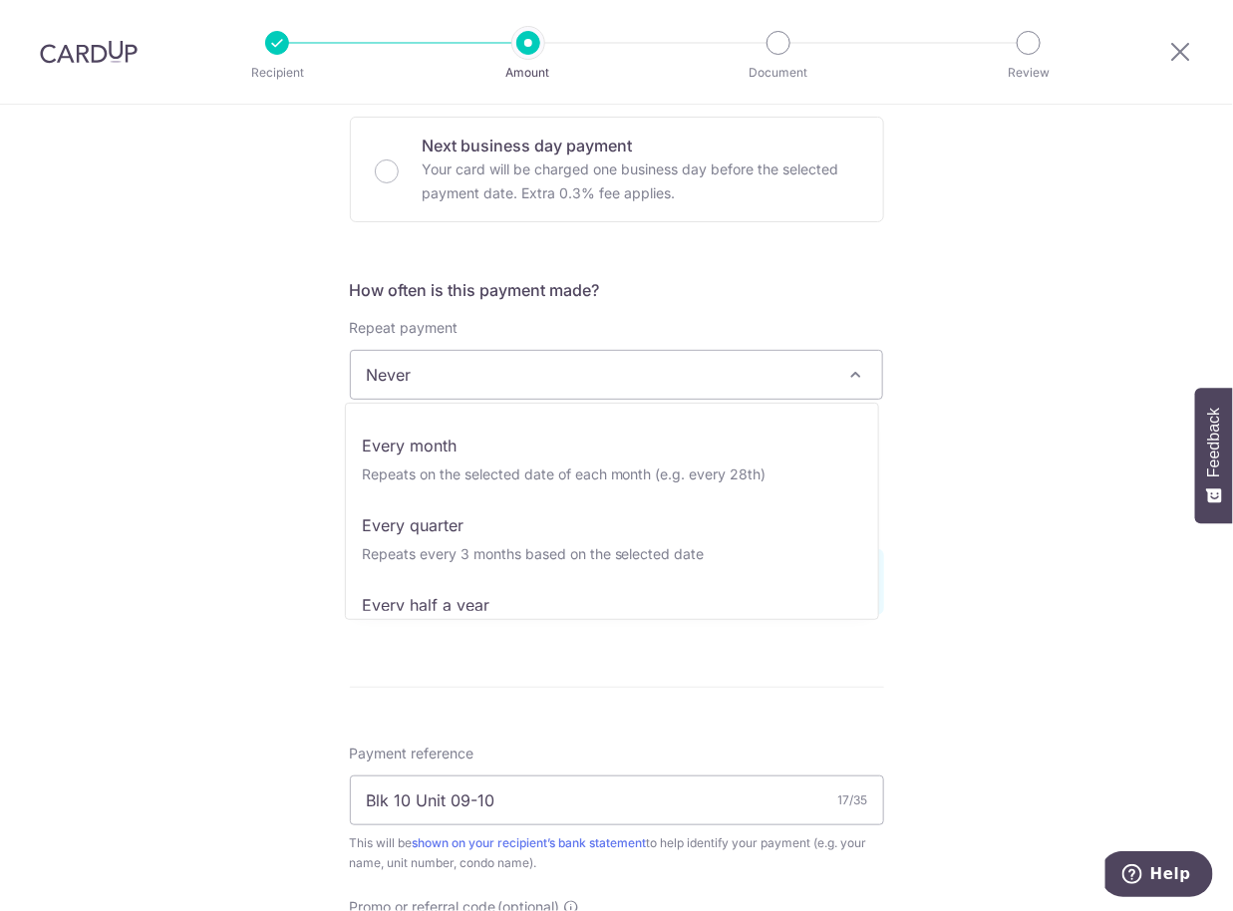
scroll to position [198, 0]
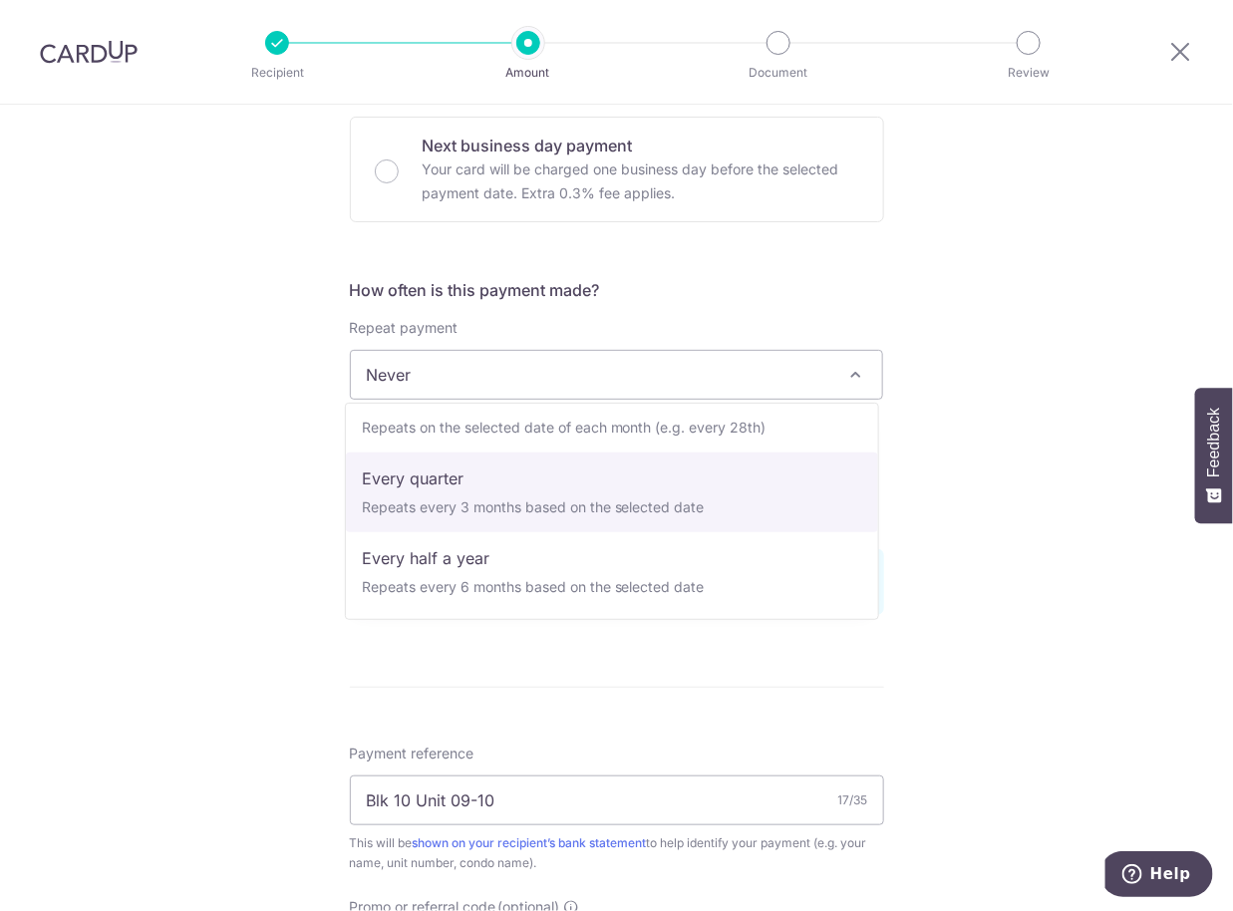
select select "4"
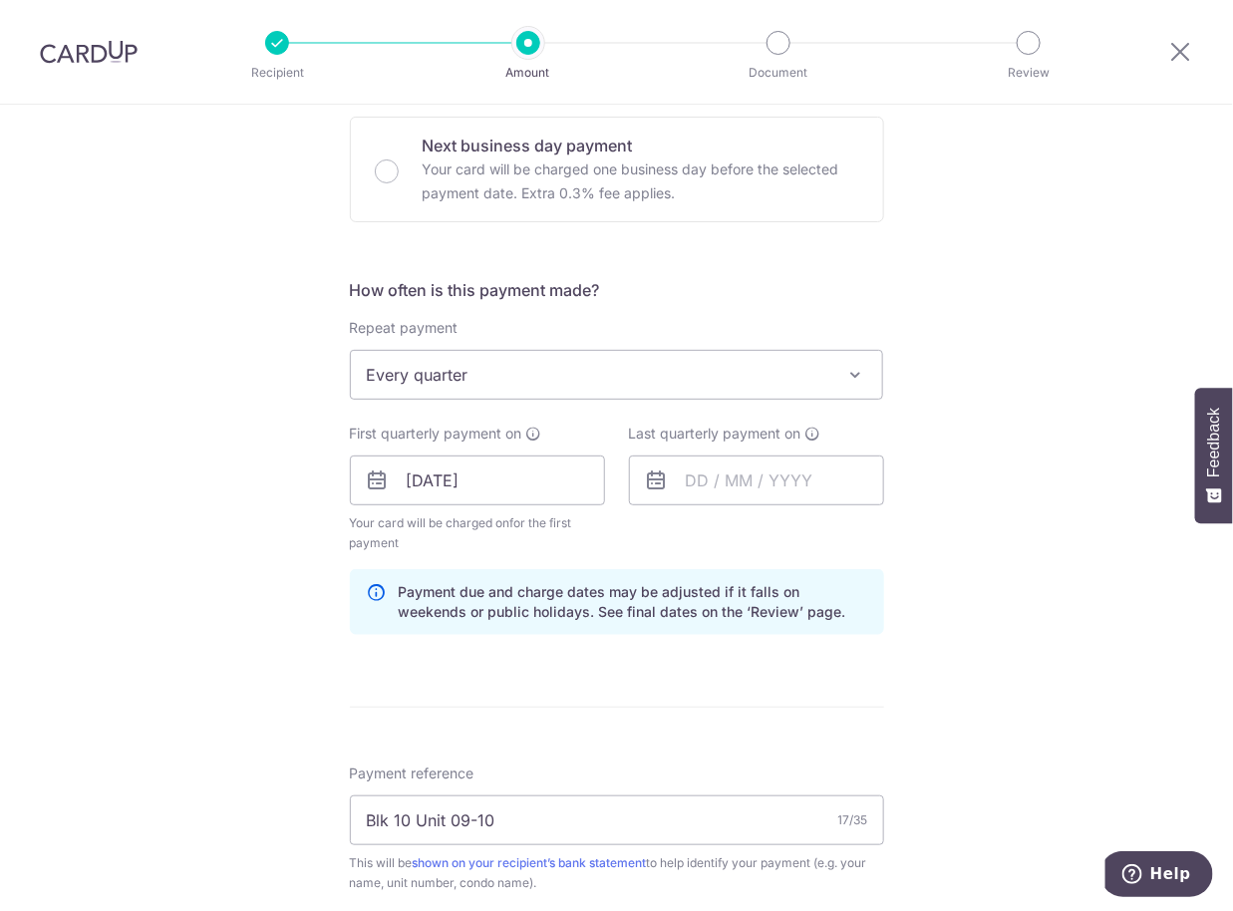
click at [661, 481] on icon at bounding box center [657, 480] width 24 height 24
click at [691, 485] on input "text" at bounding box center [756, 480] width 255 height 50
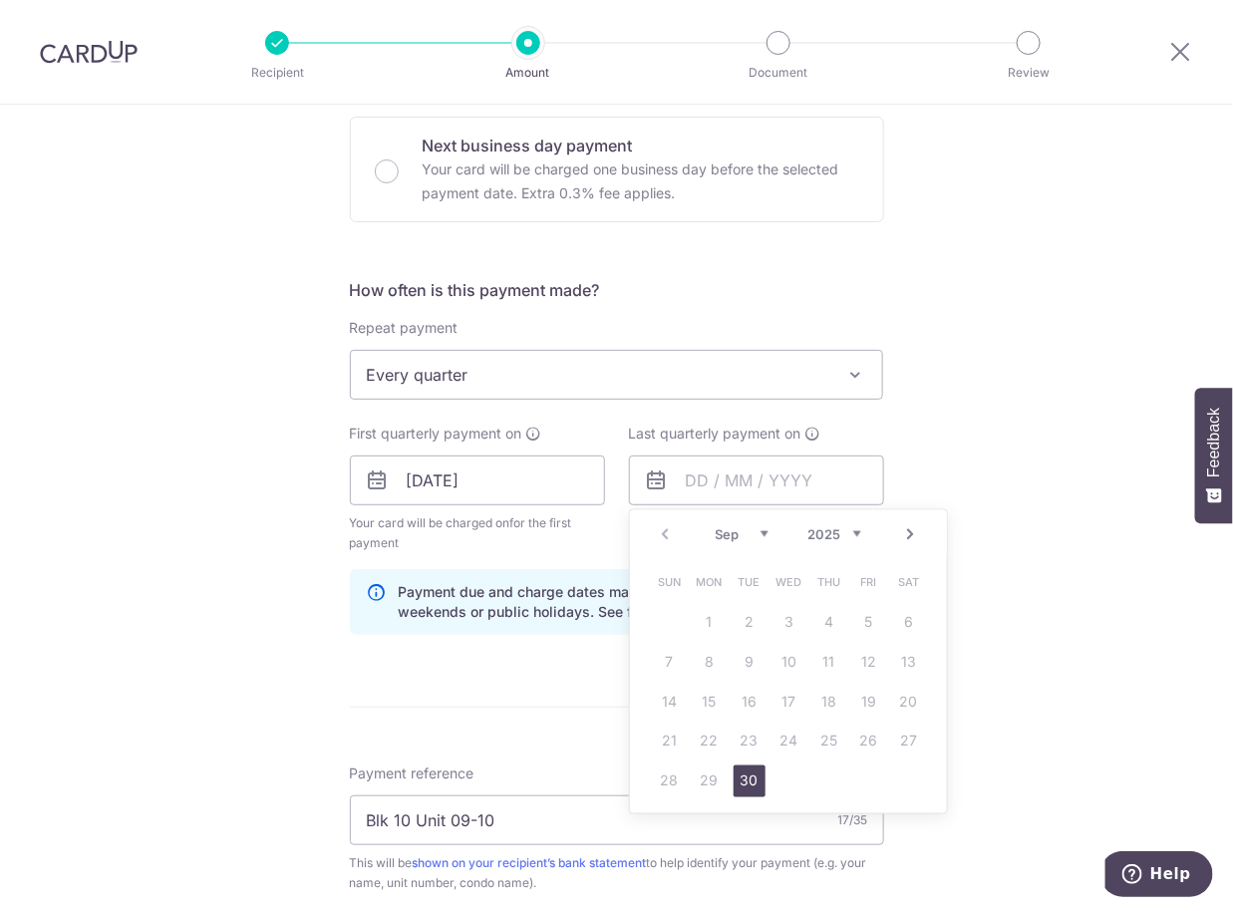
click at [901, 531] on link "Next" at bounding box center [911, 534] width 24 height 24
click at [786, 777] on link "31" at bounding box center [789, 781] width 32 height 32
type input "31/12/2025"
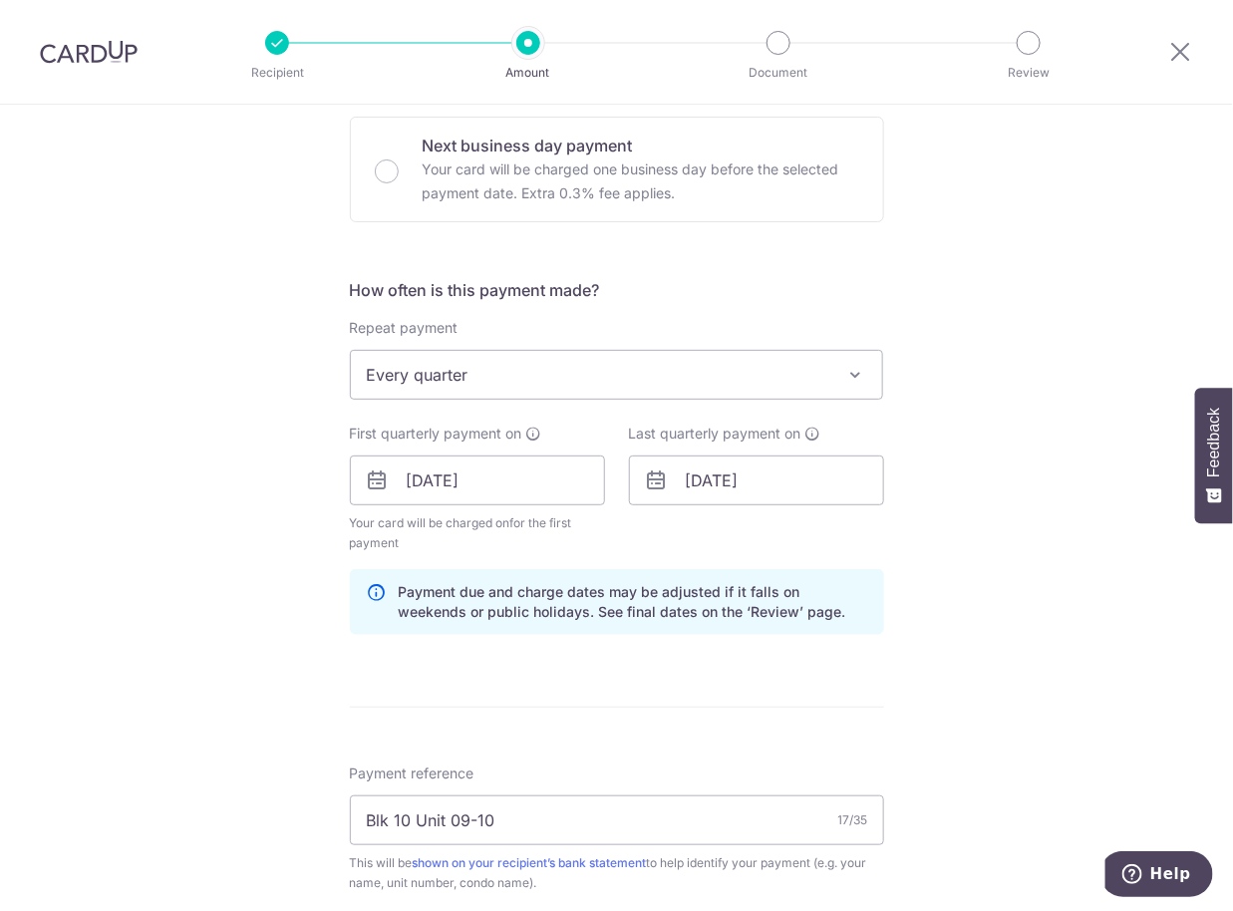
click at [1025, 523] on div "Tell us more about your payment Enter payment amount SGD 1,046.40 1046.40 Selec…" at bounding box center [616, 518] width 1233 height 2022
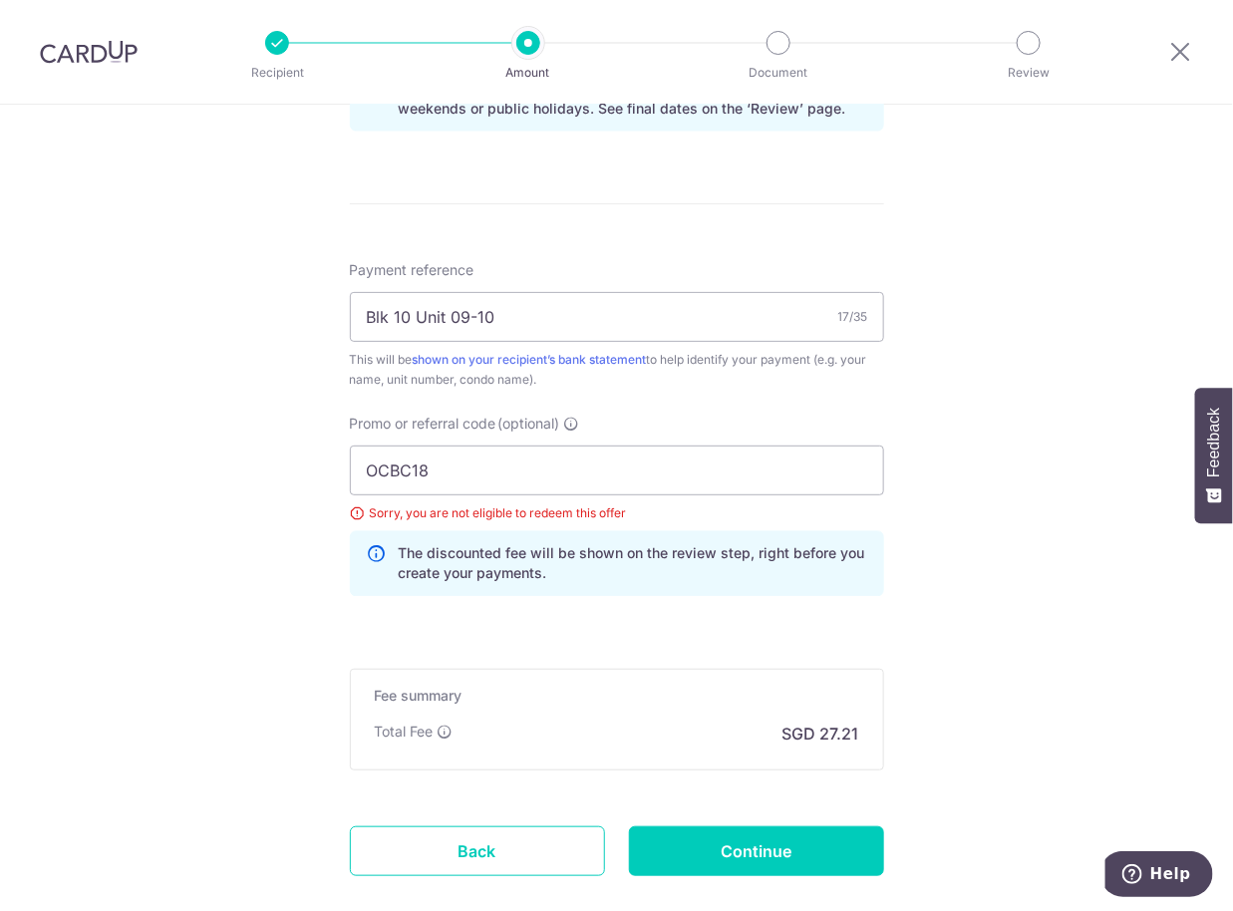
scroll to position [1196, 0]
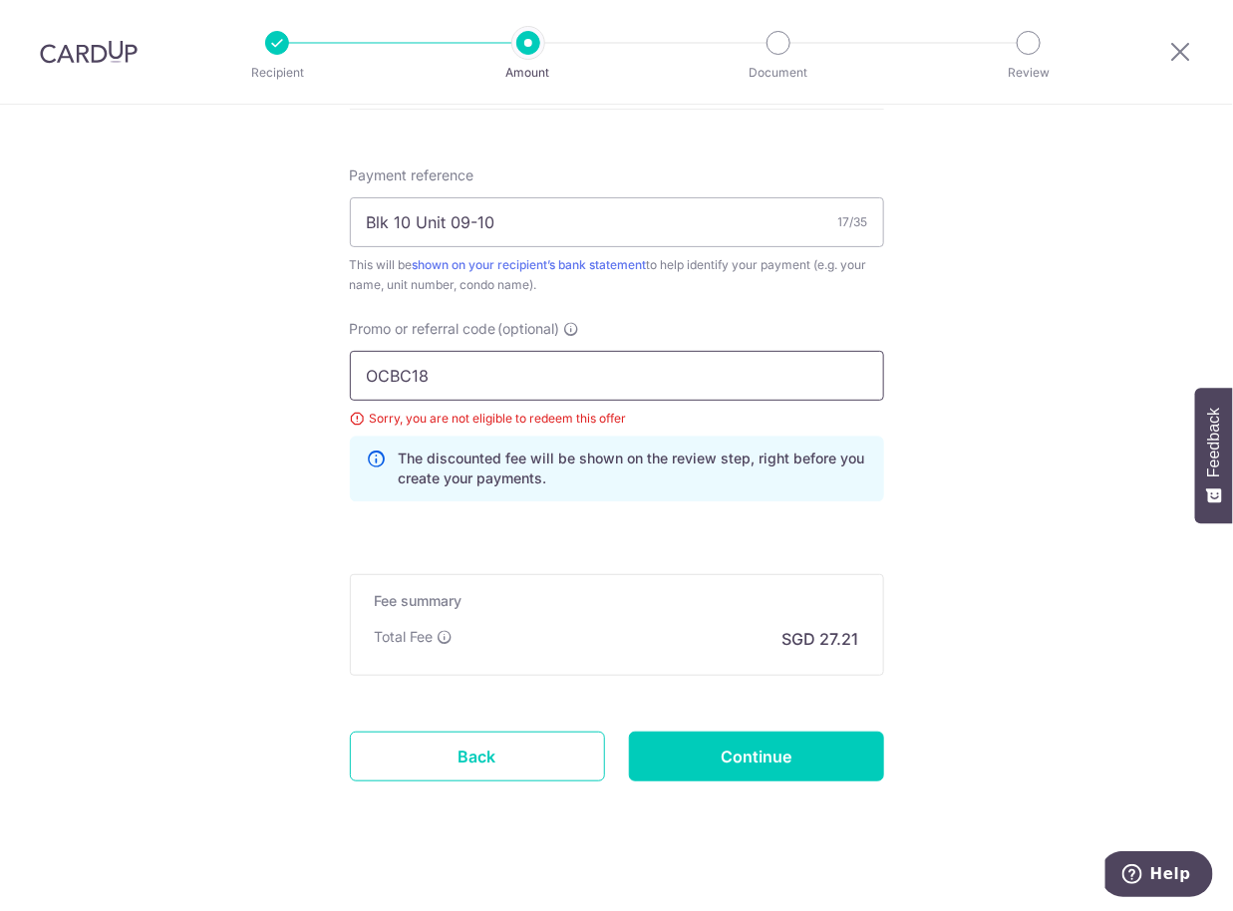
click at [535, 378] on input "OCBC18" at bounding box center [617, 376] width 534 height 50
click at [771, 758] on input "Continue" at bounding box center [756, 756] width 255 height 50
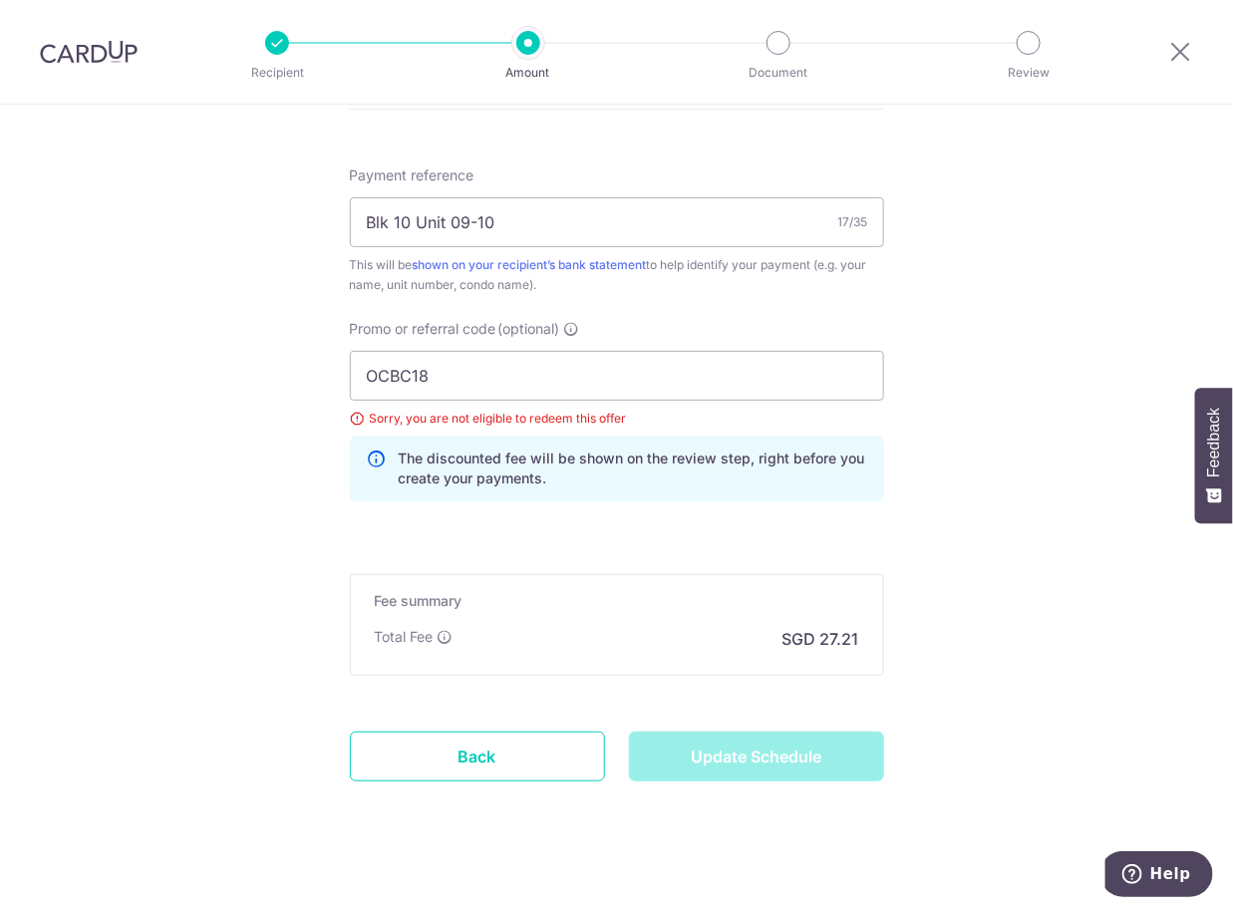
type input "Update Schedule"
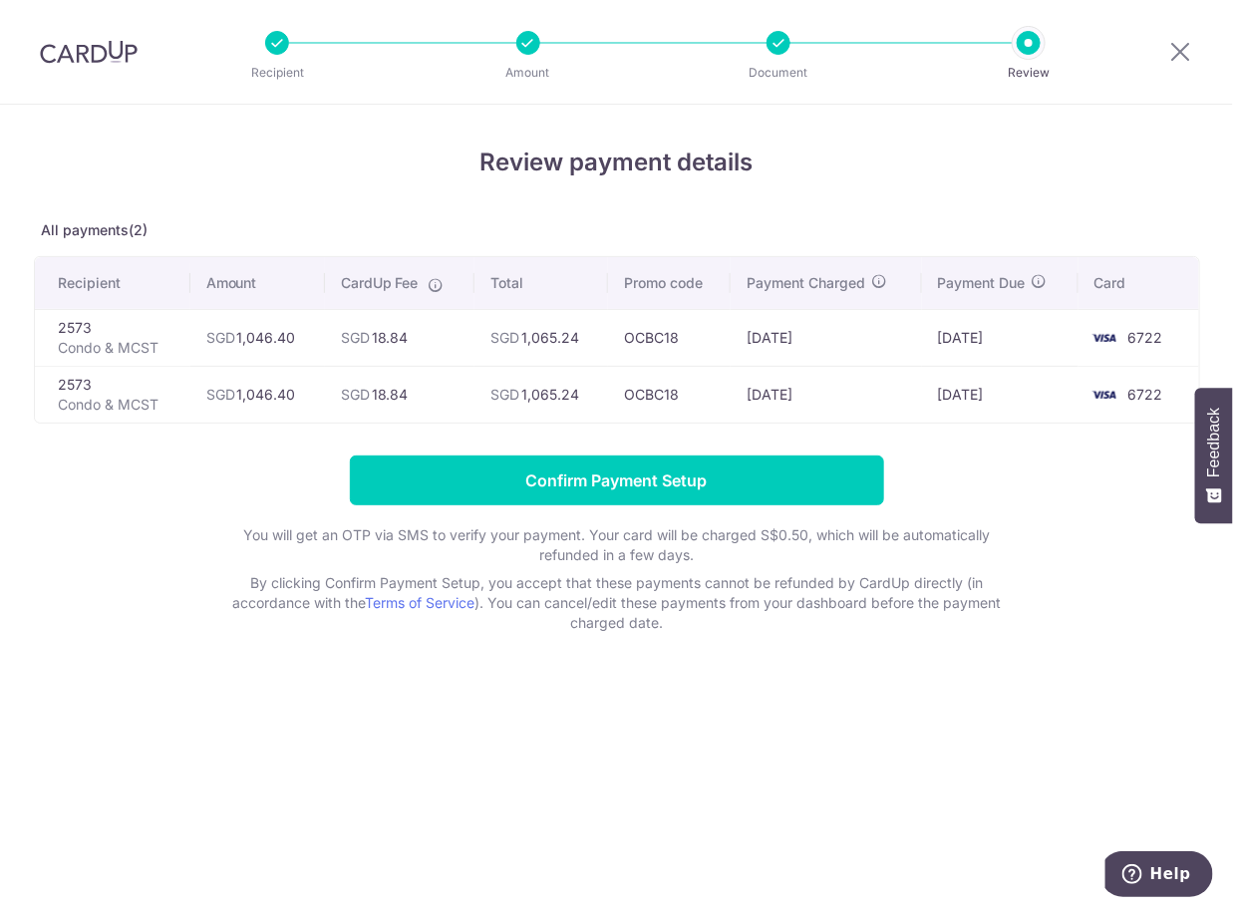
click at [816, 757] on div "Review payment details All payments(2) Recipient Amount CardUp Fee Total Promo …" at bounding box center [616, 508] width 1233 height 806
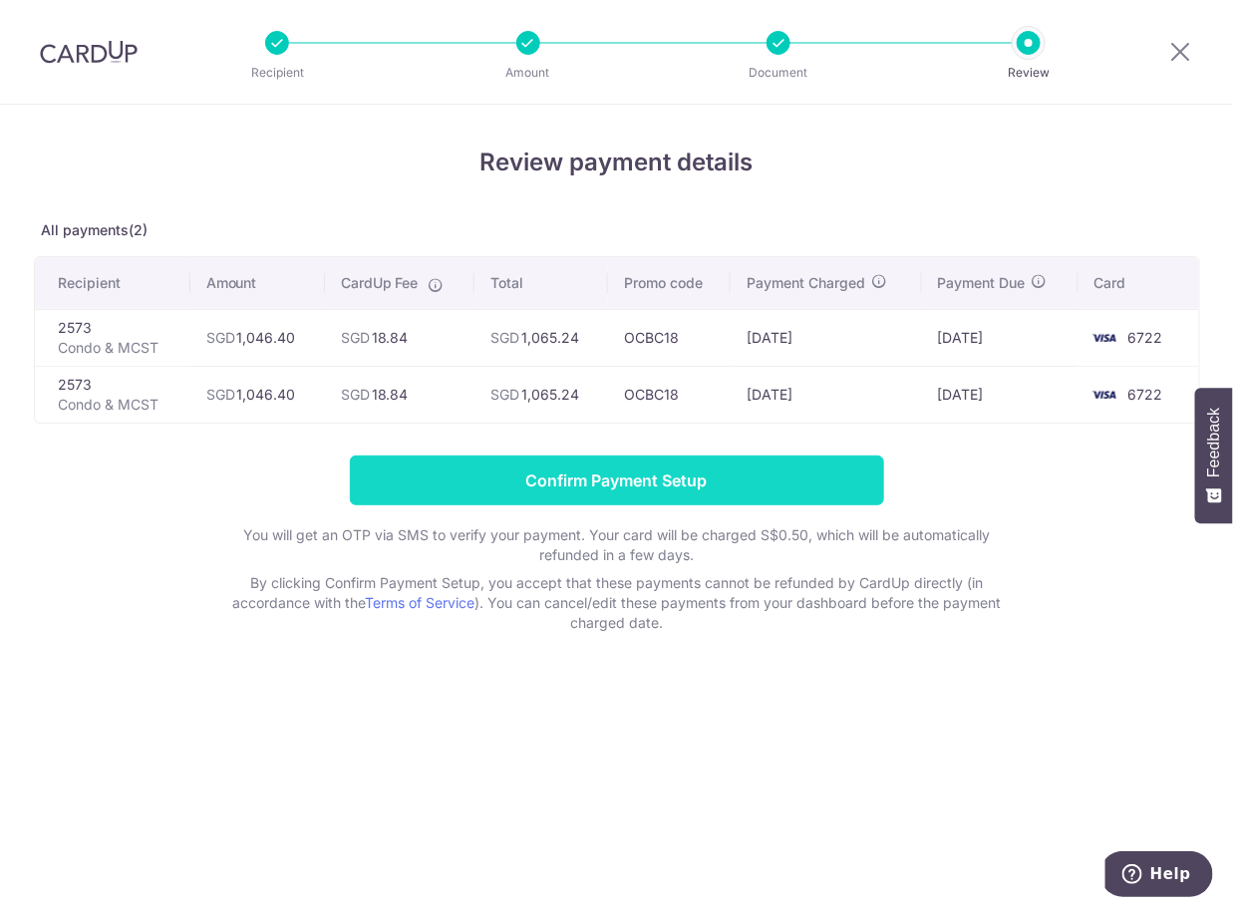
click at [644, 479] on input "Confirm Payment Setup" at bounding box center [617, 480] width 534 height 50
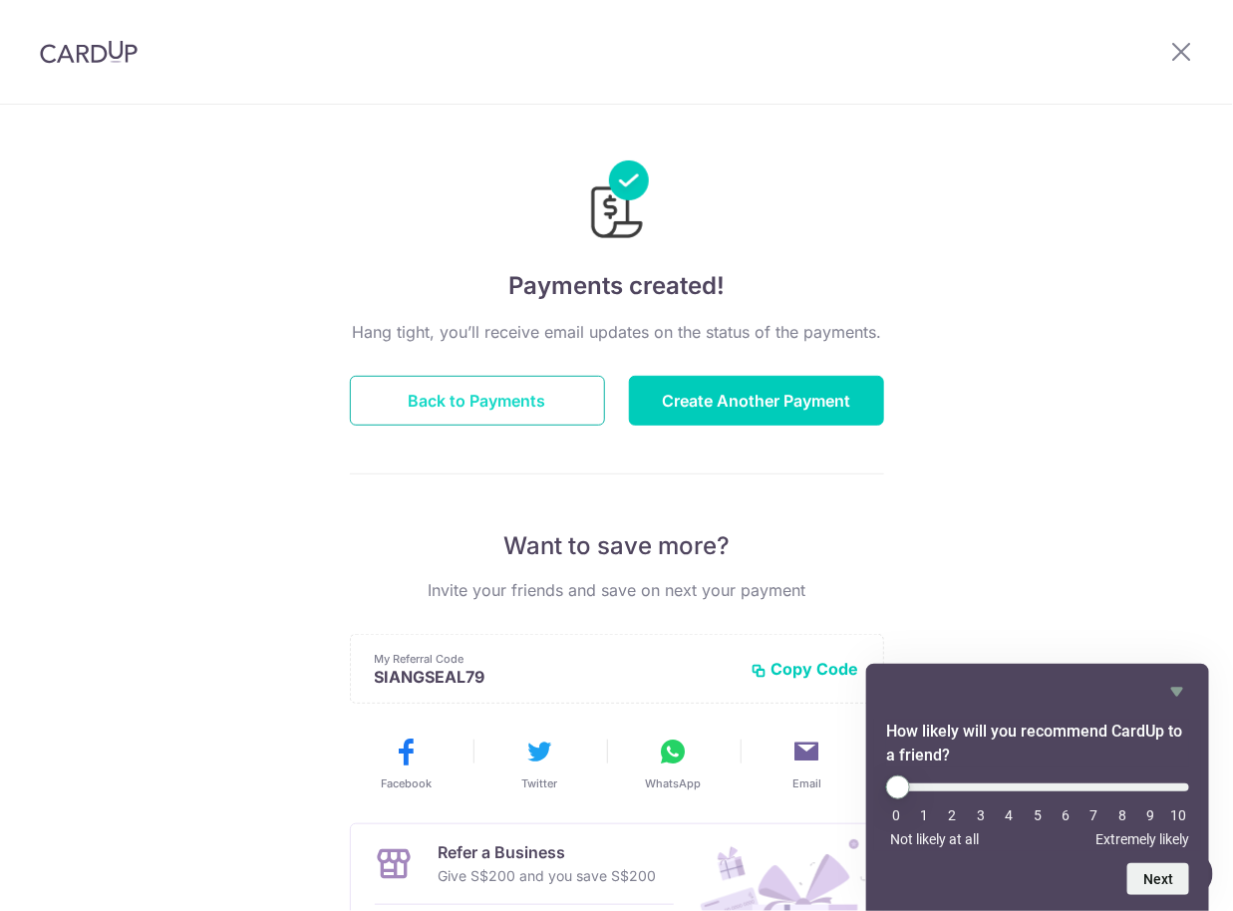
click at [499, 397] on button "Back to Payments" at bounding box center [477, 401] width 255 height 50
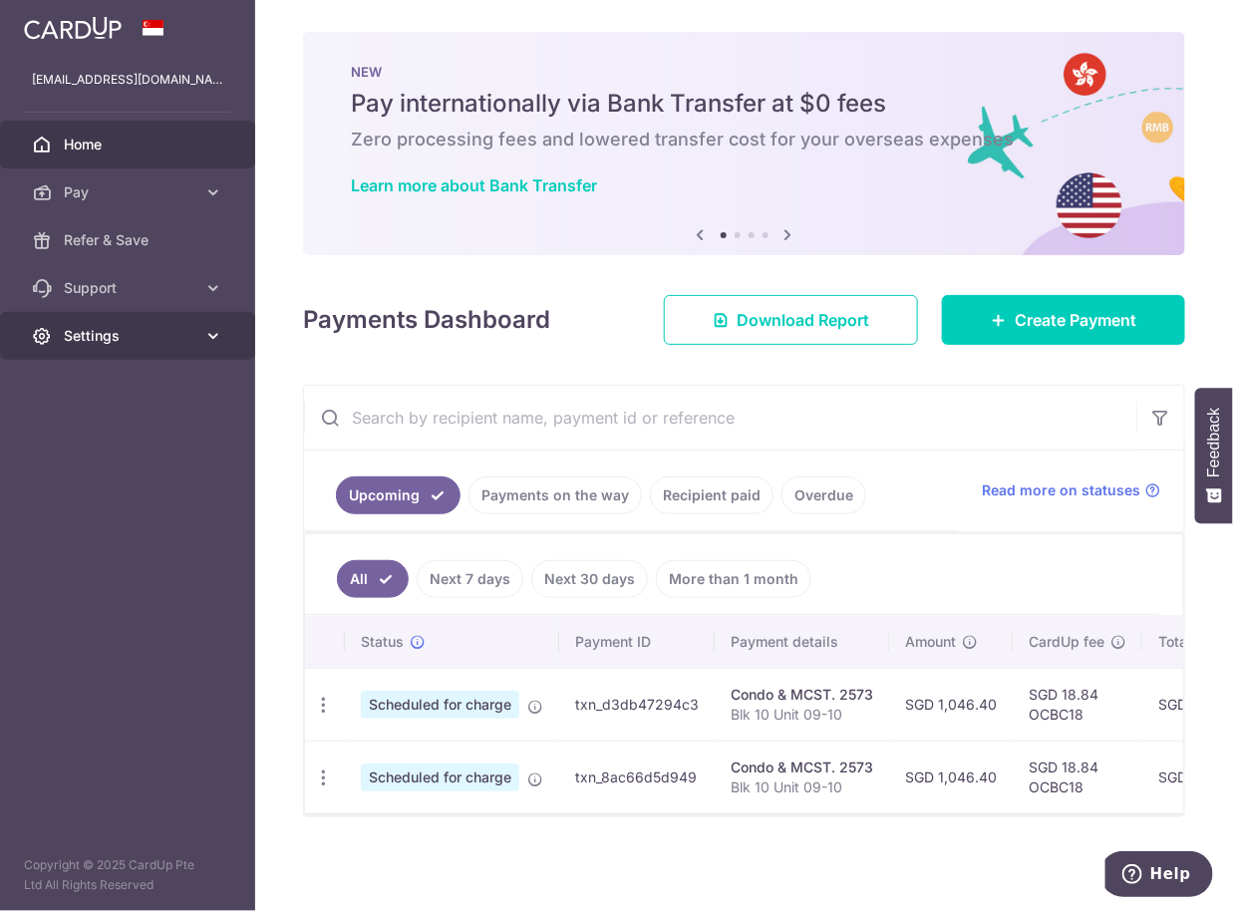
click at [141, 337] on span "Settings" at bounding box center [130, 336] width 132 height 20
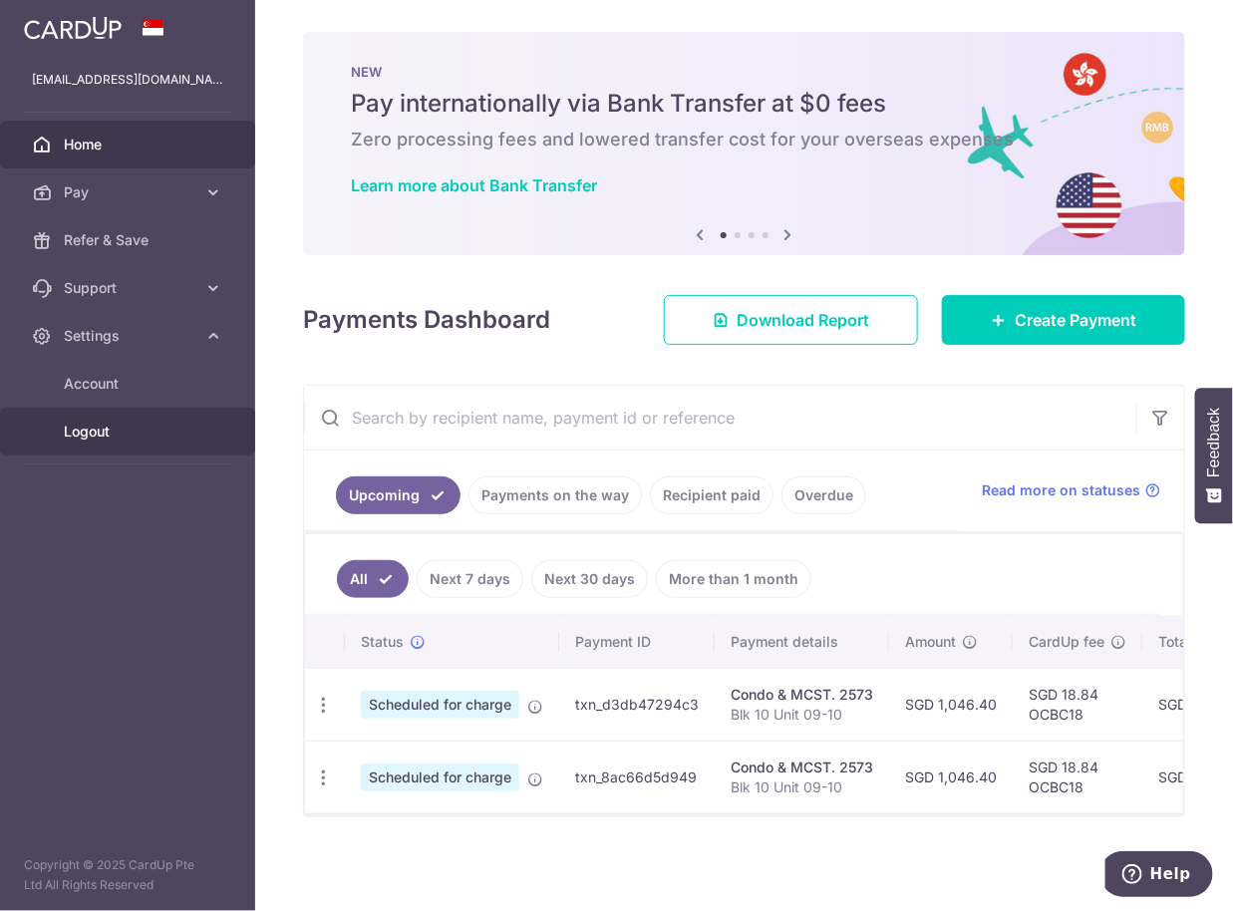
click at [89, 432] on span "Logout" at bounding box center [130, 431] width 132 height 20
